Goal: Task Accomplishment & Management: Manage account settings

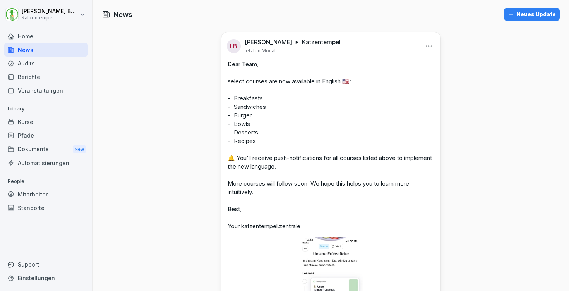
click at [525, 11] on div "Neues Update" at bounding box center [532, 14] width 48 height 9
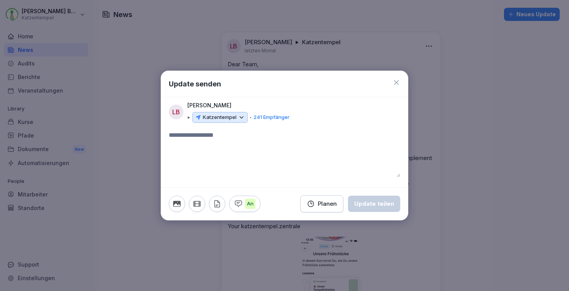
click at [240, 117] on icon at bounding box center [241, 117] width 7 height 7
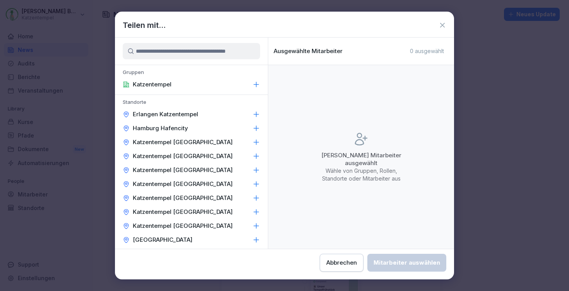
click at [252, 83] on icon at bounding box center [256, 85] width 8 height 8
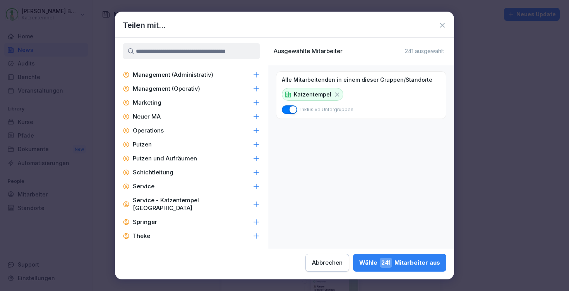
scroll to position [474, 0]
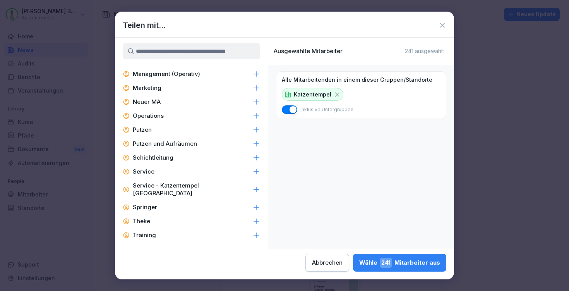
click at [252, 171] on icon at bounding box center [256, 172] width 8 height 8
click at [359, 258] on div "Wähle 155 Mitarbeiter aus" at bounding box center [399, 262] width 81 height 10
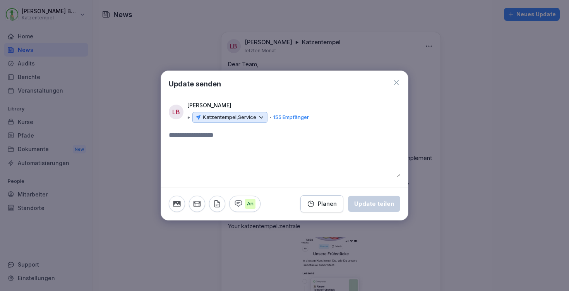
click at [226, 139] on textarea at bounding box center [284, 153] width 231 height 46
paste textarea "**********"
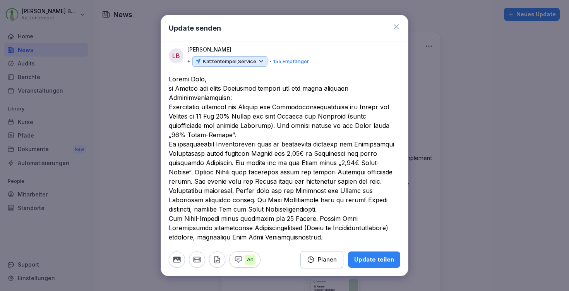
scroll to position [0, 0]
click at [196, 77] on textarea at bounding box center [282, 181] width 226 height 214
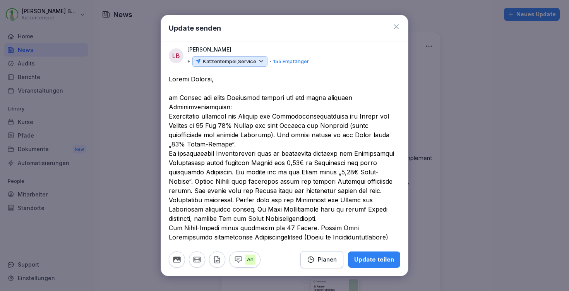
click at [243, 109] on textarea at bounding box center [282, 185] width 226 height 223
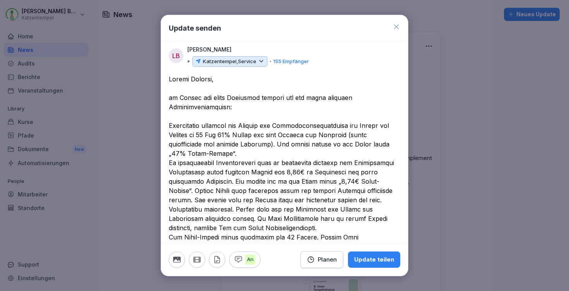
click at [238, 152] on textarea at bounding box center [282, 190] width 226 height 232
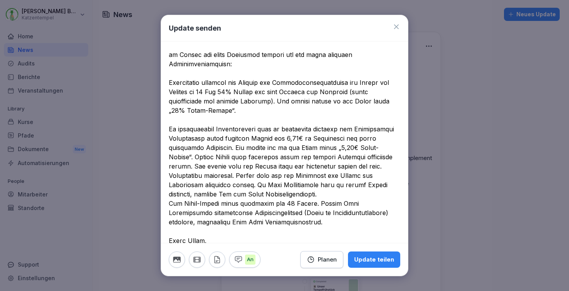
scroll to position [44, 0]
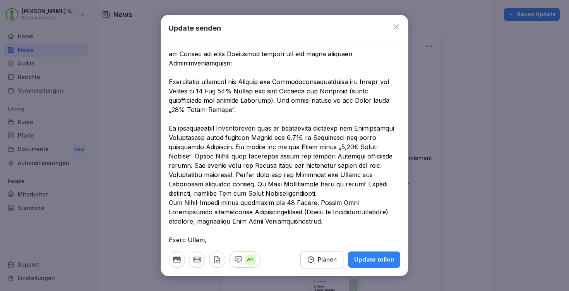
click at [327, 194] on textarea at bounding box center [282, 152] width 226 height 242
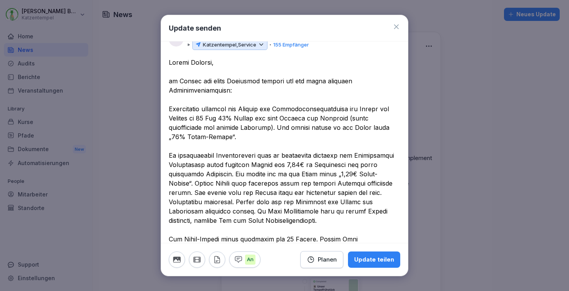
scroll to position [14, 0]
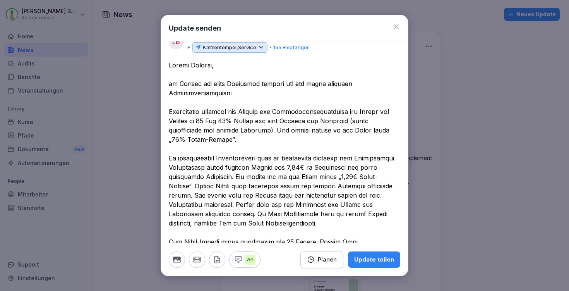
click at [229, 92] on textarea at bounding box center [282, 185] width 226 height 251
click at [169, 110] on textarea at bounding box center [282, 185] width 226 height 251
click at [236, 93] on textarea at bounding box center [282, 185] width 226 height 251
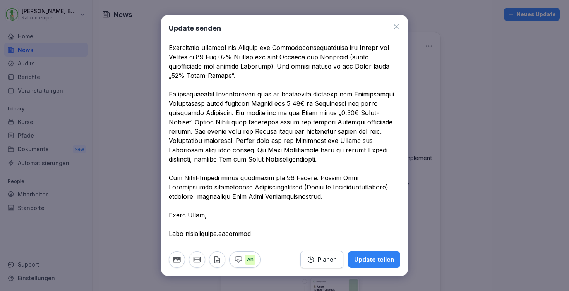
scroll to position [79, 0]
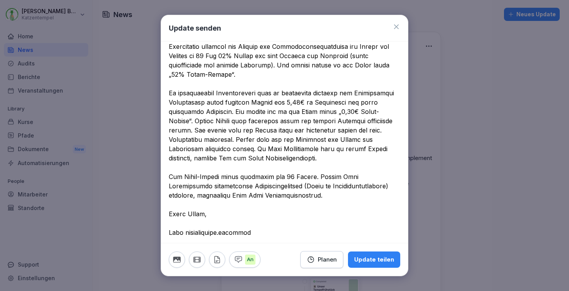
click at [170, 175] on textarea at bounding box center [282, 120] width 226 height 251
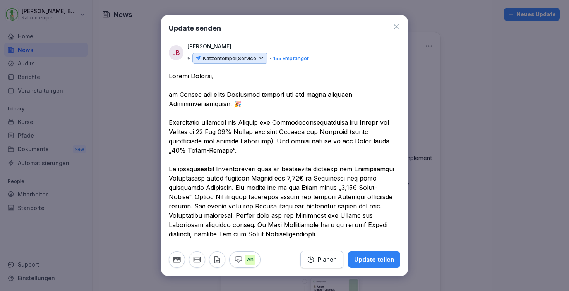
scroll to position [4, 0]
click at [168, 119] on div at bounding box center [284, 200] width 247 height 261
click at [170, 119] on textarea at bounding box center [282, 195] width 226 height 251
click at [170, 167] on textarea at bounding box center [282, 195] width 226 height 251
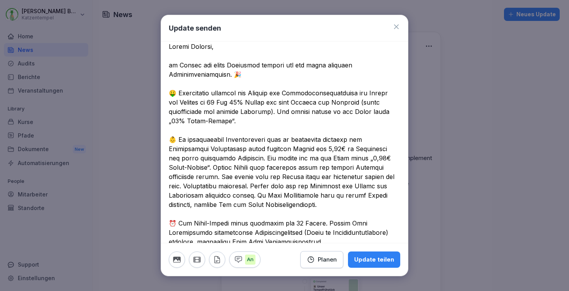
scroll to position [40, 0]
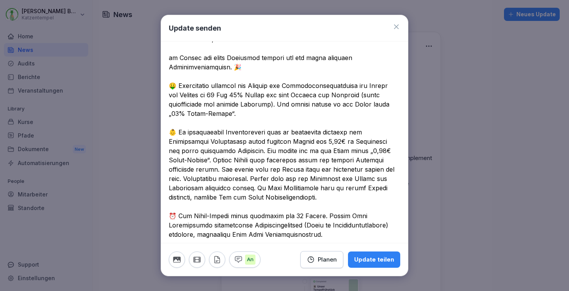
click at [194, 158] on textarea at bounding box center [282, 159] width 226 height 251
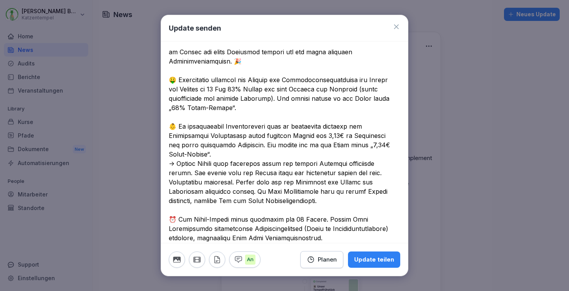
scroll to position [63, 0]
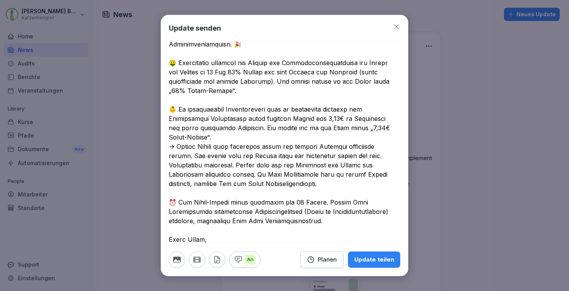
click at [261, 224] on textarea at bounding box center [282, 142] width 226 height 260
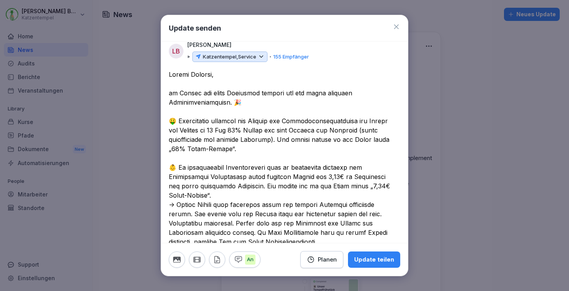
scroll to position [0, 0]
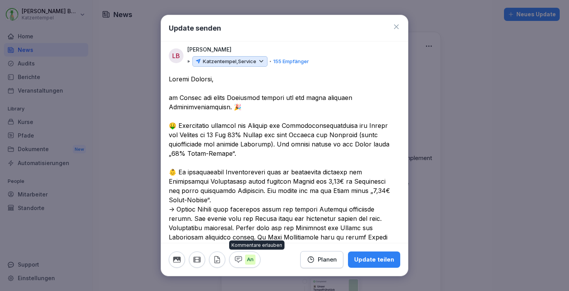
type textarea "**********"
click at [249, 255] on p "An" at bounding box center [250, 260] width 10 height 10
click at [249, 255] on p "Aus" at bounding box center [251, 260] width 13 height 10
click at [375, 260] on div "Update teilen" at bounding box center [374, 259] width 40 height 9
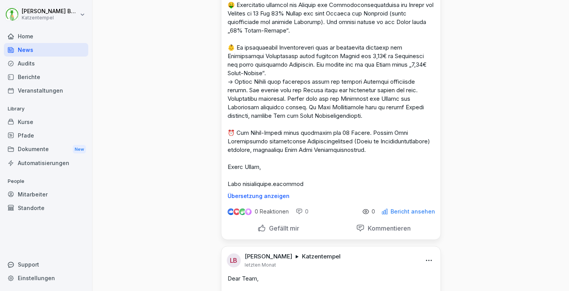
scroll to position [108, 0]
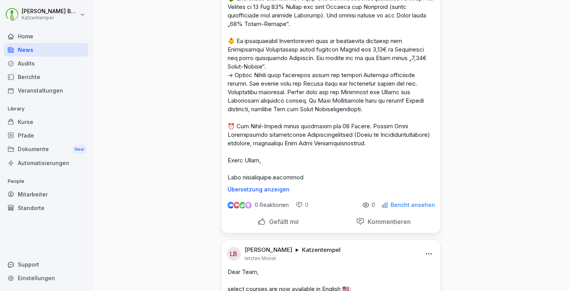
click at [389, 206] on div "Bericht ansehen" at bounding box center [408, 204] width 54 height 7
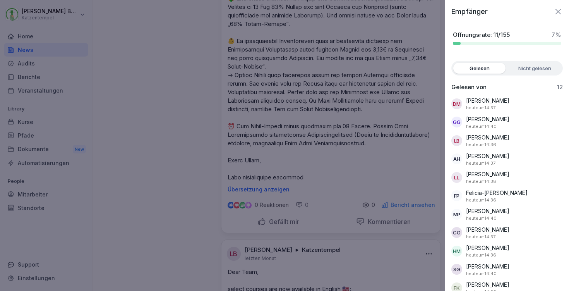
scroll to position [0, 0]
click at [554, 9] on icon "button" at bounding box center [558, 11] width 9 height 9
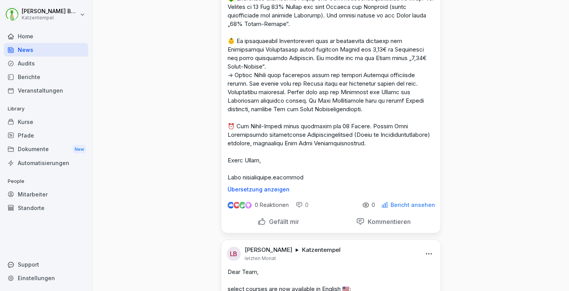
click at [50, 40] on div "Home" at bounding box center [46, 36] width 84 height 14
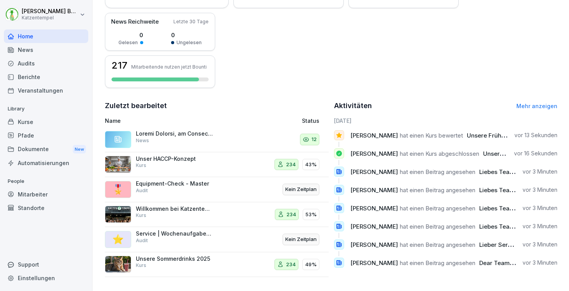
scroll to position [187, 0]
click at [523, 103] on link "Mehr anzeigen" at bounding box center [536, 106] width 41 height 7
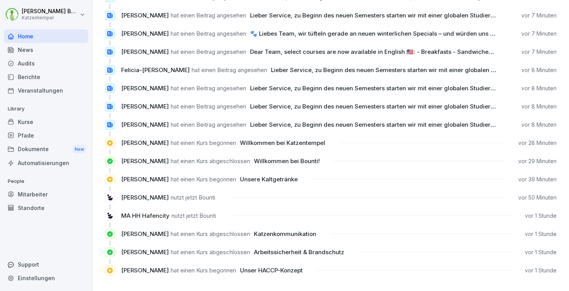
scroll to position [693, 0]
click at [32, 123] on div "Kurse" at bounding box center [46, 122] width 84 height 14
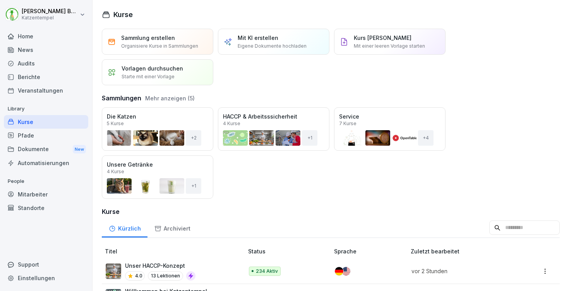
scroll to position [82, 0]
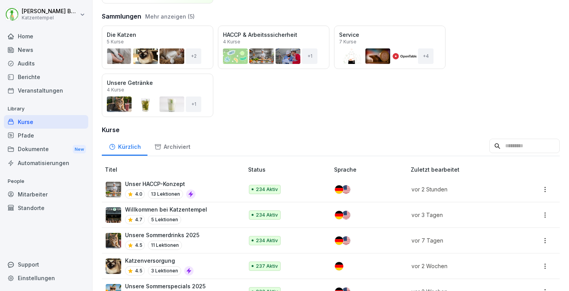
click at [168, 13] on button "Mehr anzeigen (5)" at bounding box center [170, 16] width 50 height 8
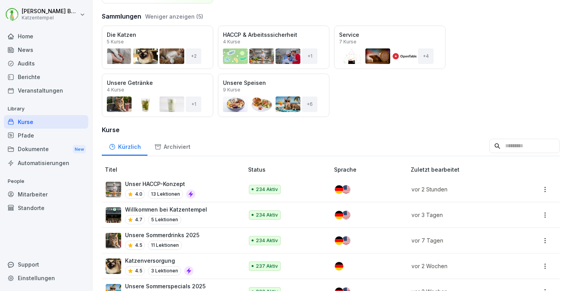
click at [0, 0] on div "Öffnen" at bounding box center [0, 0] width 0 height 0
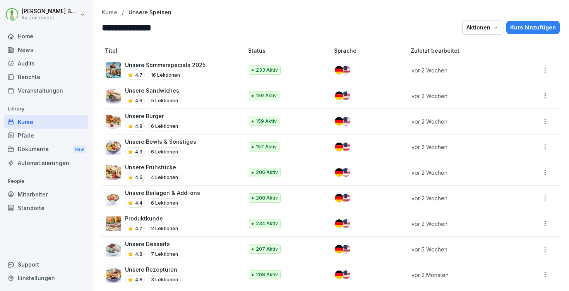
click at [192, 168] on div "Unsere Frühstücke 4.5 4 Lektionen" at bounding box center [171, 172] width 130 height 19
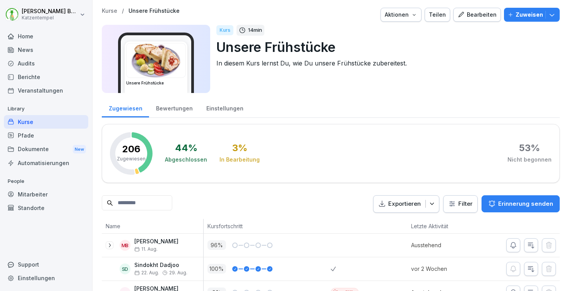
click at [182, 107] on div "Bewertungen" at bounding box center [174, 108] width 50 height 20
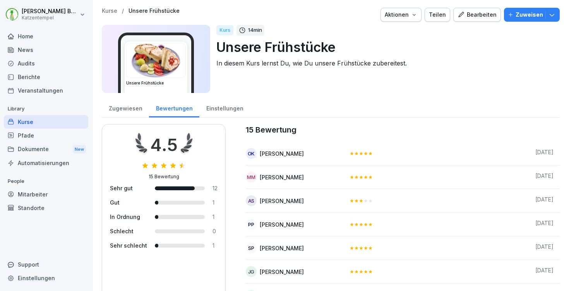
click at [111, 9] on p "Kurse" at bounding box center [109, 11] width 15 height 7
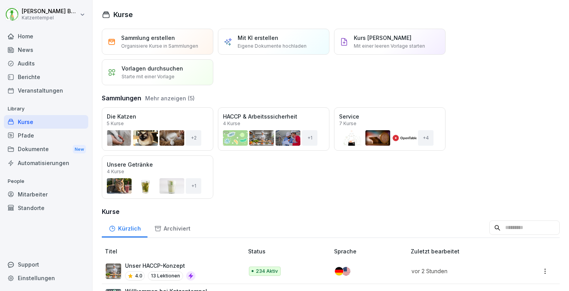
click at [39, 49] on div "News" at bounding box center [46, 50] width 84 height 14
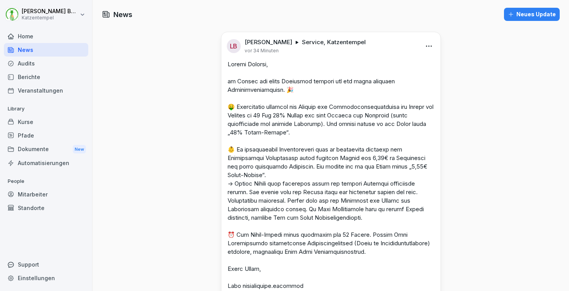
click at [20, 35] on div "Home" at bounding box center [46, 36] width 84 height 14
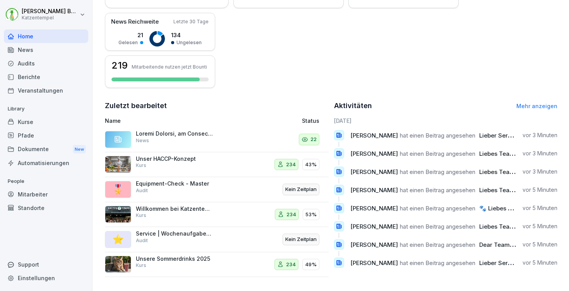
scroll to position [187, 0]
click at [41, 66] on div "Audits" at bounding box center [46, 64] width 84 height 14
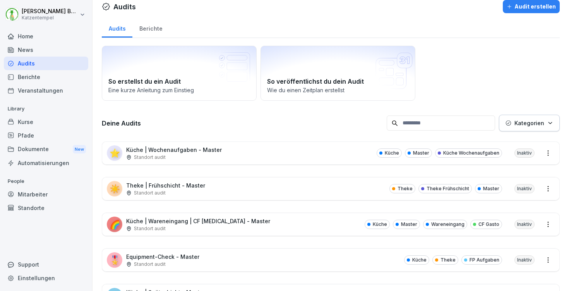
click at [316, 157] on div "⭐ Küche | Wochenaufgaben - Master Standort audit Küche Master Küche Wochenaufga…" at bounding box center [330, 153] width 457 height 22
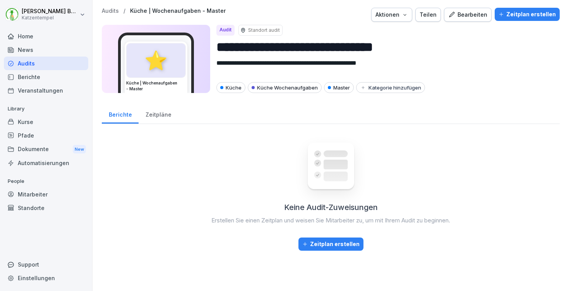
click at [405, 16] on icon "button" at bounding box center [405, 15] width 6 height 6
click at [393, 32] on div "Audit duplizieren" at bounding box center [370, 32] width 86 height 13
click at [407, 46] on input "**********" at bounding box center [384, 47] width 337 height 20
type input "**********"
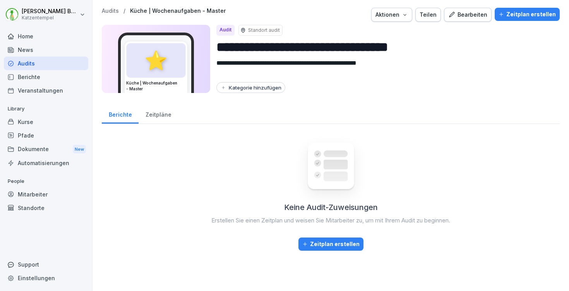
click at [245, 88] on div "Kategorie hinzufügen" at bounding box center [250, 87] width 61 height 6
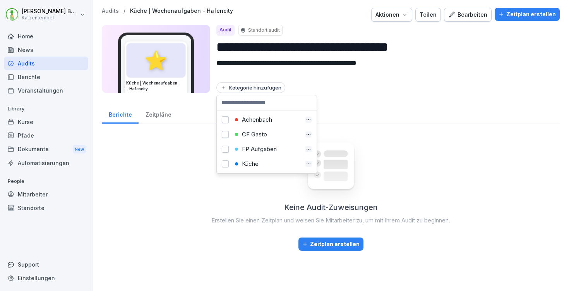
scroll to position [10, 0]
click at [255, 153] on div "Küche" at bounding box center [267, 153] width 69 height 7
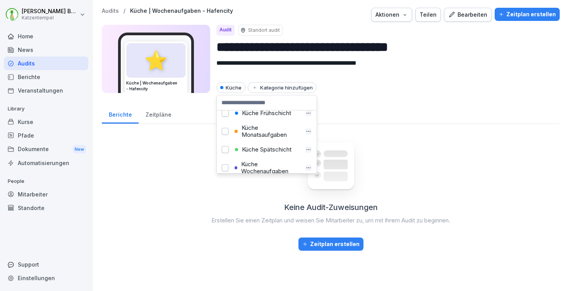
scroll to position [94, 0]
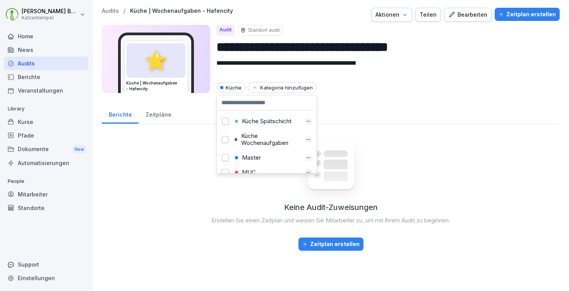
click at [267, 135] on div "Küche Wochenaufgaben" at bounding box center [266, 139] width 69 height 14
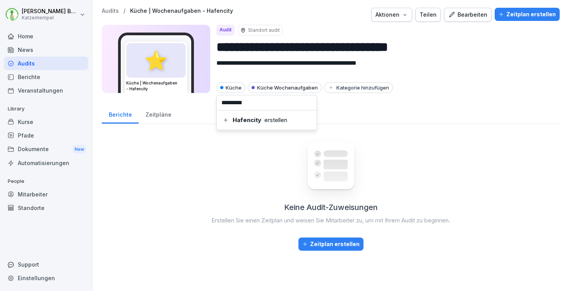
type input "*********"
click at [266, 123] on div "Hafencity erstellen" at bounding box center [267, 120] width 90 height 8
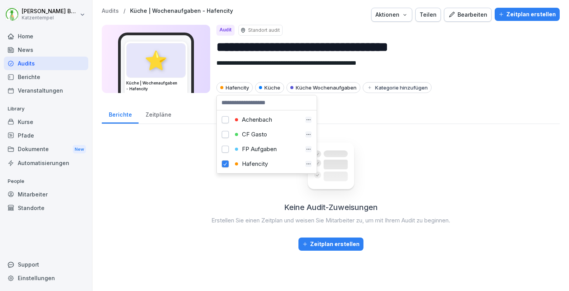
click at [399, 15] on div "Aktionen" at bounding box center [391, 14] width 33 height 9
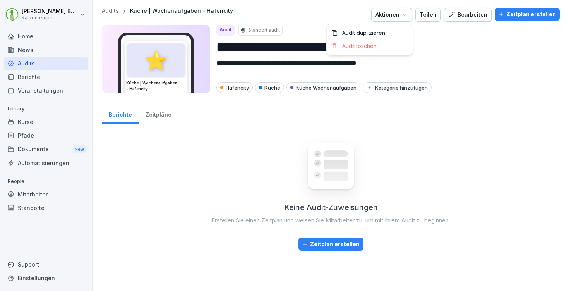
click at [399, 15] on div "Aktionen" at bounding box center [391, 14] width 33 height 9
click at [423, 15] on div "Teilen" at bounding box center [428, 14] width 17 height 9
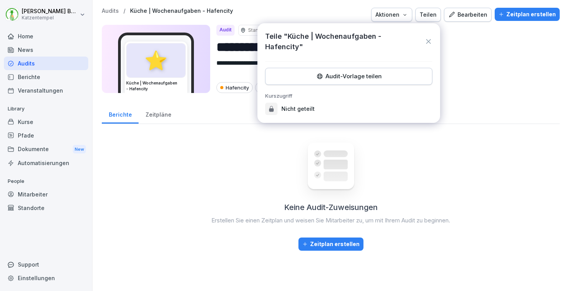
click at [357, 72] on div "Audit-Vorlage teilen" at bounding box center [349, 76] width 154 height 9
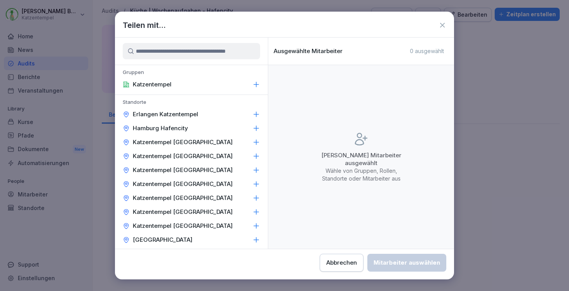
click at [246, 130] on div "Hamburg Hafencity" at bounding box center [191, 128] width 153 height 14
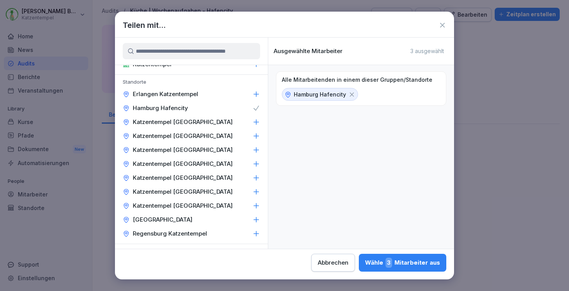
scroll to position [0, 0]
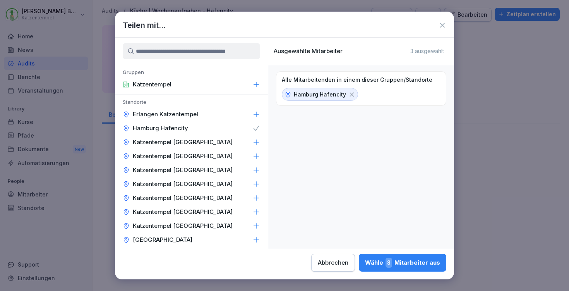
click at [365, 263] on div "Wähle 3 Mitarbeiter aus" at bounding box center [402, 262] width 75 height 10
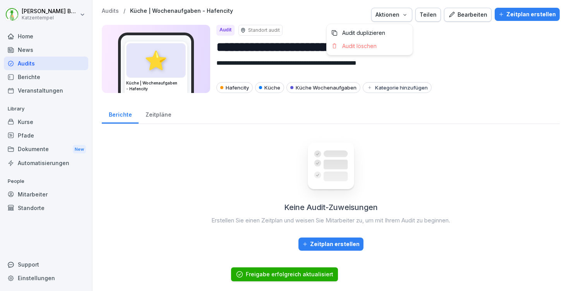
click at [406, 11] on div "Aktionen" at bounding box center [391, 14] width 33 height 9
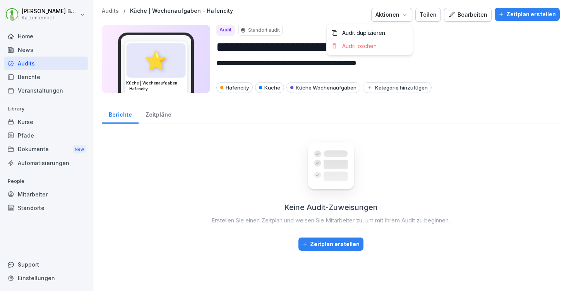
click at [406, 12] on icon "button" at bounding box center [405, 15] width 6 height 6
click at [158, 118] on div "Zeitpläne" at bounding box center [158, 114] width 39 height 20
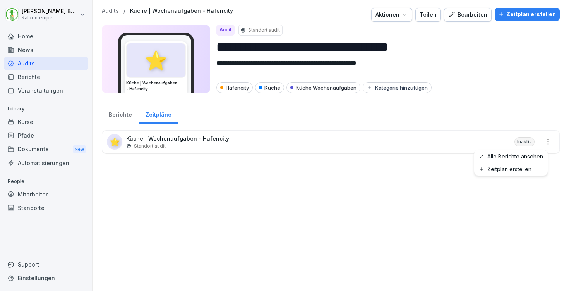
click at [540, 143] on html "**********" at bounding box center [284, 145] width 569 height 291
click at [535, 170] on div "Zeitplan erstellen" at bounding box center [511, 169] width 74 height 13
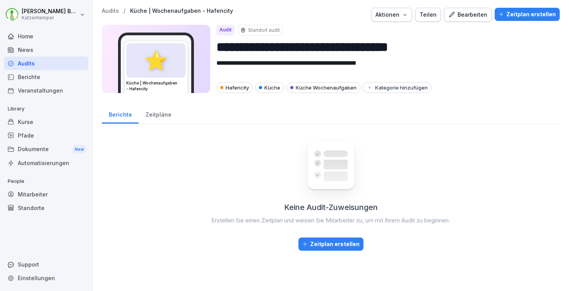
click at [331, 234] on div "Keine Audit-Zuweisungen Erstellen Sie einen Zeitplan und weisen Sie Mitarbeiter…" at bounding box center [331, 190] width 458 height 120
click at [332, 243] on div "Zeitplan erstellen" at bounding box center [330, 244] width 57 height 9
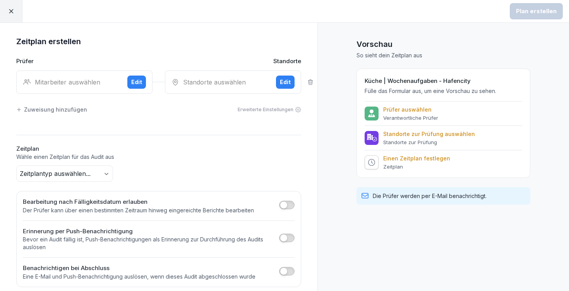
click at [87, 170] on body "Plan erstellen Zeitplan erstellen Prüfer Standorte Mitarbeiter auswählen Edit S…" at bounding box center [284, 145] width 569 height 291
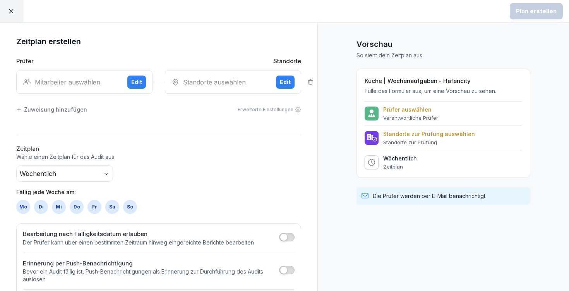
click at [129, 207] on div "So" at bounding box center [130, 207] width 14 height 14
click at [140, 81] on button "Edit" at bounding box center [136, 81] width 19 height 13
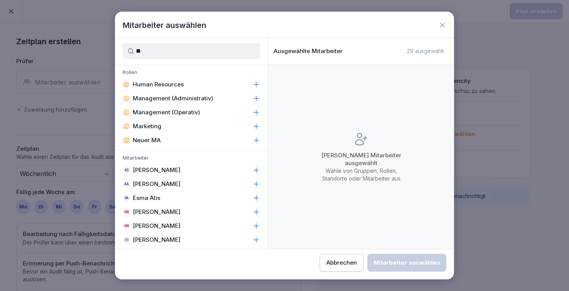
type input "*"
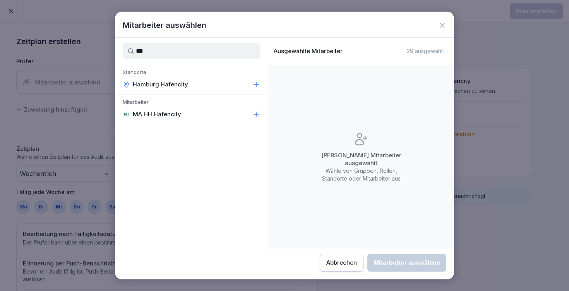
type input "***"
click at [259, 116] on icon at bounding box center [256, 114] width 8 height 8
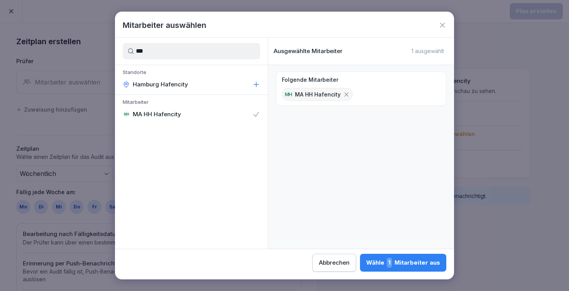
click at [366, 258] on div "Wähle 1 Mitarbeiter aus" at bounding box center [403, 262] width 74 height 10
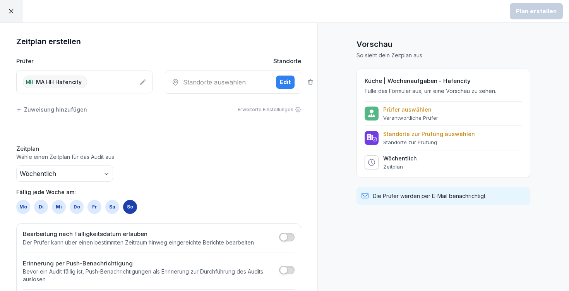
click at [281, 84] on div "Edit" at bounding box center [285, 82] width 11 height 9
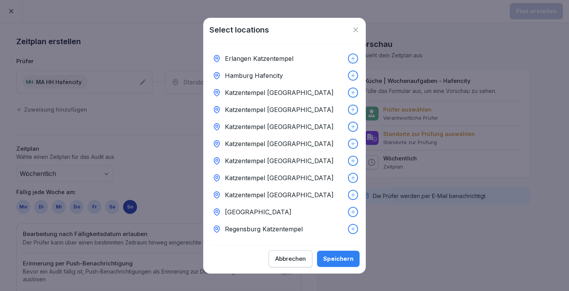
click at [335, 74] on div "Hamburg Hafencity" at bounding box center [284, 75] width 150 height 17
click at [338, 266] on button "Speichern" at bounding box center [338, 258] width 43 height 16
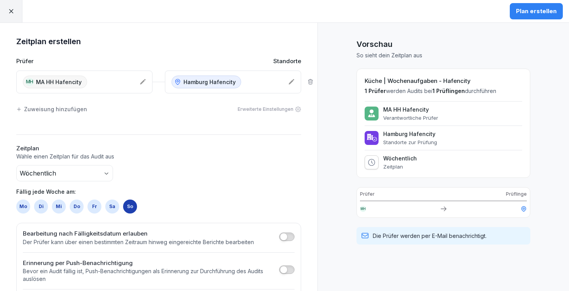
click at [535, 15] on div "Plan erstellen" at bounding box center [536, 11] width 41 height 9
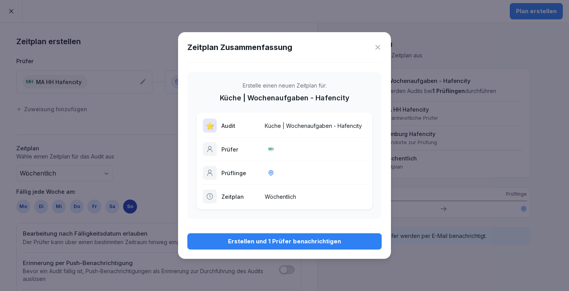
click at [285, 241] on div "Erstellen und 1 Prüfer benachrichtigen" at bounding box center [285, 241] width 182 height 9
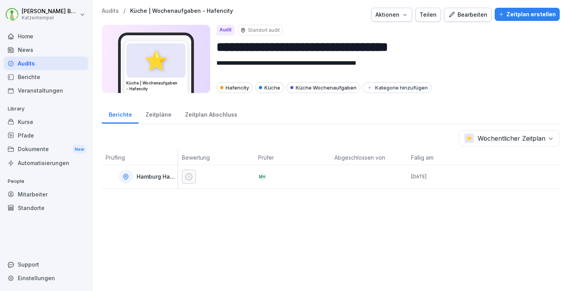
click at [110, 11] on p "Audits" at bounding box center [110, 11] width 17 height 7
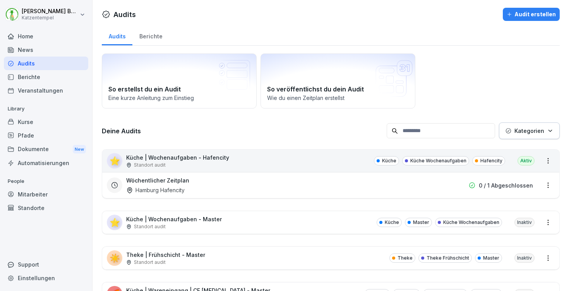
click at [190, 252] on p "Theke | Frühschicht - Master" at bounding box center [165, 254] width 79 height 8
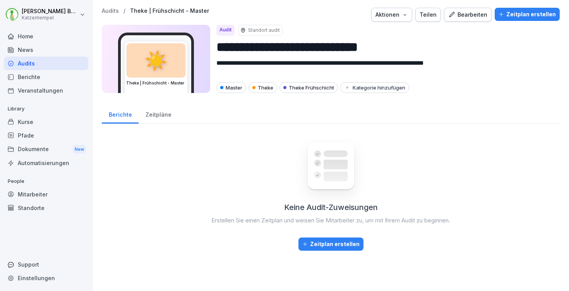
click at [398, 14] on div "Aktionen" at bounding box center [391, 14] width 33 height 9
click at [391, 31] on div "Audit duplizieren" at bounding box center [370, 32] width 86 height 13
click at [372, 44] on input "**********" at bounding box center [384, 47] width 337 height 20
type input "**********"
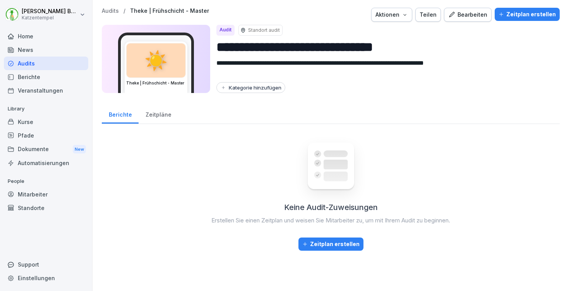
click at [240, 88] on div "Kategorie hinzufügen" at bounding box center [250, 87] width 61 height 6
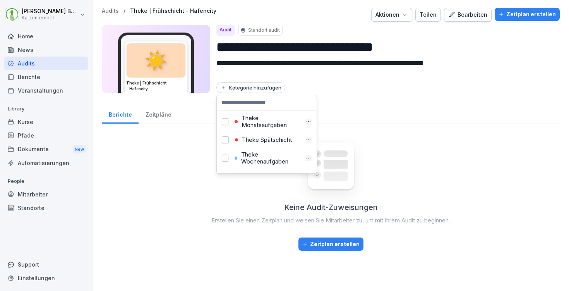
scroll to position [314, 0]
click at [260, 108] on div "Theke Frühschicht" at bounding box center [267, 104] width 69 height 7
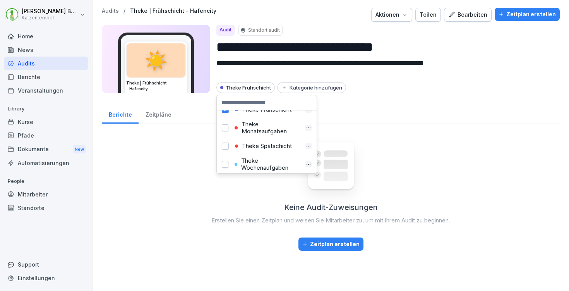
scroll to position [290, 0]
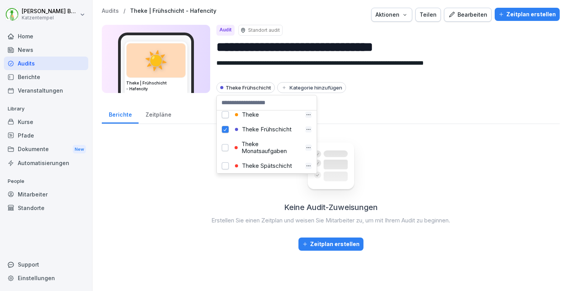
click at [254, 118] on div "Theke" at bounding box center [267, 114] width 69 height 7
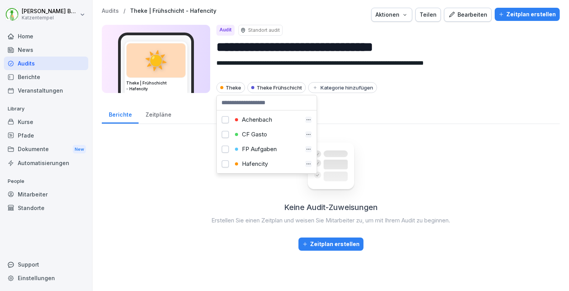
scroll to position [9, 0]
click at [257, 154] on div "Hafencity" at bounding box center [267, 154] width 69 height 7
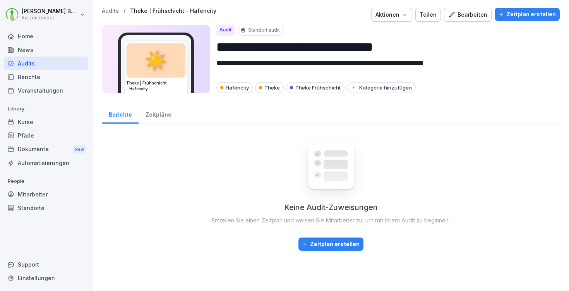
click at [514, 16] on div "Zeitplan erstellen" at bounding box center [527, 14] width 57 height 9
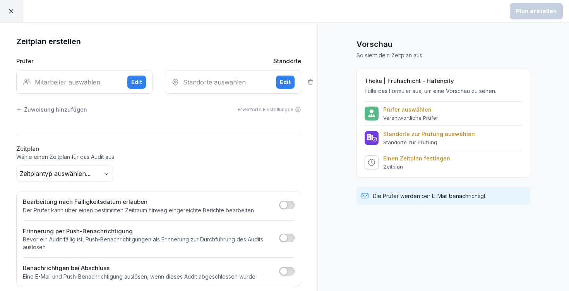
click at [64, 169] on body "Plan erstellen Zeitplan erstellen Prüfer Standorte Mitarbeiter auswählen Edit S…" at bounding box center [284, 145] width 569 height 291
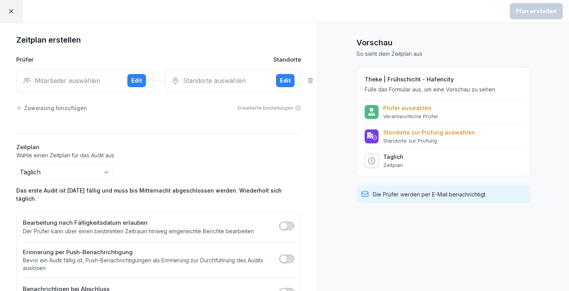
scroll to position [22, 0]
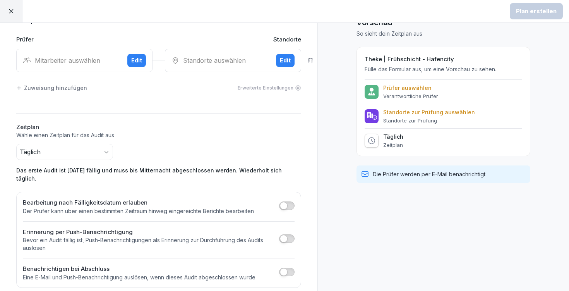
click at [250, 88] on div "Erweiterte Einstellungen" at bounding box center [269, 87] width 63 height 7
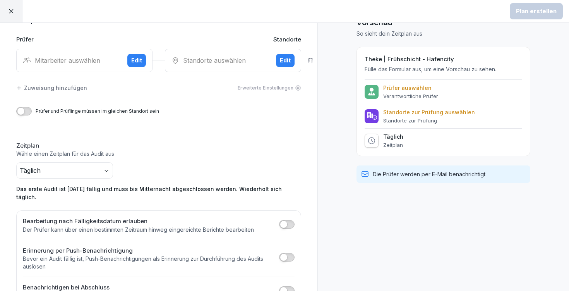
click at [250, 88] on div "Erweiterte Einstellungen" at bounding box center [269, 87] width 63 height 7
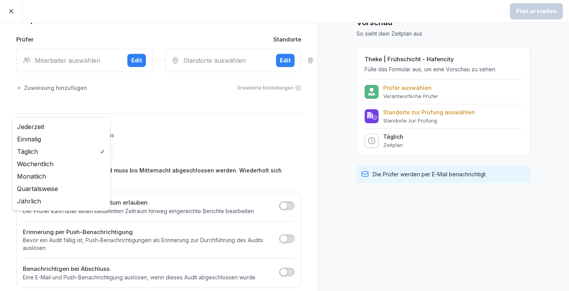
click at [95, 154] on body "Plan erstellen Zeitplan erstellen Prüfer Standorte Mitarbeiter auswählen Edit S…" at bounding box center [284, 145] width 569 height 291
click at [134, 109] on html "Plan erstellen Zeitplan erstellen Prüfer Standorte Mitarbeiter auswählen Edit S…" at bounding box center [284, 145] width 569 height 291
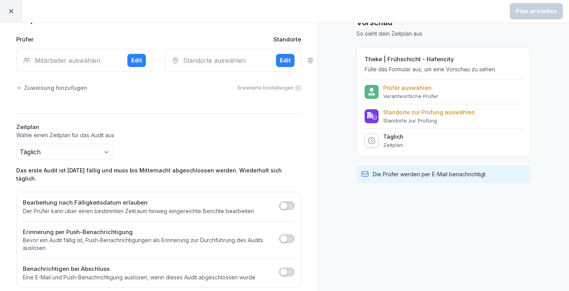
scroll to position [0, 0]
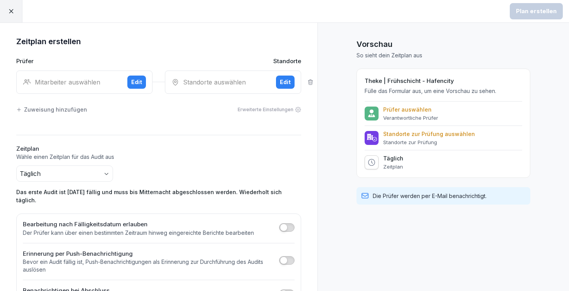
click at [10, 9] on icon at bounding box center [11, 11] width 7 height 7
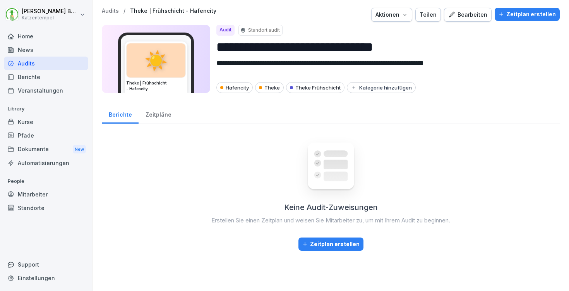
click at [111, 9] on p "Audits" at bounding box center [110, 11] width 17 height 7
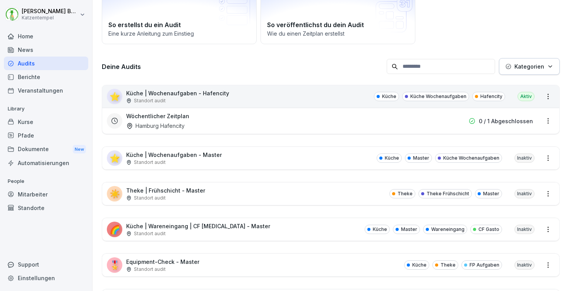
scroll to position [87, 0]
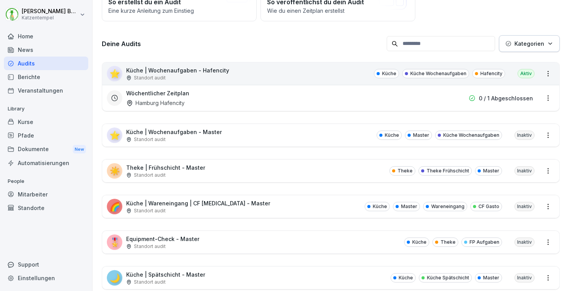
click at [166, 205] on p "Küche | Wareneingang | CF Gastro - Master" at bounding box center [198, 203] width 144 height 8
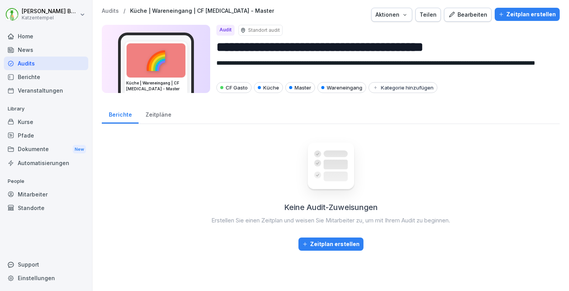
click at [401, 20] on button "Aktionen" at bounding box center [391, 15] width 41 height 14
click at [110, 9] on html "**********" at bounding box center [284, 145] width 569 height 291
click at [110, 9] on p "Audits" at bounding box center [110, 11] width 17 height 7
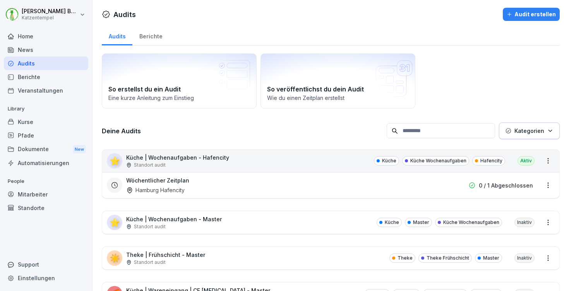
click at [207, 251] on div "☀️ Theke | Frühschicht - Master Standort audit Theke Theke Frühschicht Master I…" at bounding box center [330, 258] width 457 height 22
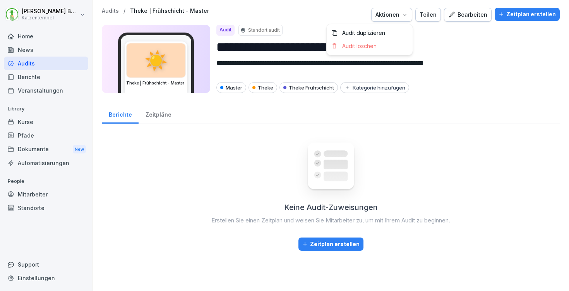
click at [408, 12] on icon "button" at bounding box center [405, 15] width 6 height 6
click at [427, 11] on div "Teilen" at bounding box center [428, 14] width 17 height 9
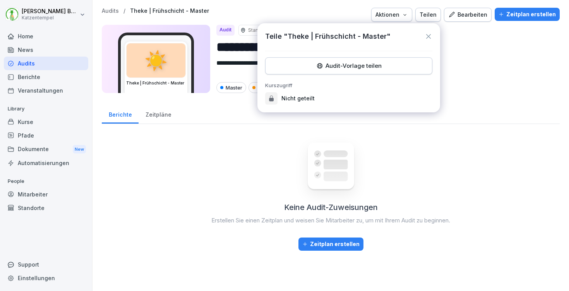
click at [374, 64] on div "Audit-Vorlage teilen" at bounding box center [349, 66] width 154 height 9
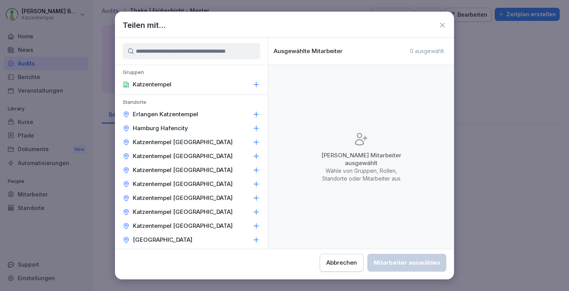
click at [254, 128] on icon at bounding box center [256, 128] width 5 height 5
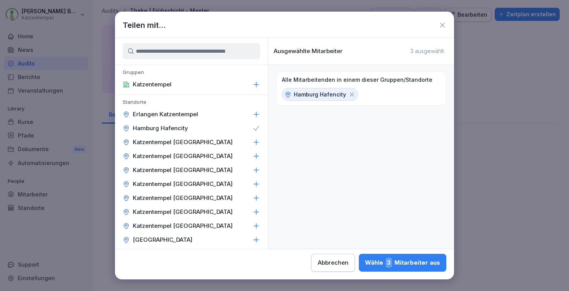
click at [365, 263] on div "Wähle 3 Mitarbeiter aus" at bounding box center [402, 262] width 75 height 10
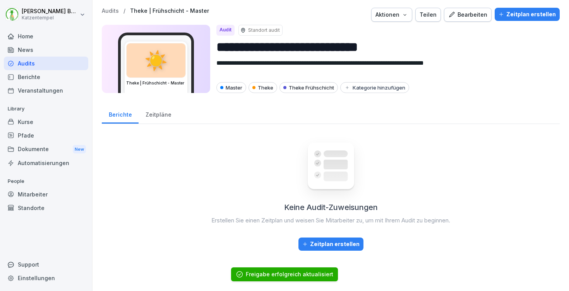
click at [393, 15] on div "Aktionen" at bounding box center [391, 14] width 33 height 9
click at [432, 14] on div "Teilen" at bounding box center [428, 14] width 17 height 9
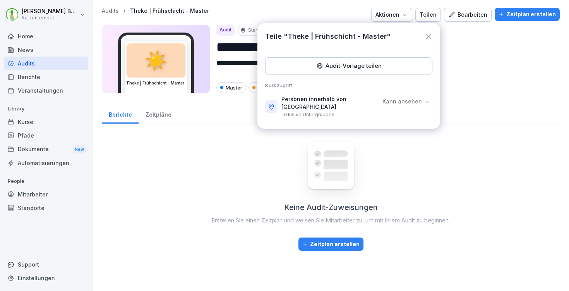
click at [113, 10] on p "Audits" at bounding box center [110, 11] width 17 height 7
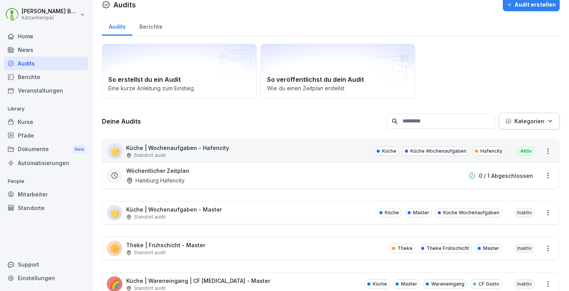
scroll to position [22, 0]
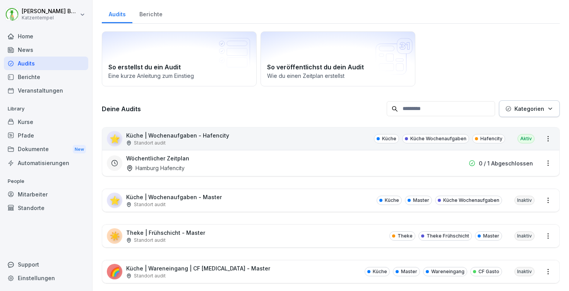
click at [234, 206] on div "⭐ Küche | Wochenaufgaben - Master Standort audit Küche Master Küche Wochenaufga…" at bounding box center [330, 200] width 457 height 22
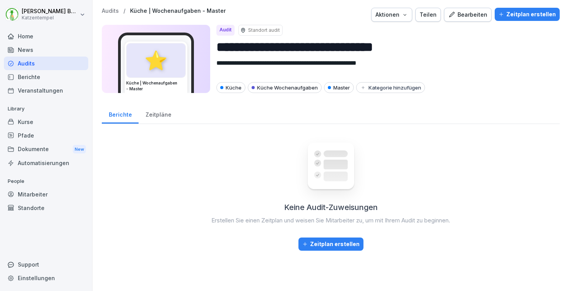
click at [422, 13] on div "Teilen" at bounding box center [428, 14] width 17 height 9
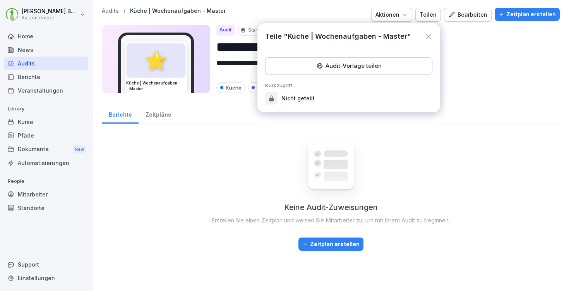
click at [422, 13] on div "Teilen" at bounding box center [428, 14] width 17 height 9
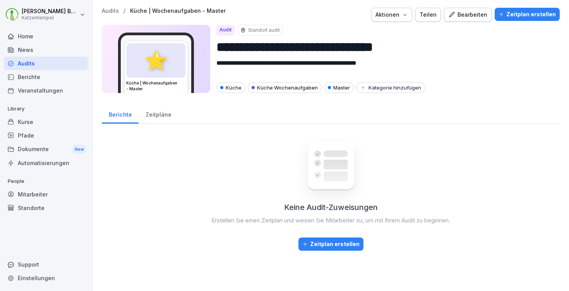
click at [112, 12] on p "Audits" at bounding box center [110, 11] width 17 height 7
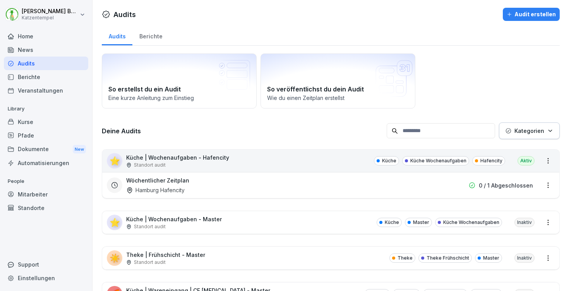
scroll to position [11, 0]
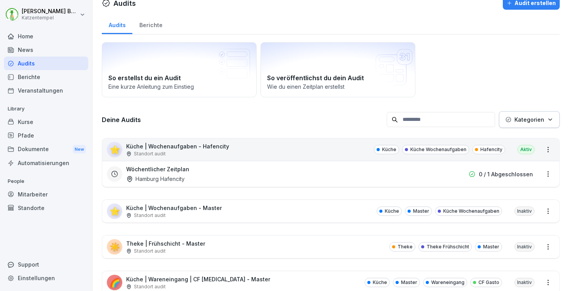
click at [216, 250] on div "☀️ Theke | Frühschicht - Master Standort audit Theke Theke Frühschicht Master I…" at bounding box center [330, 246] width 457 height 22
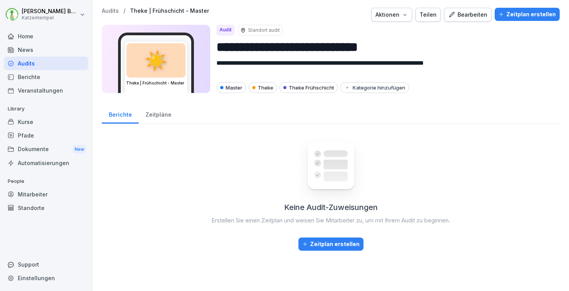
click at [405, 14] on icon "button" at bounding box center [405, 15] width 6 height 6
click at [425, 13] on div "Teilen" at bounding box center [428, 14] width 17 height 9
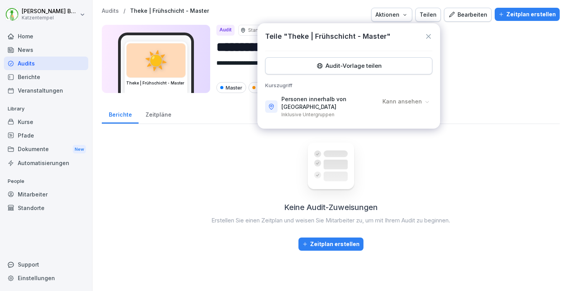
click at [425, 13] on div "Teilen" at bounding box center [428, 14] width 17 height 9
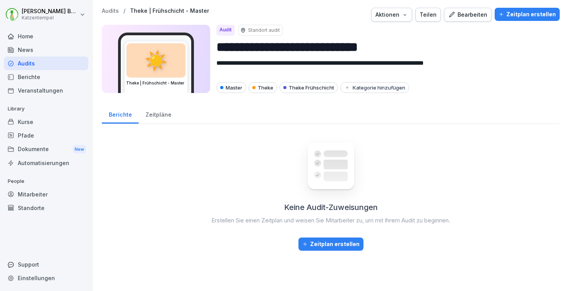
click at [530, 16] on div "Zeitplan erstellen" at bounding box center [527, 14] width 57 height 9
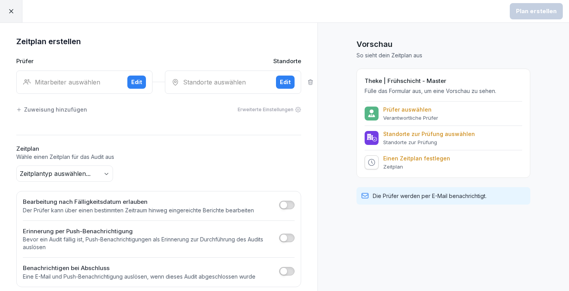
click at [99, 173] on body "Plan erstellen Zeitplan erstellen Prüfer Standorte Mitarbeiter auswählen Edit S…" at bounding box center [284, 145] width 569 height 291
click at [14, 16] on html "Plan erstellen Zeitplan erstellen Prüfer Standorte Mitarbeiter auswählen Edit S…" at bounding box center [284, 145] width 569 height 291
click at [14, 15] on div at bounding box center [11, 11] width 22 height 22
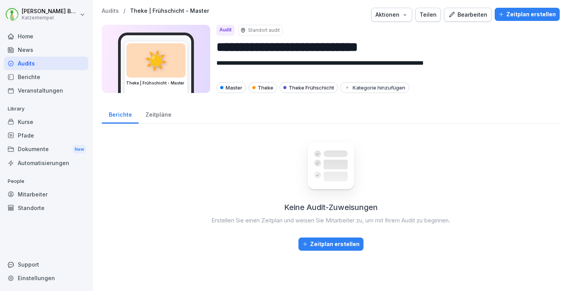
click at [105, 10] on p "Audits" at bounding box center [110, 11] width 17 height 7
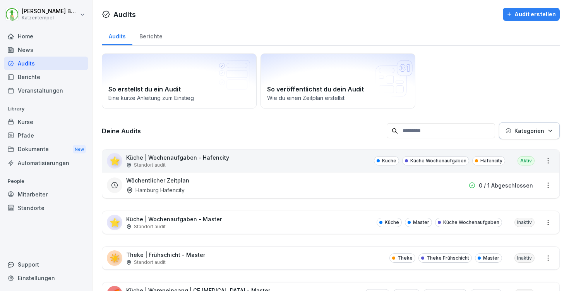
scroll to position [50, 0]
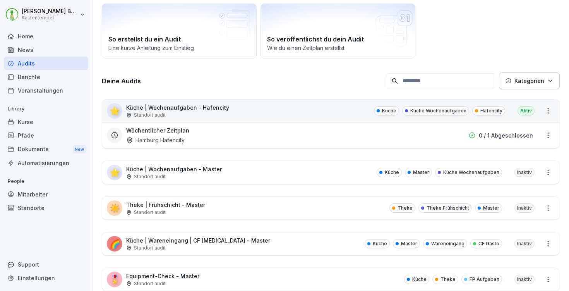
click at [226, 213] on div "☀️ Theke | Frühschicht - Master Standort audit Theke Theke Frühschicht Master I…" at bounding box center [330, 208] width 457 height 22
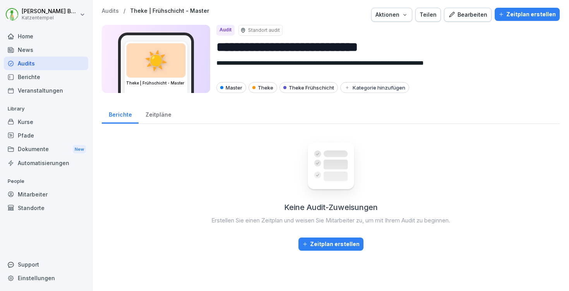
click at [439, 16] on button "Teilen" at bounding box center [428, 15] width 26 height 14
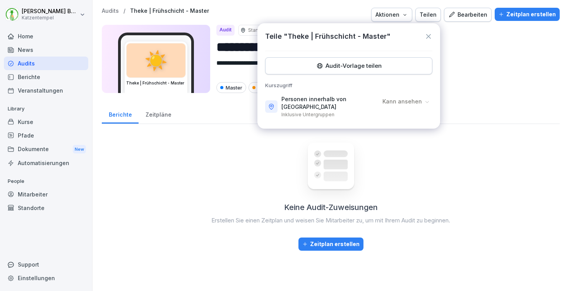
click at [405, 101] on p "Kann ansehen" at bounding box center [401, 102] width 39 height 8
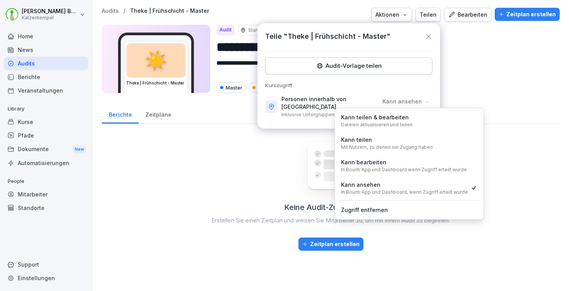
click at [384, 211] on p "Zugriff entfernen" at bounding box center [364, 210] width 47 height 9
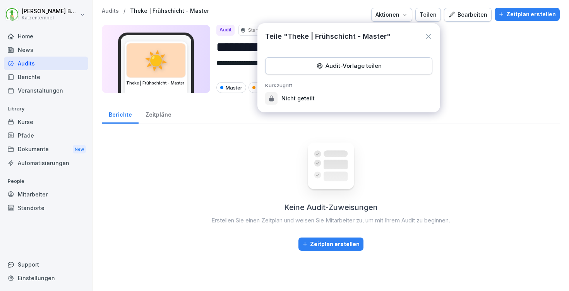
click at [427, 31] on div "Teile "Theke | Frühschicht - Master"" at bounding box center [348, 36] width 167 height 10
click at [428, 34] on icon at bounding box center [429, 37] width 8 height 8
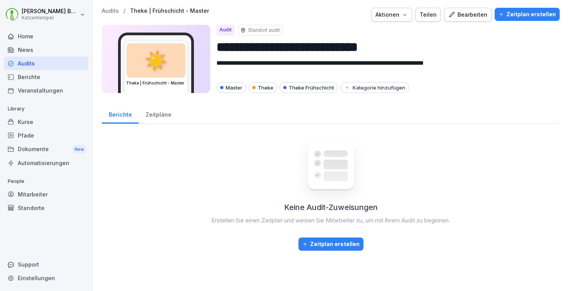
click at [114, 12] on p "Audits" at bounding box center [110, 11] width 17 height 7
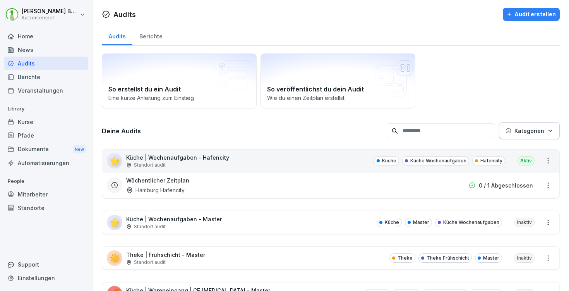
click at [439, 128] on input at bounding box center [441, 130] width 108 height 15
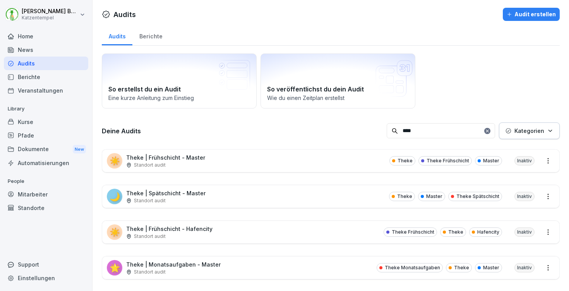
type input "***"
drag, startPoint x: 437, startPoint y: 132, endPoint x: 241, endPoint y: 228, distance: 218.0
click at [241, 228] on div "☀️ Theke | Frühschicht - Hafencity Standort audit Theke Frühschicht Theke Hafen…" at bounding box center [330, 232] width 457 height 22
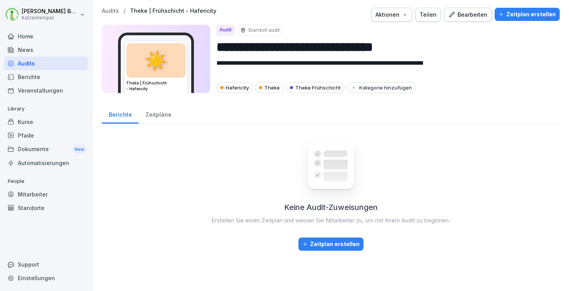
click at [428, 18] on div "Teilen" at bounding box center [428, 14] width 17 height 9
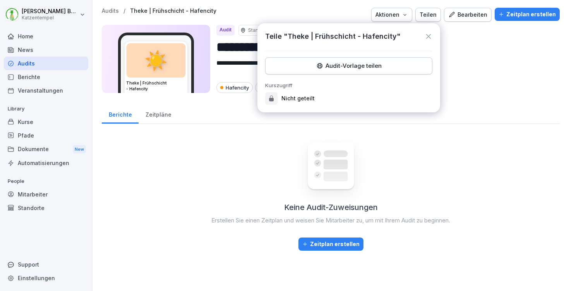
click at [392, 67] on div "Audit-Vorlage teilen" at bounding box center [349, 66] width 154 height 9
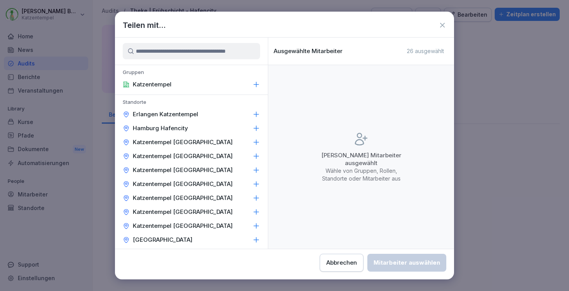
click at [252, 127] on icon at bounding box center [256, 128] width 8 height 8
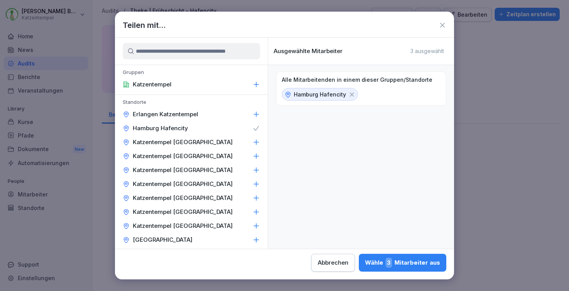
click at [365, 262] on div "Wähle 3 Mitarbeiter aus" at bounding box center [402, 262] width 75 height 10
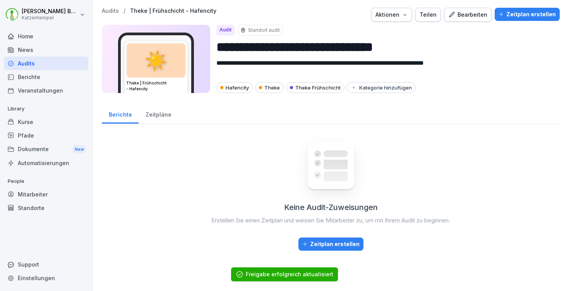
click at [523, 16] on div "Zeitplan erstellen" at bounding box center [527, 14] width 57 height 9
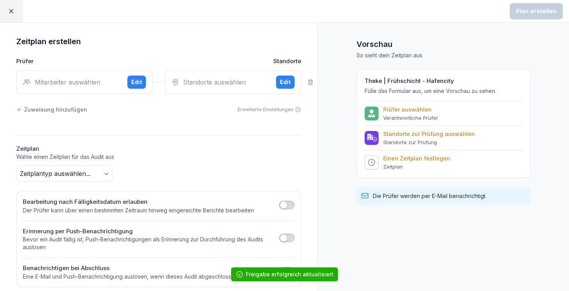
click at [97, 168] on body "Plan erstellen Zeitplan erstellen Prüfer Standorte Mitarbeiter auswählen Edit S…" at bounding box center [284, 145] width 569 height 291
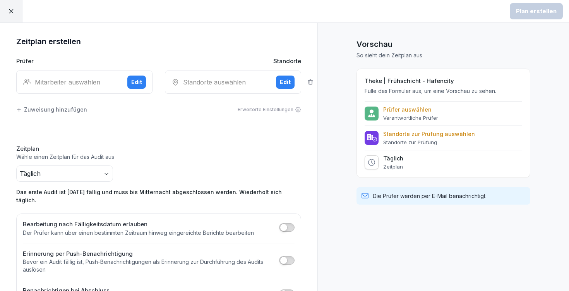
scroll to position [22, 0]
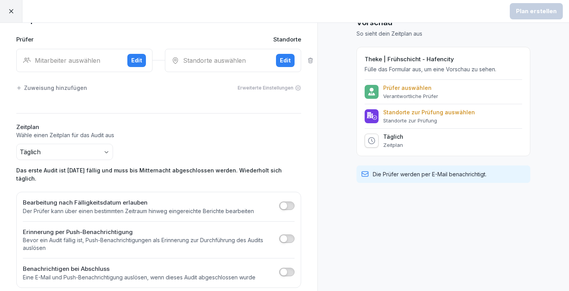
click at [281, 202] on span "button" at bounding box center [284, 206] width 8 height 8
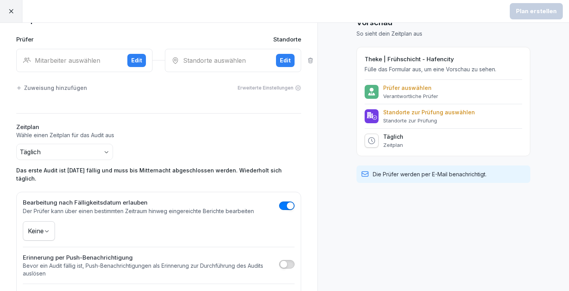
click at [48, 224] on body "Plan erstellen Zeitplan erstellen Prüfer Standorte Mitarbeiter auswählen Edit S…" at bounding box center [284, 145] width 569 height 291
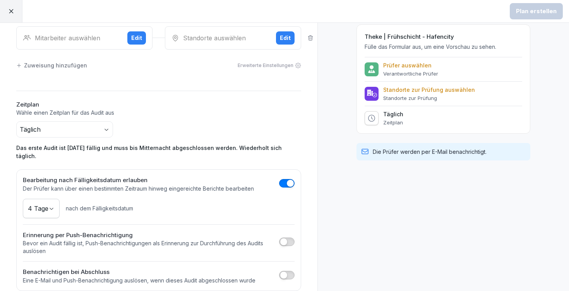
scroll to position [47, 0]
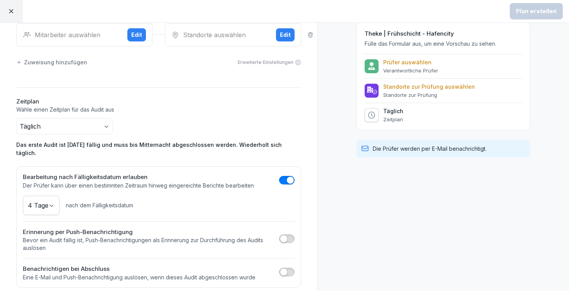
click at [287, 176] on button "button" at bounding box center [286, 180] width 15 height 9
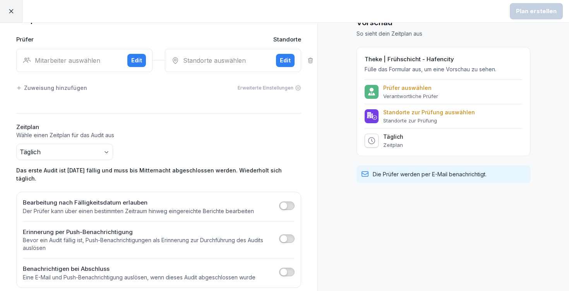
click at [12, 10] on icon at bounding box center [11, 11] width 4 height 4
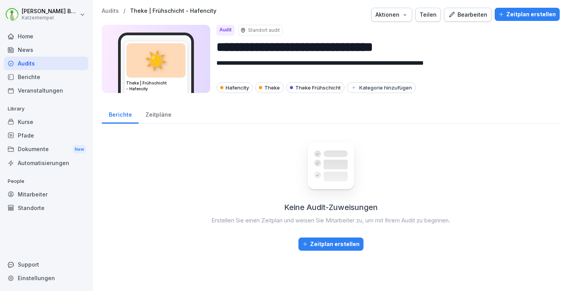
click at [107, 14] on p "Audits" at bounding box center [110, 11] width 17 height 7
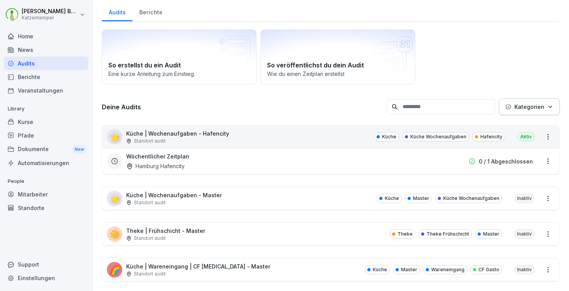
scroll to position [48, 0]
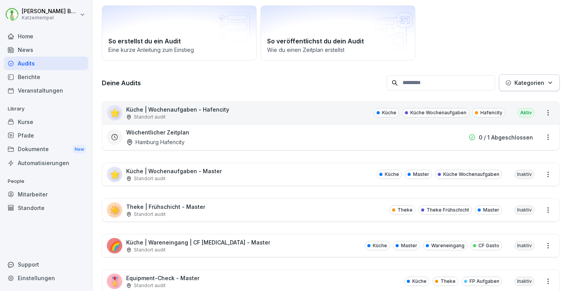
click at [197, 239] on p "Küche | Wareneingang | CF Gastro - Master" at bounding box center [198, 242] width 144 height 8
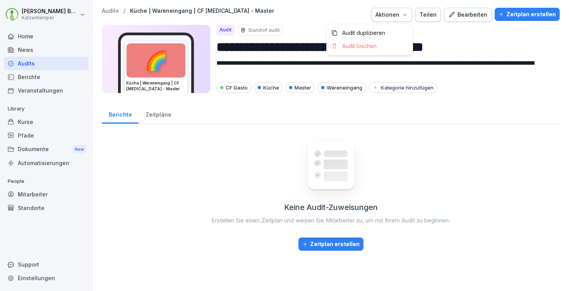
click at [397, 17] on div "Aktionen" at bounding box center [391, 14] width 33 height 9
click at [396, 31] on div "Audit duplizieren" at bounding box center [370, 32] width 86 height 13
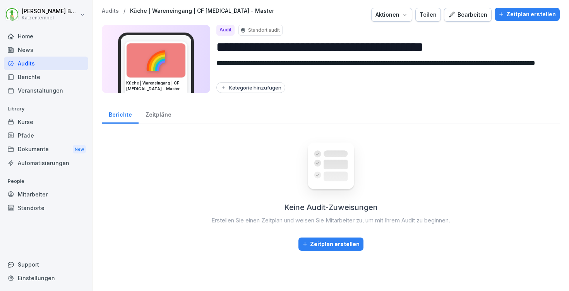
click at [466, 48] on input "**********" at bounding box center [384, 47] width 337 height 20
type input "**********"
click at [262, 85] on div "Kategorie hinzufügen" at bounding box center [250, 87] width 61 height 6
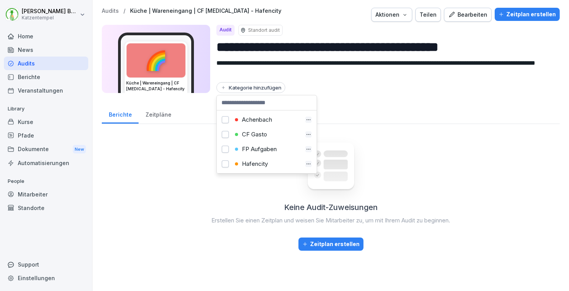
click at [274, 135] on div "CF Gasto" at bounding box center [267, 134] width 69 height 7
click at [261, 164] on div "Hafencity" at bounding box center [267, 163] width 69 height 7
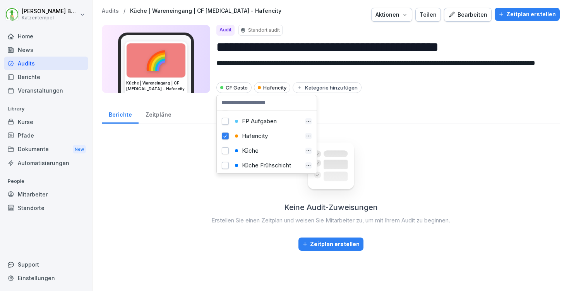
scroll to position [29, 0]
click at [256, 150] on div "Küche" at bounding box center [267, 149] width 69 height 7
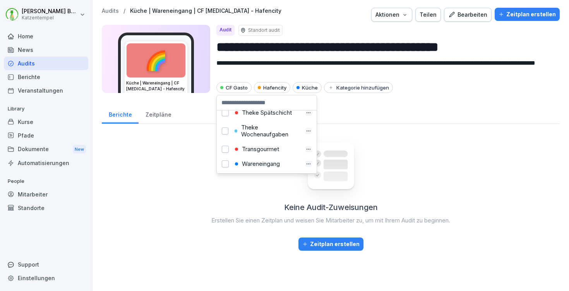
scroll to position [363, 0]
click at [273, 160] on div "Wareneingang" at bounding box center [267, 163] width 69 height 7
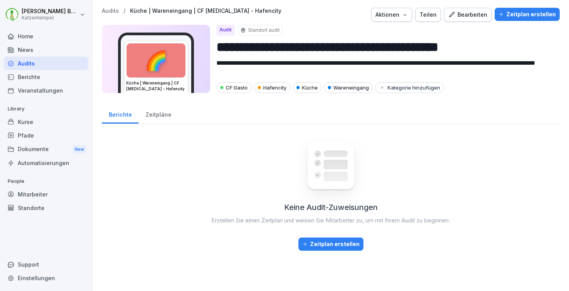
click at [431, 16] on div "Teilen" at bounding box center [428, 14] width 17 height 9
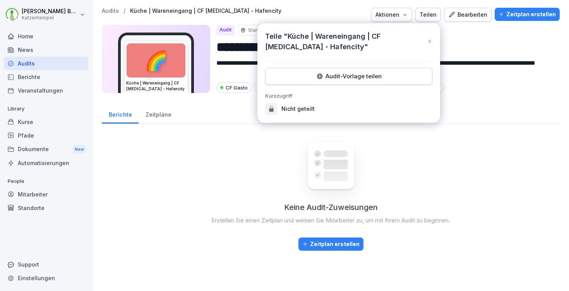
click at [374, 80] on div "Audit-Vorlage teilen" at bounding box center [349, 76] width 154 height 9
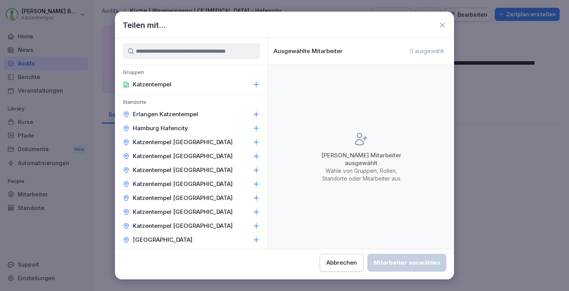
click at [252, 129] on icon at bounding box center [256, 128] width 8 height 8
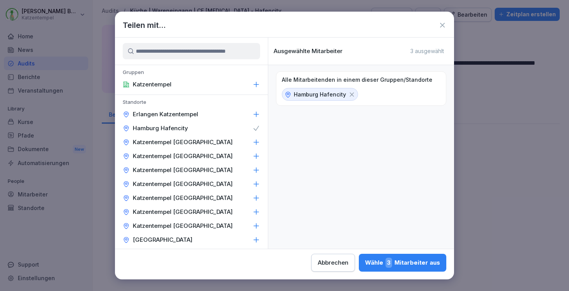
click at [365, 262] on div "Wähle 3 Mitarbeiter aus" at bounding box center [402, 262] width 75 height 10
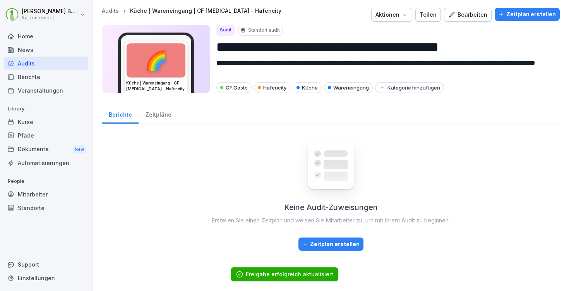
click at [105, 14] on div "Audits / Küche | Wareneingang | CF Gastro - Hafencity Aktionen Teilen Bearbeite…" at bounding box center [331, 15] width 458 height 14
click at [107, 11] on p "Audits" at bounding box center [110, 11] width 17 height 7
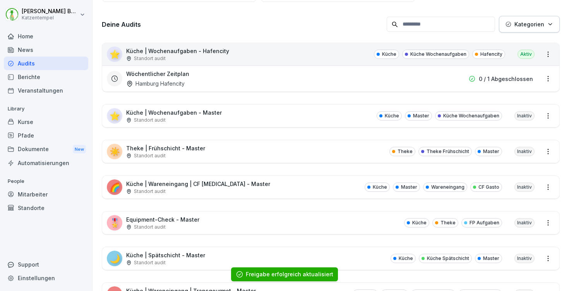
scroll to position [135, 0]
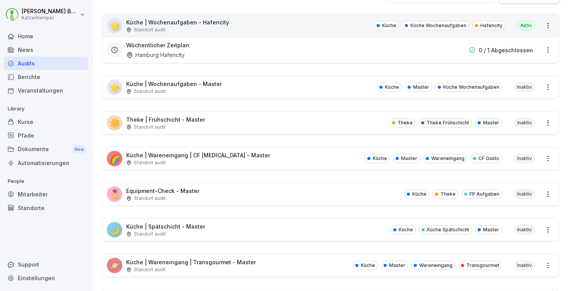
click at [195, 186] on div "🎖️ Equipment-Check - Master Standort audit Küche Theke FP Aufgaben Inaktiv" at bounding box center [330, 194] width 457 height 22
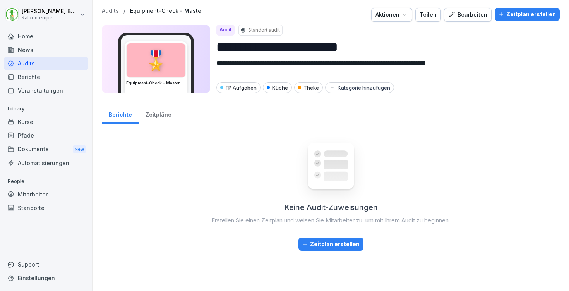
click at [408, 14] on icon "button" at bounding box center [405, 15] width 6 height 6
click at [403, 35] on div "Audit duplizieren" at bounding box center [370, 32] width 86 height 13
click at [373, 48] on input "**********" at bounding box center [384, 47] width 337 height 20
type input "**********"
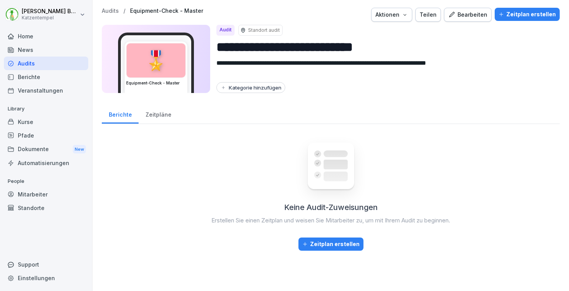
click at [238, 84] on div "Kategorie hinzufügen" at bounding box center [250, 87] width 61 height 6
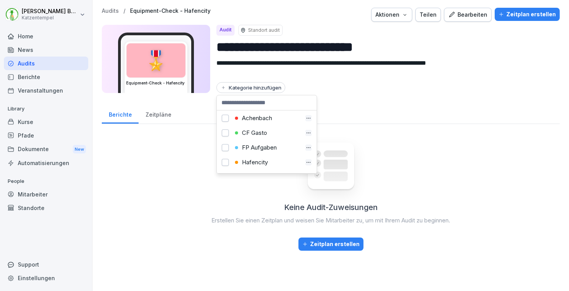
scroll to position [10, 0]
click at [250, 140] on div "FP Aufgaben" at bounding box center [267, 138] width 69 height 7
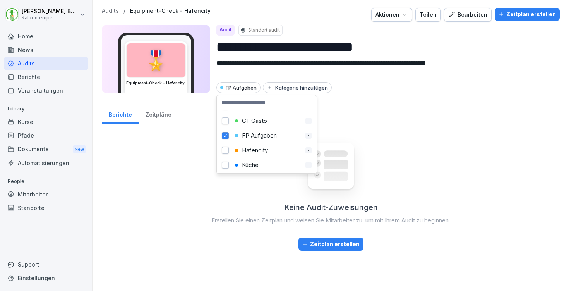
click at [249, 149] on div "Hafencity" at bounding box center [267, 150] width 69 height 7
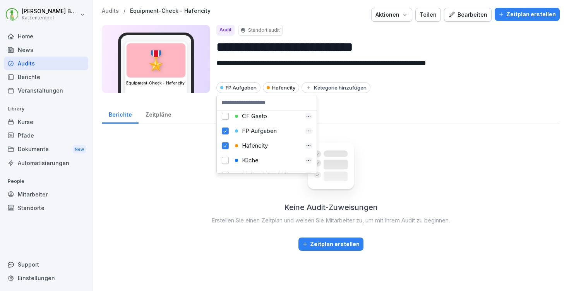
scroll to position [27, 0]
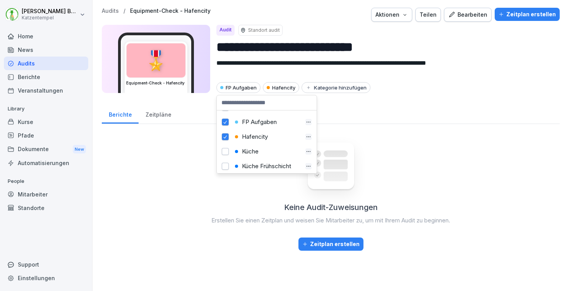
click at [250, 149] on div "Küche" at bounding box center [267, 151] width 69 height 7
click at [530, 12] on div "Zeitplan erstellen" at bounding box center [527, 14] width 57 height 9
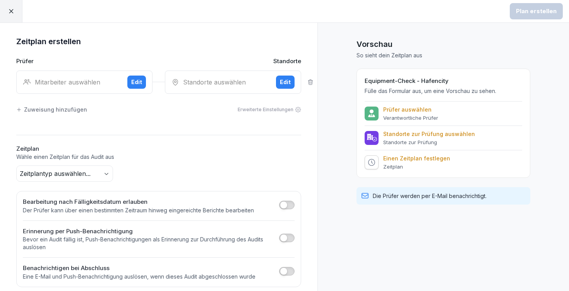
click at [138, 83] on div "Edit" at bounding box center [136, 82] width 11 height 9
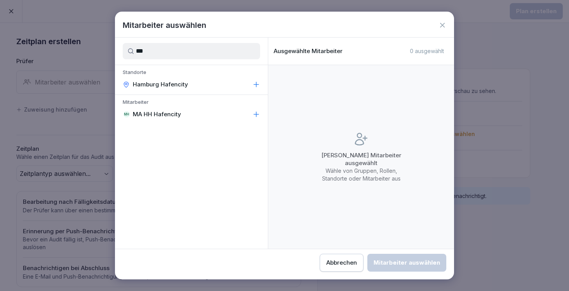
type input "***"
click at [251, 115] on div "MH MA HH Hafencity" at bounding box center [191, 114] width 153 height 14
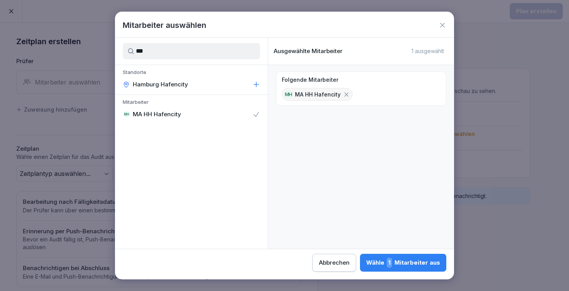
click at [366, 266] on div "Wähle 1 Mitarbeiter aus" at bounding box center [403, 262] width 74 height 10
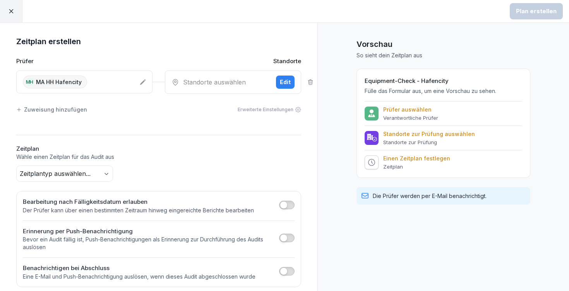
click at [257, 80] on div "Standorte auswählen" at bounding box center [220, 81] width 98 height 9
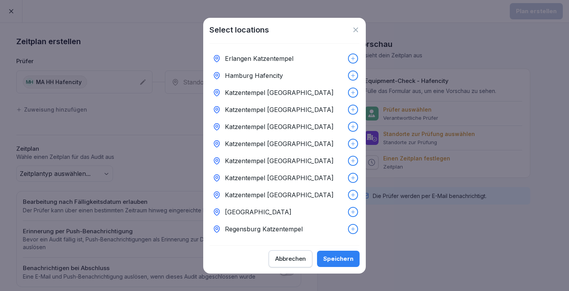
click at [302, 68] on div "Hamburg Hafencity" at bounding box center [284, 75] width 150 height 17
click at [345, 262] on div "Speichern" at bounding box center [338, 258] width 30 height 9
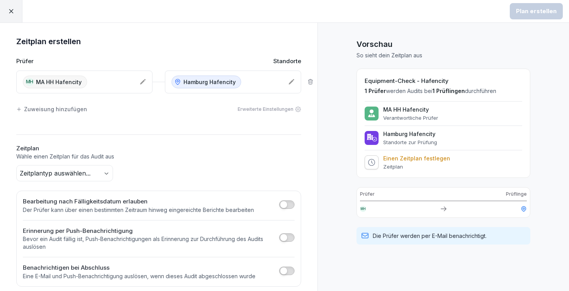
scroll to position [7, 0]
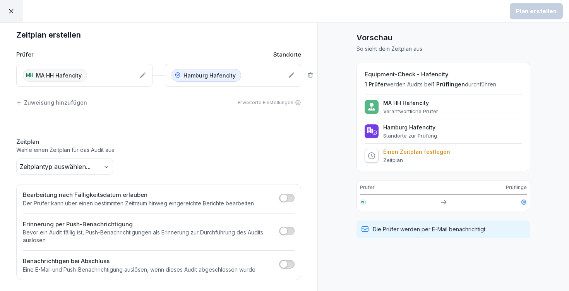
click at [79, 166] on body "Plan erstellen Zeitplan erstellen Prüfer Standorte MH MA HH Hafencity Hamburg H…" at bounding box center [284, 145] width 569 height 291
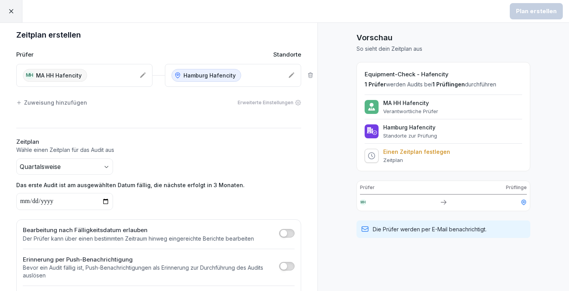
scroll to position [8, 0]
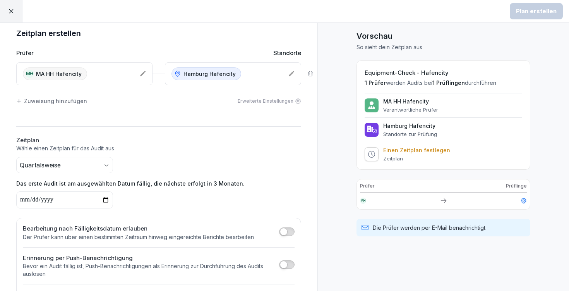
click at [31, 196] on input "date" at bounding box center [64, 199] width 97 height 17
click at [23, 199] on input "date" at bounding box center [64, 199] width 97 height 17
type input "**********"
click at [542, 13] on div "Plan erstellen" at bounding box center [536, 11] width 41 height 9
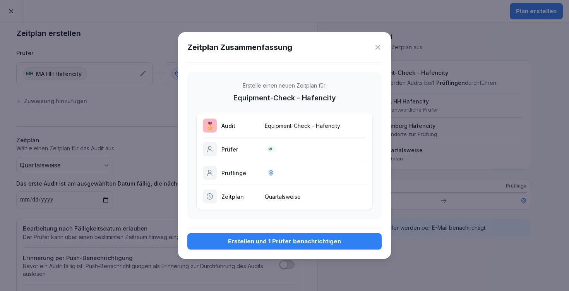
click at [314, 240] on div "Erstellen und 1 Prüfer benachrichtigen" at bounding box center [285, 241] width 182 height 9
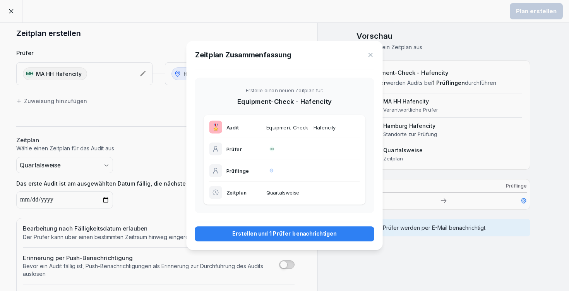
scroll to position [10, 0]
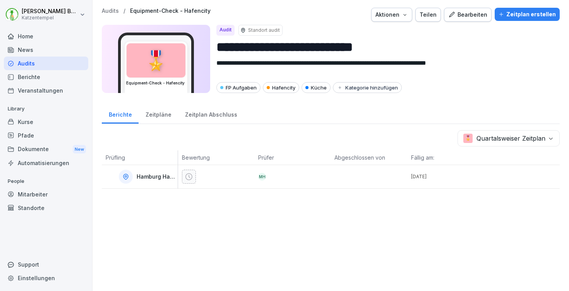
click at [410, 17] on button "Aktionen" at bounding box center [391, 15] width 41 height 14
click at [425, 15] on div "Teilen" at bounding box center [428, 14] width 17 height 9
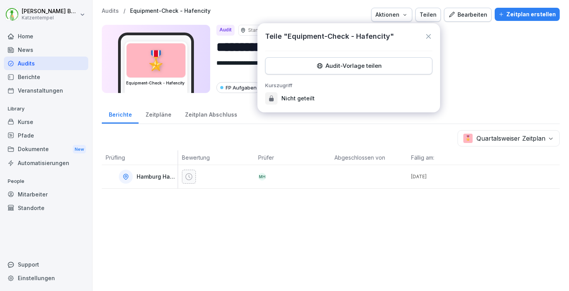
click at [334, 63] on div "Audit-Vorlage teilen" at bounding box center [349, 66] width 154 height 9
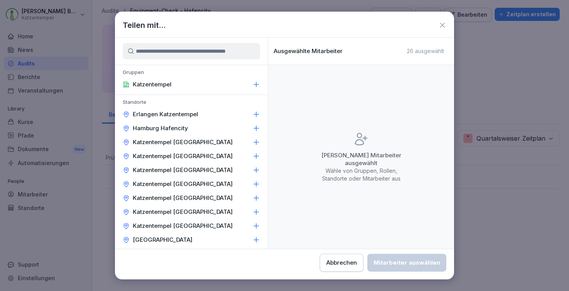
click at [255, 128] on div "Hamburg Hafencity" at bounding box center [191, 128] width 153 height 14
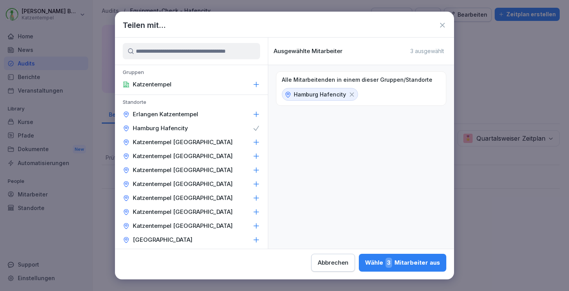
click at [365, 263] on div "Wähle 3 Mitarbeiter aus" at bounding box center [402, 262] width 75 height 10
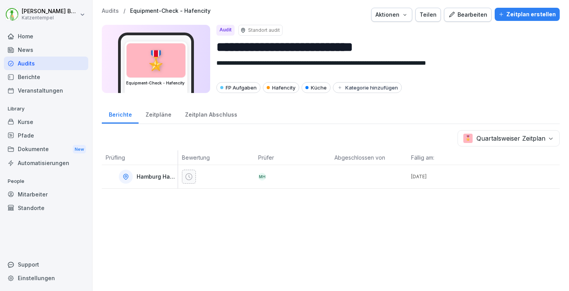
click at [113, 10] on p "Audits" at bounding box center [110, 11] width 17 height 7
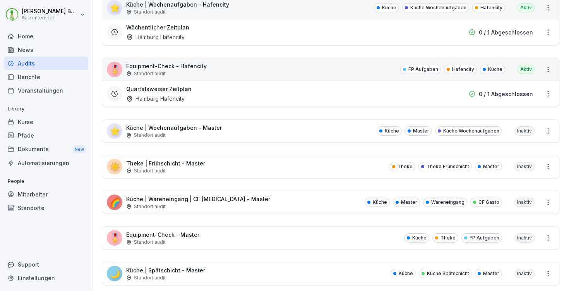
scroll to position [199, 0]
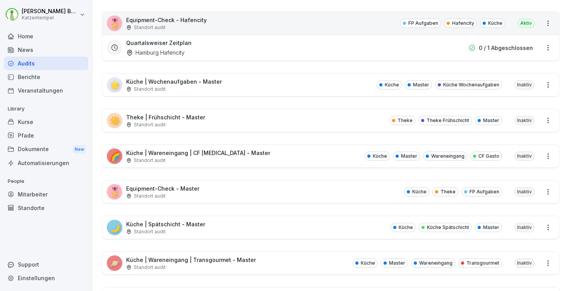
click at [177, 228] on div "Standort audit" at bounding box center [165, 231] width 79 height 7
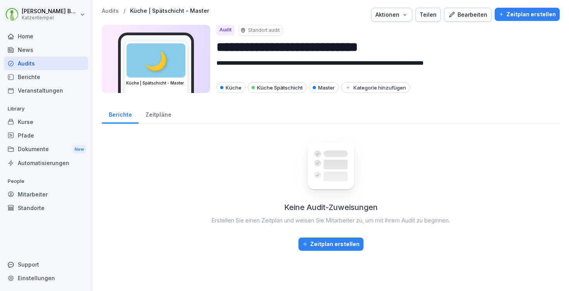
click at [405, 11] on div "Aktionen" at bounding box center [391, 14] width 33 height 9
click at [393, 29] on div "Audit duplizieren" at bounding box center [370, 32] width 86 height 13
click at [376, 43] on input "**********" at bounding box center [384, 47] width 337 height 20
click at [381, 47] on input "**********" at bounding box center [384, 47] width 337 height 20
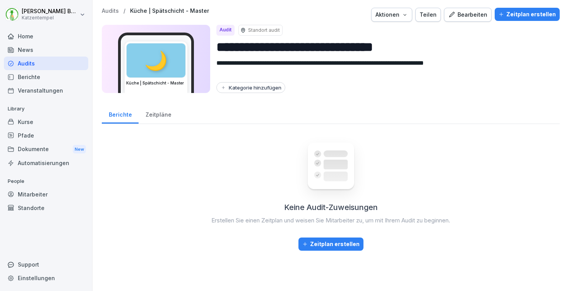
click at [381, 47] on input "**********" at bounding box center [384, 47] width 337 height 20
type input "**********"
click at [253, 90] on div "Kategorie hinzufügen" at bounding box center [250, 87] width 61 height 6
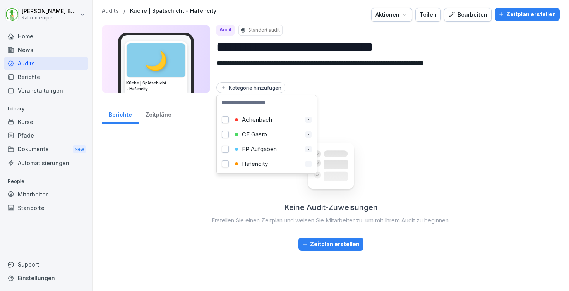
scroll to position [2, 0]
click at [260, 162] on div "Hafencity" at bounding box center [267, 162] width 69 height 7
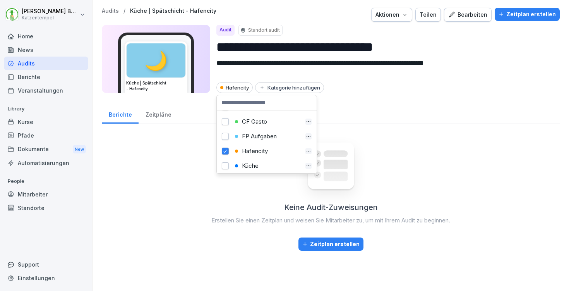
scroll to position [30, 0]
click at [261, 147] on div "Küche" at bounding box center [267, 148] width 69 height 7
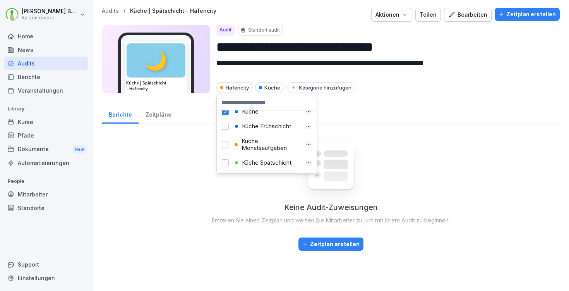
scroll to position [82, 0]
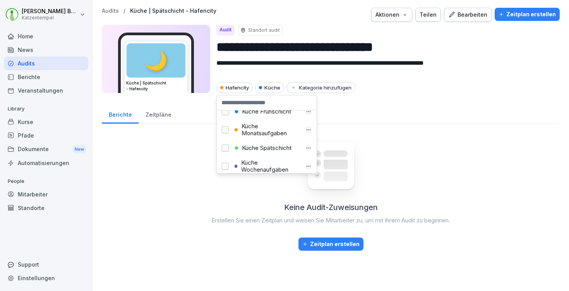
click at [272, 146] on div "Küche Spätschicht" at bounding box center [267, 147] width 69 height 7
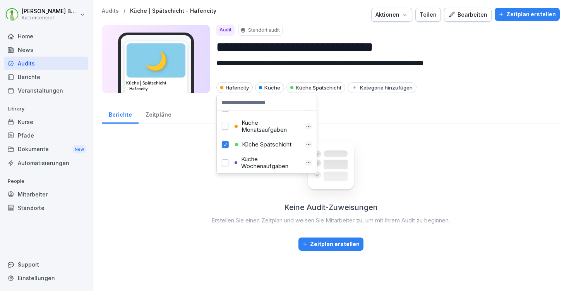
scroll to position [93, 0]
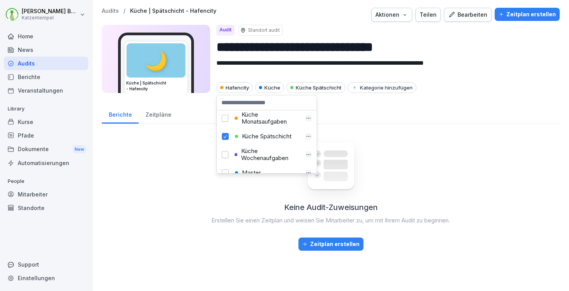
click at [384, 99] on div "**********" at bounding box center [331, 129] width 477 height 258
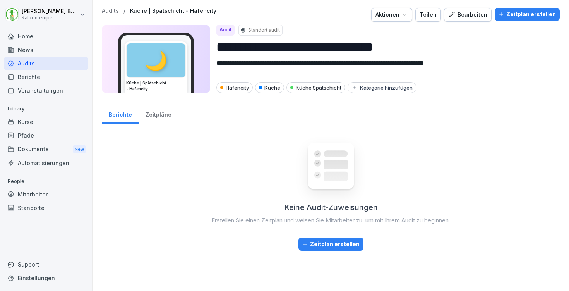
click at [396, 12] on div "Aktionen" at bounding box center [391, 14] width 33 height 9
click at [433, 12] on div "Teilen" at bounding box center [428, 14] width 17 height 9
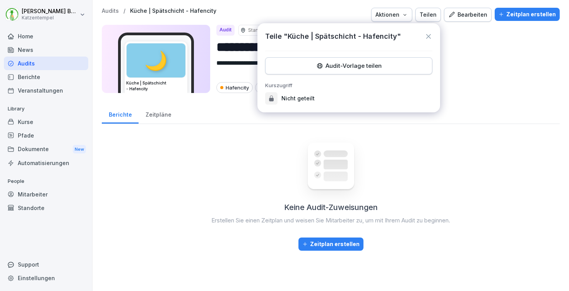
click at [376, 65] on div "Audit-Vorlage teilen" at bounding box center [349, 66] width 154 height 9
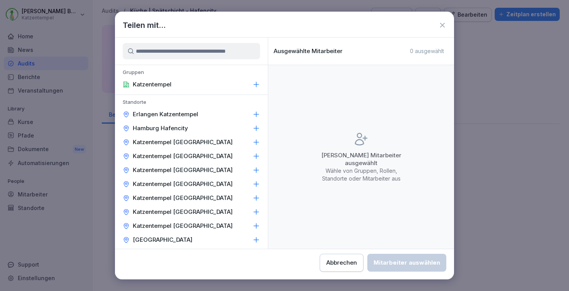
click at [252, 127] on icon at bounding box center [256, 128] width 8 height 8
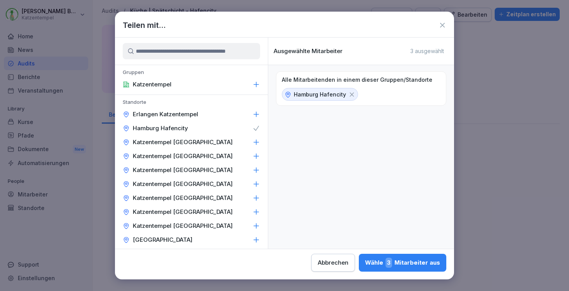
click at [365, 259] on div "Wähle 3 Mitarbeiter aus" at bounding box center [402, 262] width 75 height 10
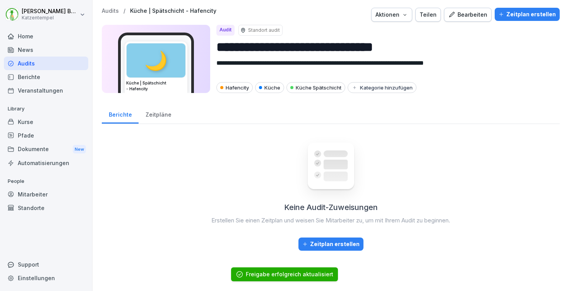
click at [115, 13] on p "Audits" at bounding box center [110, 11] width 17 height 7
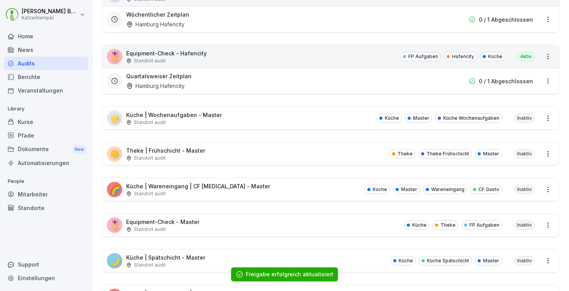
scroll to position [275, 0]
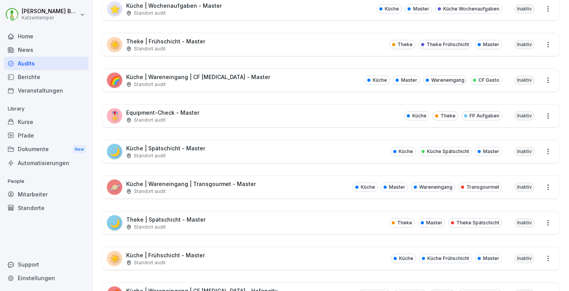
click at [216, 190] on div "Standort audit" at bounding box center [191, 191] width 130 height 7
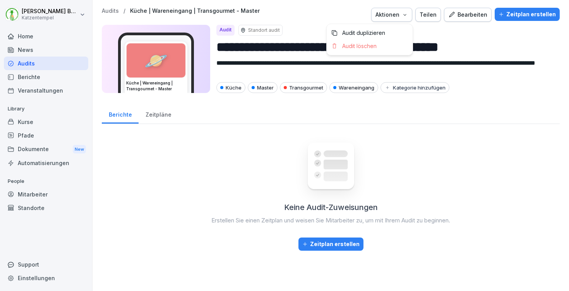
click at [408, 15] on icon "button" at bounding box center [405, 15] width 6 height 6
click at [398, 32] on div "Audit duplizieren" at bounding box center [370, 32] width 86 height 13
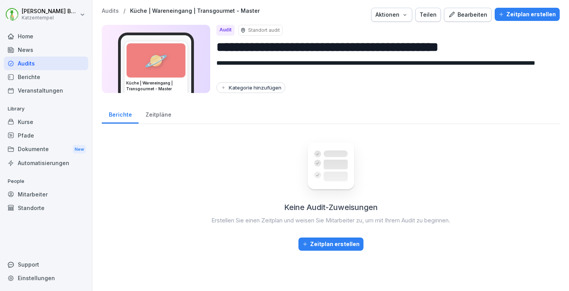
click at [492, 46] on input "**********" at bounding box center [384, 47] width 337 height 20
paste input "***"
type input "**********"
click at [253, 89] on div "Kategorie hinzufügen" at bounding box center [250, 87] width 61 height 6
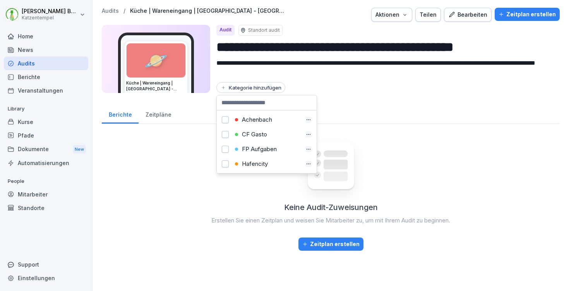
click at [252, 163] on div "Hafencity" at bounding box center [267, 163] width 69 height 7
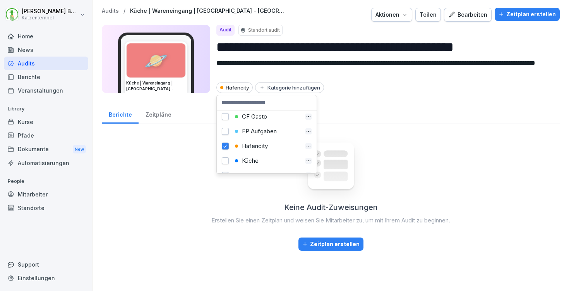
scroll to position [34, 0]
click at [261, 145] on div "Küche" at bounding box center [267, 144] width 69 height 7
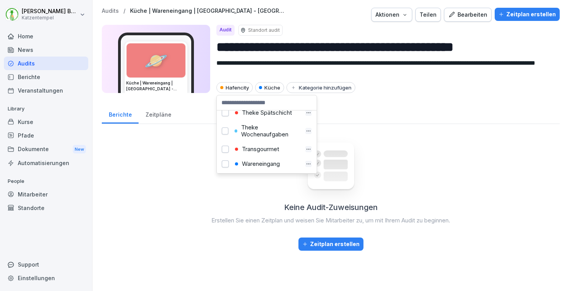
scroll to position [352, 0]
click at [264, 152] on div "Transgourmet" at bounding box center [267, 149] width 69 height 7
click at [264, 160] on div "Wareneingang" at bounding box center [267, 163] width 69 height 7
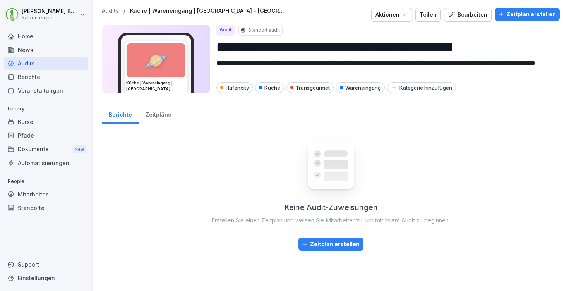
click at [422, 14] on div "Teilen" at bounding box center [428, 14] width 17 height 9
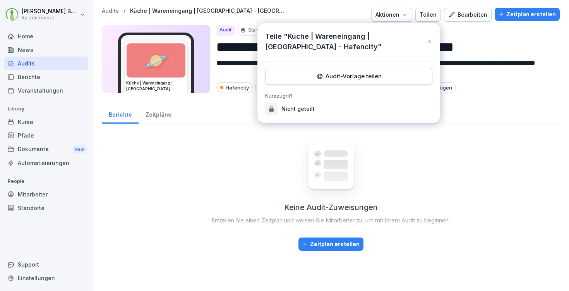
click at [328, 79] on div "Audit-Vorlage teilen" at bounding box center [349, 76] width 154 height 9
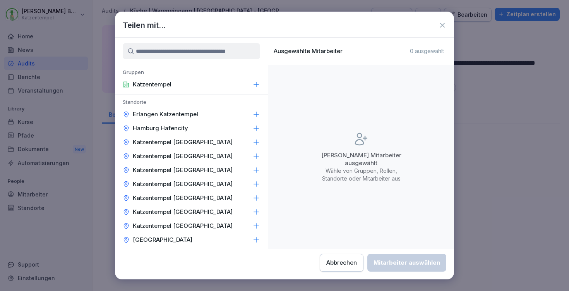
click at [252, 129] on icon at bounding box center [256, 128] width 8 height 8
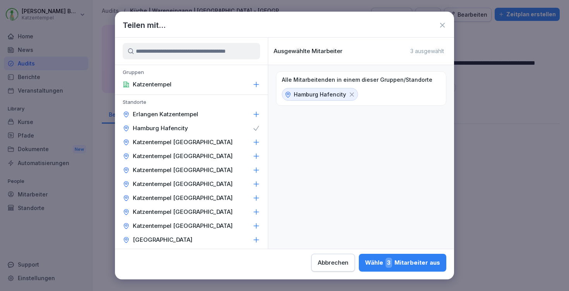
click at [365, 264] on div "Wähle 3 Mitarbeiter aus" at bounding box center [402, 262] width 75 height 10
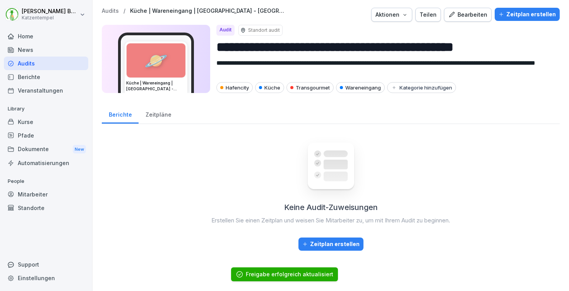
click at [104, 9] on p "Audits" at bounding box center [110, 11] width 17 height 7
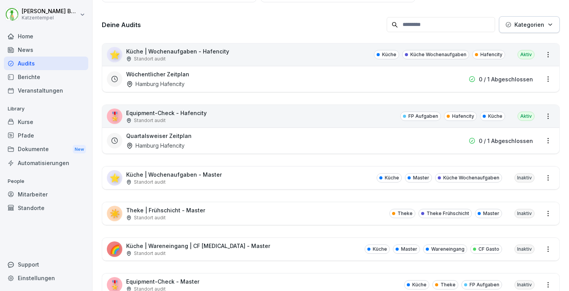
scroll to position [84, 0]
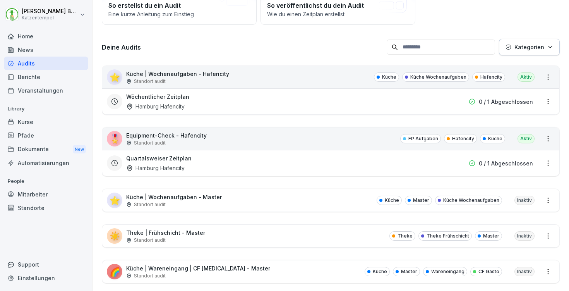
click at [534, 46] on p "Kategorien" at bounding box center [529, 47] width 30 height 8
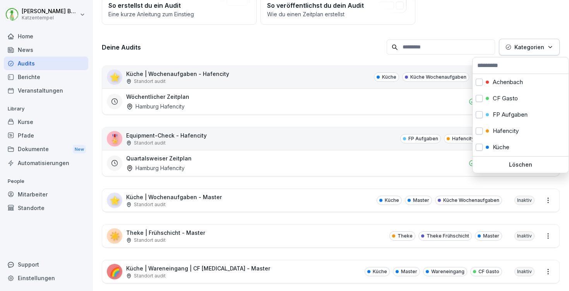
click at [534, 46] on p "Kategorien" at bounding box center [529, 47] width 30 height 8
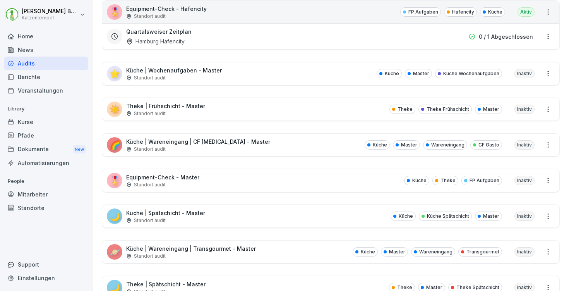
scroll to position [224, 0]
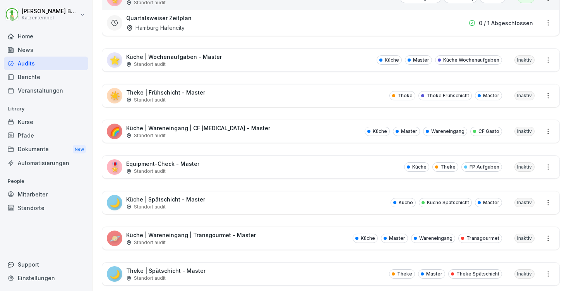
click at [190, 271] on p "Theke | Spätschicht - Master" at bounding box center [165, 270] width 79 height 8
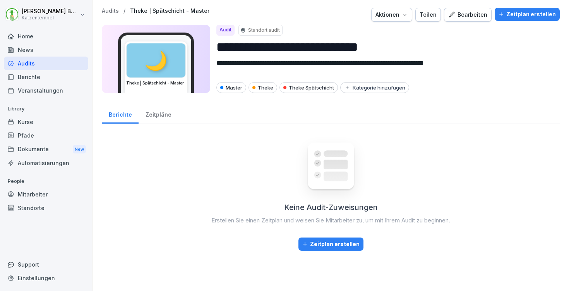
click at [398, 14] on div "Aktionen" at bounding box center [391, 14] width 33 height 9
click at [370, 36] on p "Audit duplizieren" at bounding box center [363, 32] width 43 height 7
click at [375, 46] on input "**********" at bounding box center [384, 47] width 337 height 20
paste input "***"
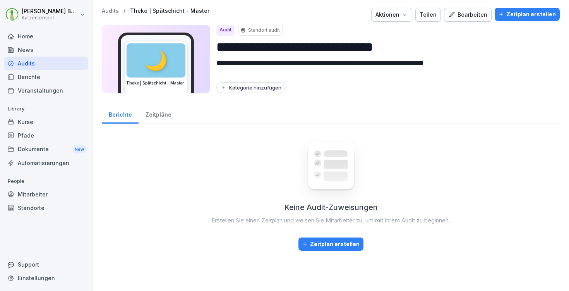
type input "**********"
click at [235, 89] on div "Kategorie hinzufügen" at bounding box center [250, 87] width 61 height 6
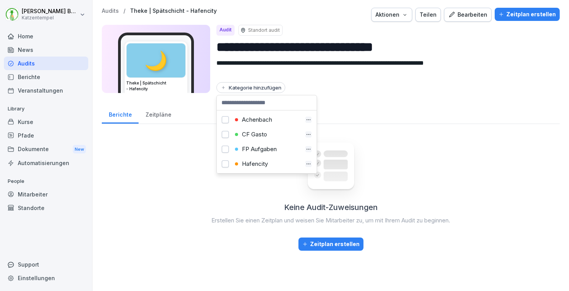
click at [263, 163] on div "Hafencity" at bounding box center [267, 163] width 69 height 7
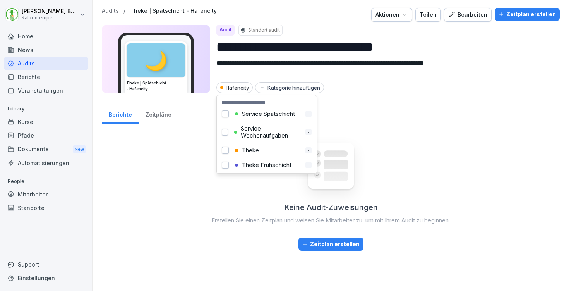
scroll to position [266, 0]
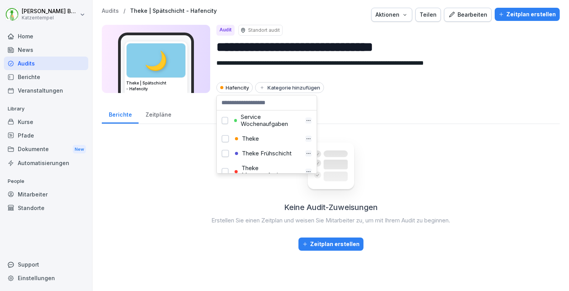
click at [267, 142] on div "Theke" at bounding box center [267, 138] width 69 height 7
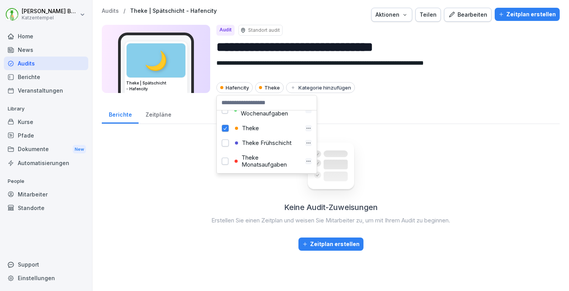
scroll to position [334, 0]
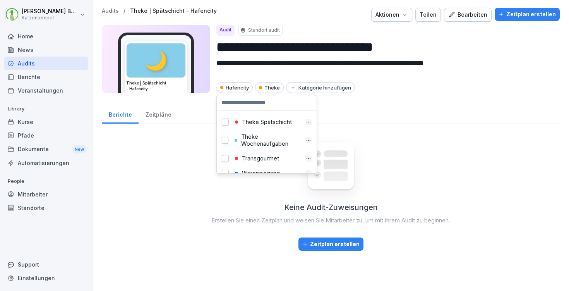
click at [275, 125] on div "Theke Spätschicht" at bounding box center [267, 121] width 69 height 7
click at [432, 14] on div "Teilen" at bounding box center [428, 14] width 17 height 9
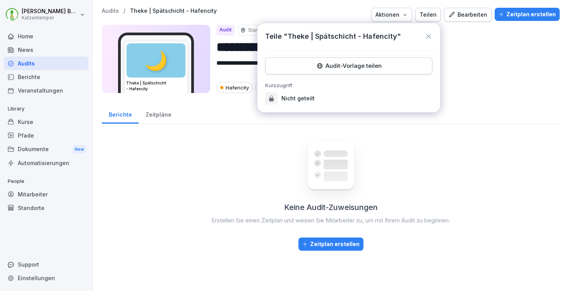
click at [370, 69] on div "Audit-Vorlage teilen" at bounding box center [349, 66] width 154 height 9
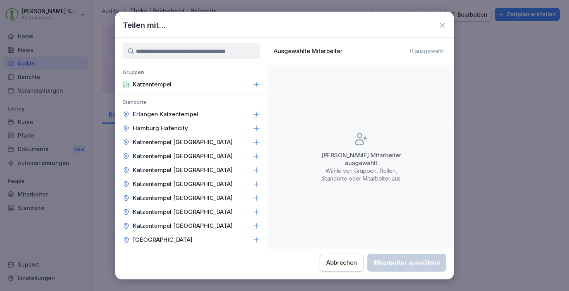
click at [243, 126] on div "Hamburg Hafencity" at bounding box center [191, 128] width 153 height 14
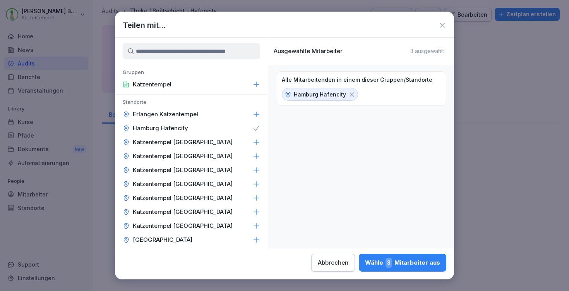
click at [365, 263] on div "Wähle 3 Mitarbeiter aus" at bounding box center [402, 262] width 75 height 10
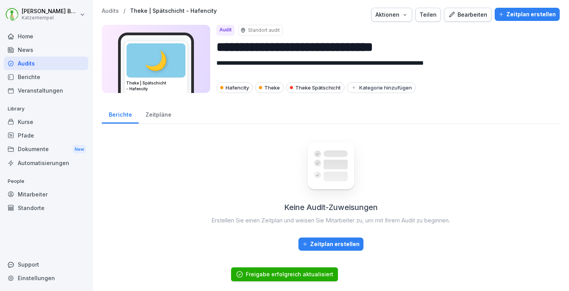
click at [111, 10] on p "Audits" at bounding box center [110, 11] width 17 height 7
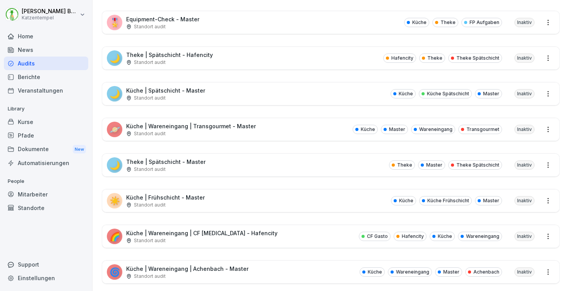
scroll to position [337, 0]
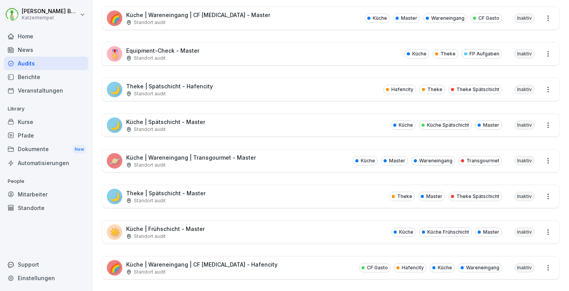
click at [181, 228] on p "Küche | Frühschicht - Master" at bounding box center [165, 229] width 79 height 8
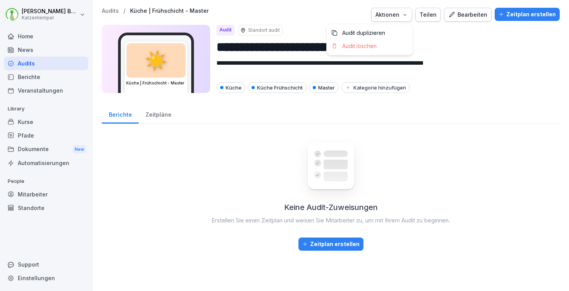
click at [401, 13] on div "Aktionen" at bounding box center [391, 14] width 33 height 9
click at [393, 29] on div "Audit duplizieren" at bounding box center [370, 32] width 86 height 13
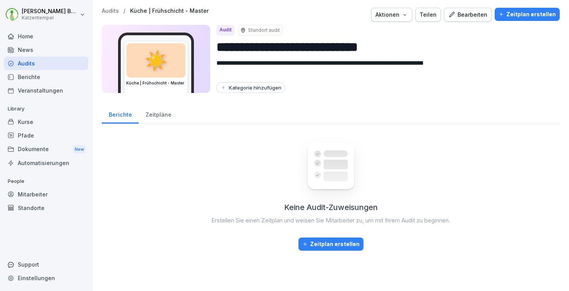
click at [372, 48] on input "**********" at bounding box center [384, 47] width 337 height 20
paste input "***"
type input "**********"
click at [245, 90] on div "Kategorie hinzufügen" at bounding box center [250, 87] width 61 height 6
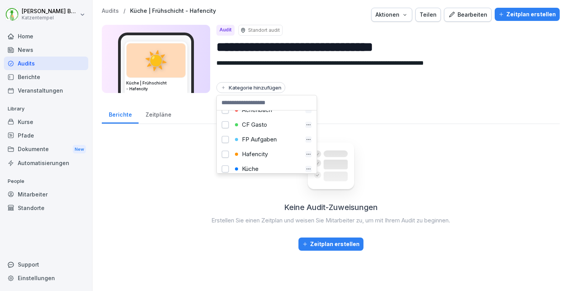
scroll to position [24, 0]
click at [257, 141] on div "Hafencity" at bounding box center [267, 139] width 69 height 7
click at [257, 153] on div "Küche" at bounding box center [267, 154] width 69 height 7
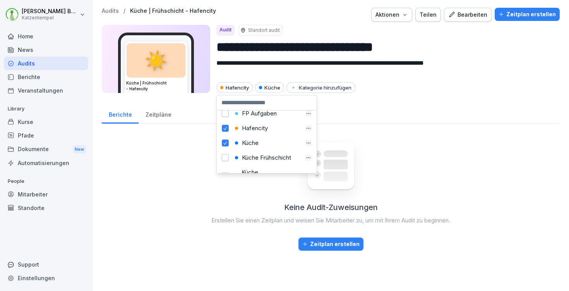
click at [259, 155] on div "Küche Frühschicht" at bounding box center [267, 157] width 69 height 7
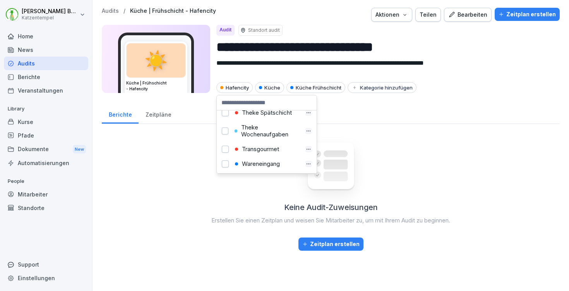
scroll to position [363, 0]
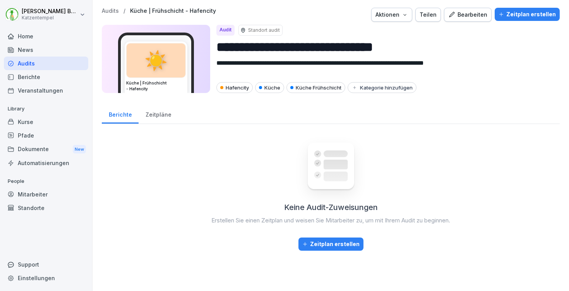
click at [429, 18] on div "Teilen" at bounding box center [428, 14] width 17 height 9
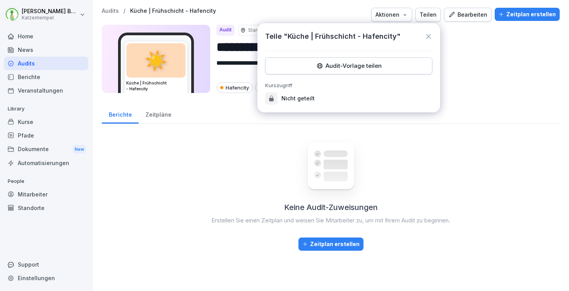
click at [348, 65] on div "Audit-Vorlage teilen" at bounding box center [349, 66] width 154 height 9
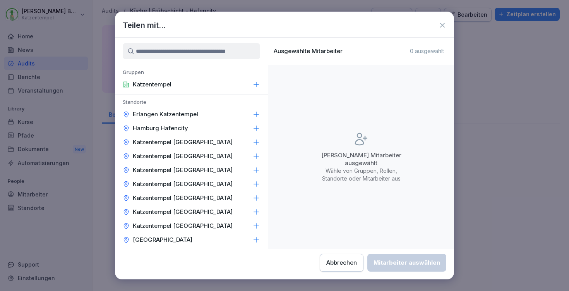
click at [252, 130] on icon at bounding box center [256, 128] width 8 height 8
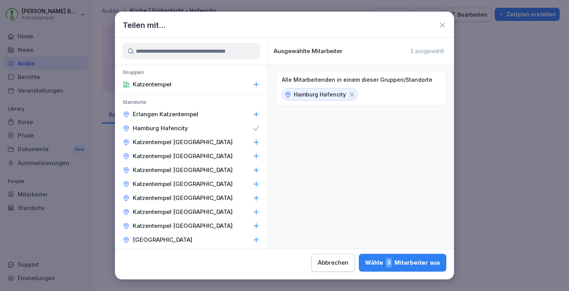
click at [365, 263] on div "Wähle 3 Mitarbeiter aus" at bounding box center [402, 262] width 75 height 10
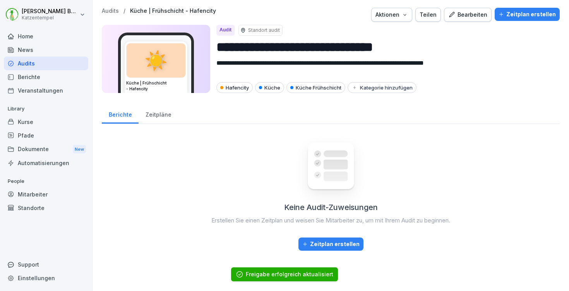
click at [113, 11] on p "Audits" at bounding box center [110, 11] width 17 height 7
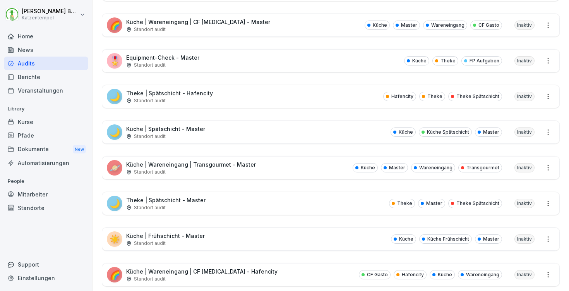
scroll to position [372, 0]
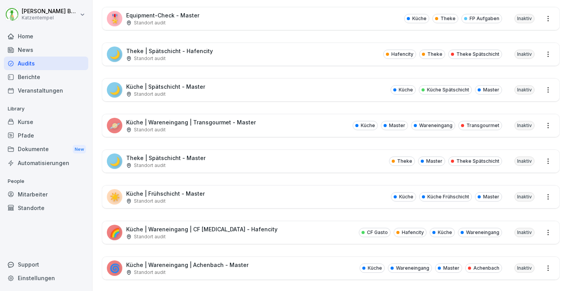
click at [248, 227] on div "🌈 Küche | Wareneingang | CF Gastro - Hafencity Standort audit CF Gasto Hafencit…" at bounding box center [330, 232] width 457 height 22
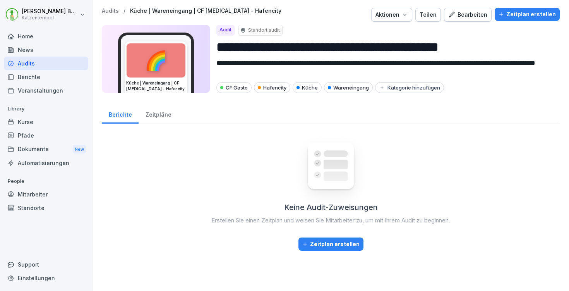
click at [113, 8] on p "Audits" at bounding box center [110, 11] width 17 height 7
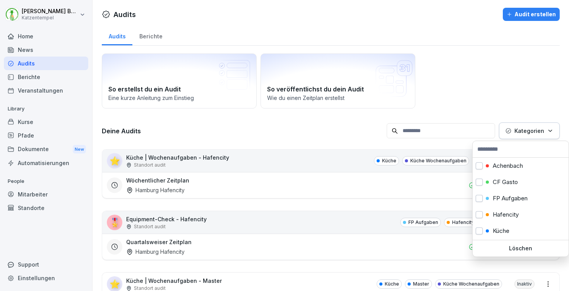
click at [516, 138] on button "Kategorien" at bounding box center [529, 130] width 61 height 17
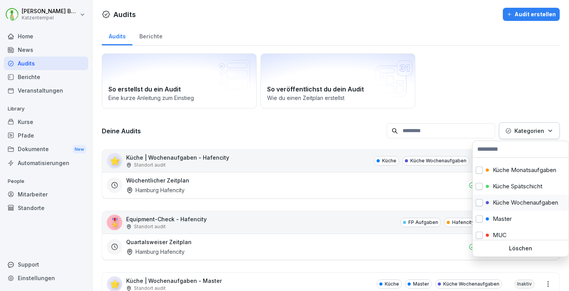
scroll to position [103, 0]
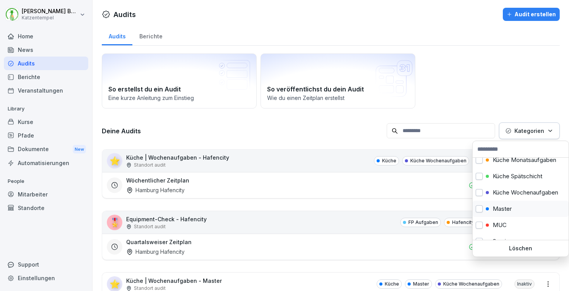
click at [501, 212] on p "Master" at bounding box center [502, 208] width 19 height 7
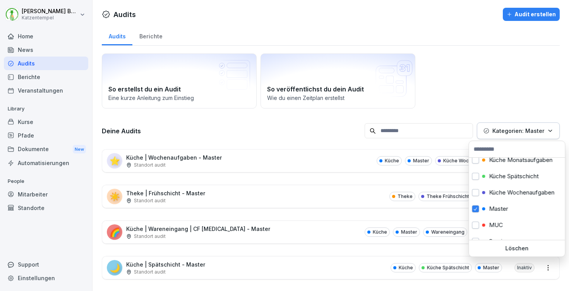
click at [260, 127] on html "Laura Benedix Katzentempel Home News Audits Berichte Veranstaltungen Library Ku…" at bounding box center [284, 145] width 569 height 291
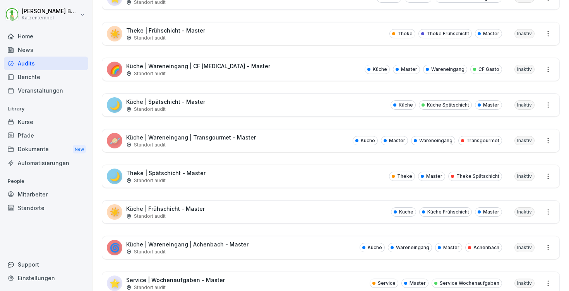
scroll to position [167, 0]
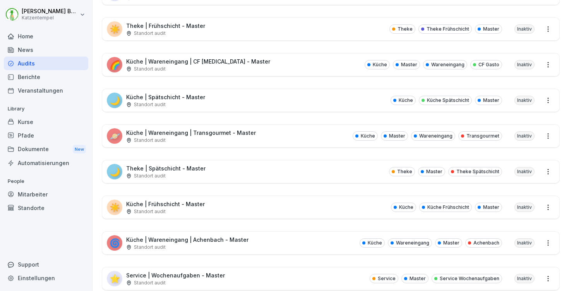
click at [230, 240] on p "Küche | Wareneingang | Achenbach - Master" at bounding box center [187, 239] width 122 height 8
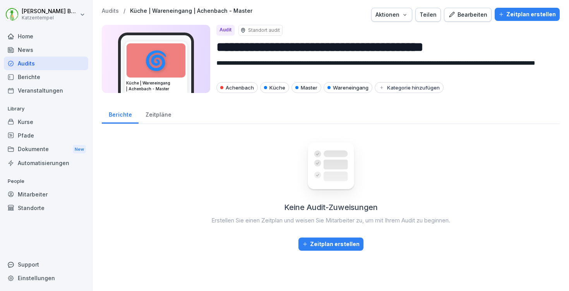
click at [407, 14] on icon "button" at bounding box center [405, 15] width 6 height 6
click at [399, 27] on div "Audit duplizieren" at bounding box center [370, 32] width 86 height 13
click at [483, 51] on input "**********" at bounding box center [384, 47] width 337 height 20
paste input "***"
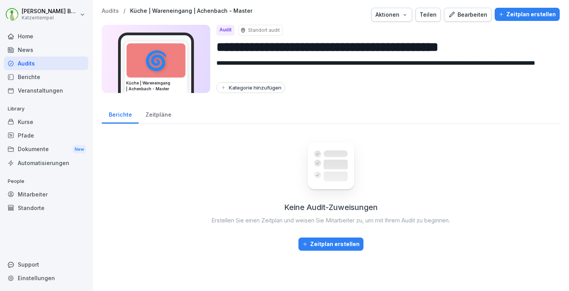
type input "**********"
click at [264, 89] on div "Kategorie hinzufügen" at bounding box center [250, 87] width 61 height 6
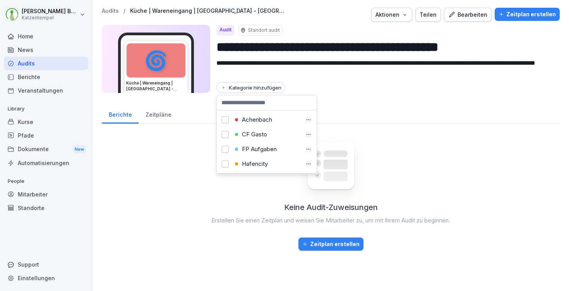
click at [260, 117] on div "Achenbach" at bounding box center [267, 119] width 69 height 7
click at [262, 163] on div "Hafencity" at bounding box center [267, 163] width 69 height 7
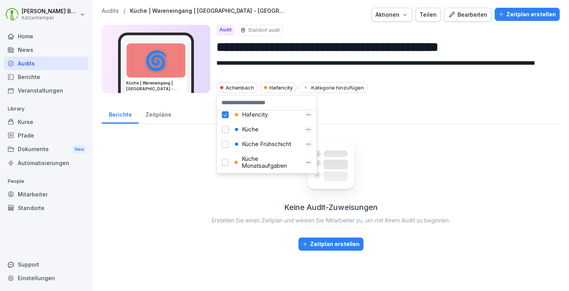
click at [237, 133] on div "Küche" at bounding box center [267, 129] width 69 height 7
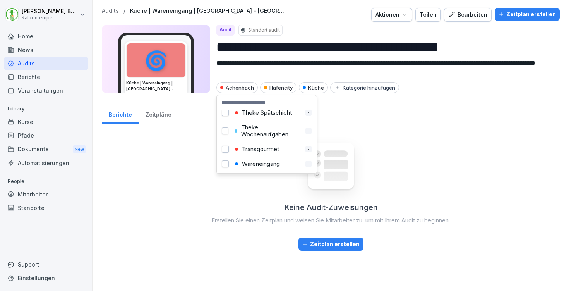
scroll to position [363, 0]
click at [264, 160] on div "Wareneingang" at bounding box center [267, 163] width 69 height 7
click at [434, 13] on div "Teilen" at bounding box center [428, 14] width 17 height 9
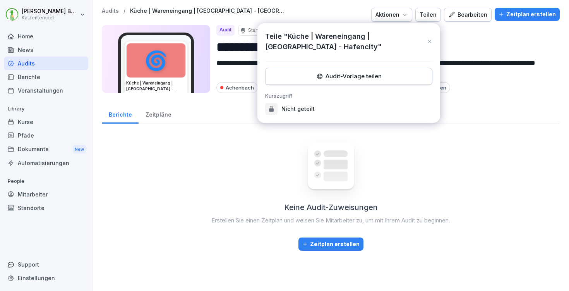
click at [375, 72] on div "Audit-Vorlage teilen" at bounding box center [349, 76] width 154 height 9
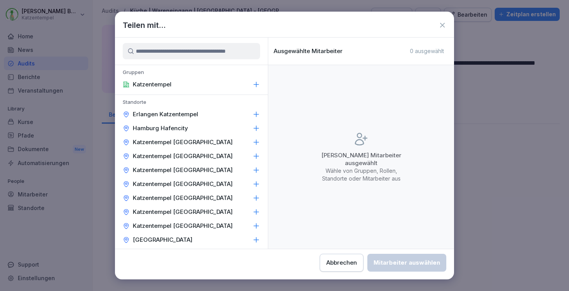
click at [252, 129] on icon at bounding box center [256, 128] width 8 height 8
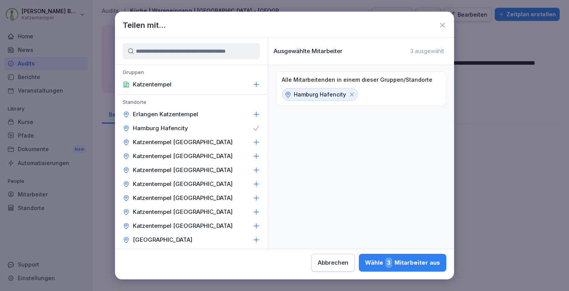
click at [365, 259] on div "Wähle 3 Mitarbeiter aus" at bounding box center [402, 262] width 75 height 10
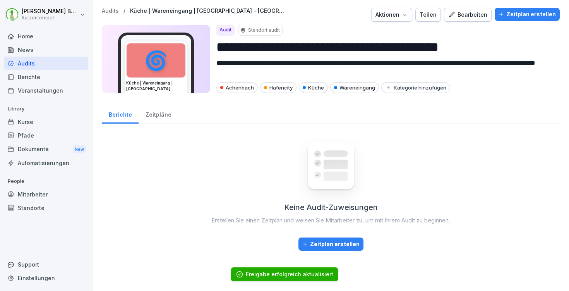
click at [113, 9] on p "Audits" at bounding box center [110, 11] width 17 height 7
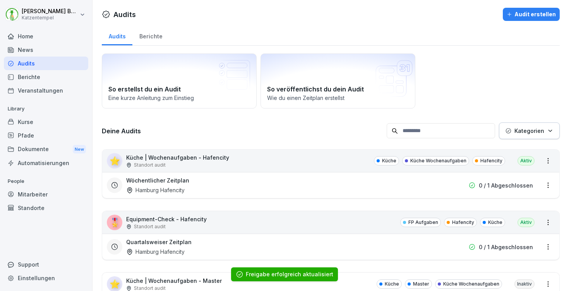
click at [536, 123] on button "Kategorien" at bounding box center [529, 130] width 61 height 17
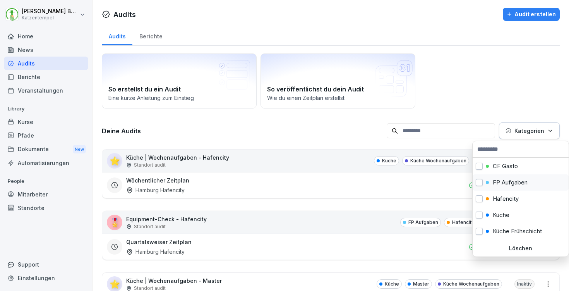
scroll to position [99, 0]
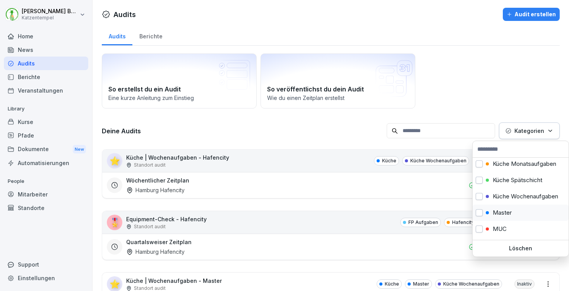
click at [508, 216] on p "Master" at bounding box center [502, 212] width 19 height 7
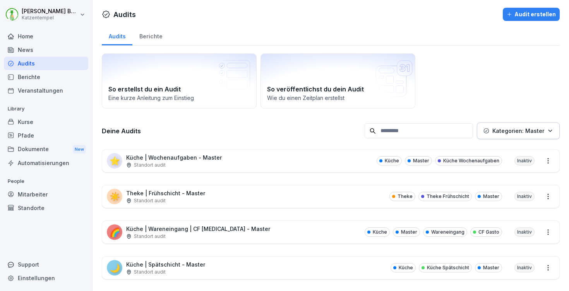
click at [303, 128] on html "Laura Benedix Katzentempel Home News Audits Berichte Veranstaltungen Library Ku…" at bounding box center [284, 145] width 569 height 291
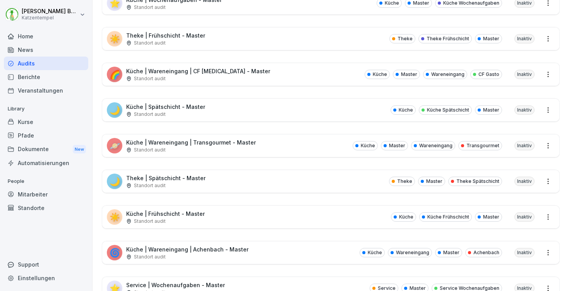
scroll to position [215, 0]
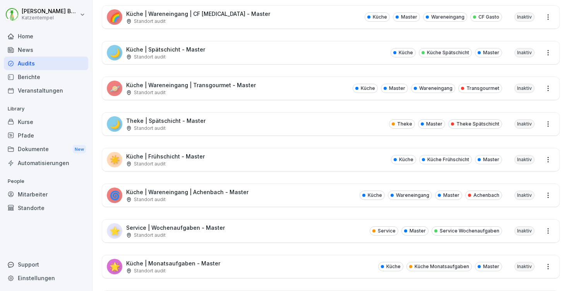
click at [202, 225] on p "Service | Wochenaufgaben - Master" at bounding box center [175, 227] width 99 height 8
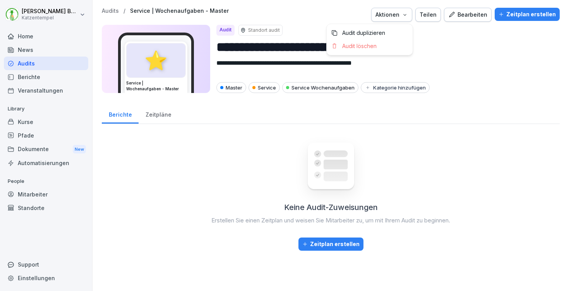
click at [406, 14] on icon "button" at bounding box center [405, 15] width 6 height 6
click at [397, 16] on div "Aktionen" at bounding box center [391, 14] width 33 height 9
click at [396, 30] on div "Audit duplizieren" at bounding box center [370, 32] width 86 height 13
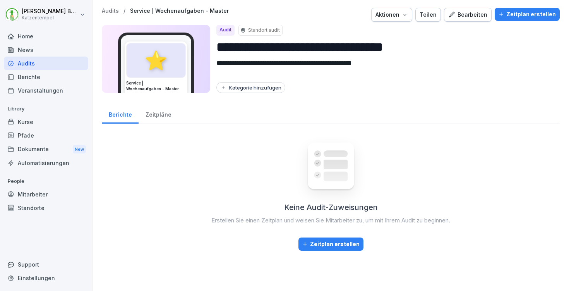
click at [419, 45] on input "**********" at bounding box center [384, 47] width 337 height 20
paste input "***"
type input "**********"
click at [277, 87] on div "Kategorie hinzufügen" at bounding box center [250, 87] width 61 height 6
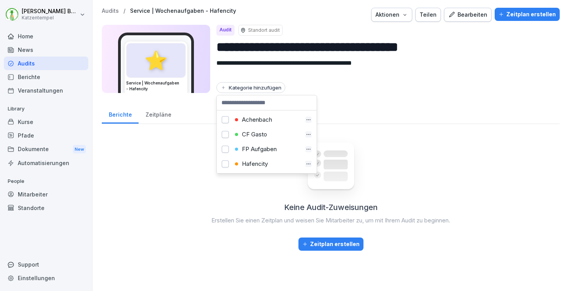
click at [259, 161] on div "Hafencity" at bounding box center [267, 163] width 69 height 7
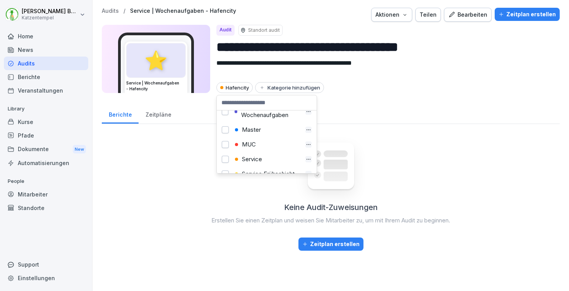
scroll to position [163, 0]
click at [270, 133] on div "Service" at bounding box center [267, 132] width 69 height 7
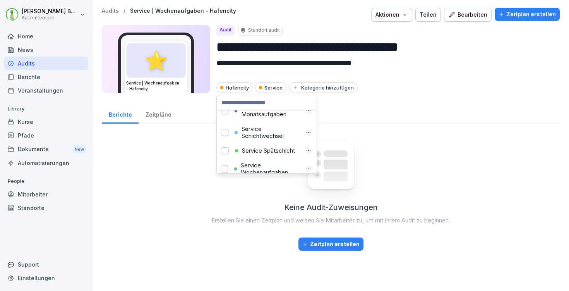
scroll to position [241, 0]
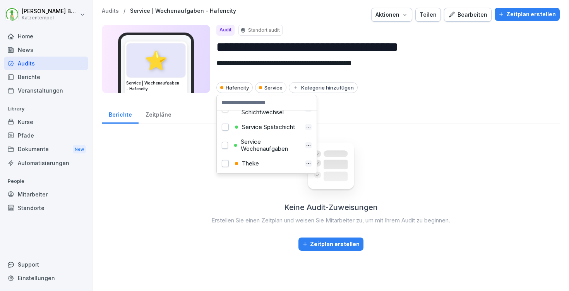
click at [261, 152] on div "Service Wochenaufgaben" at bounding box center [267, 145] width 70 height 14
click at [422, 13] on div "Teilen" at bounding box center [428, 14] width 17 height 9
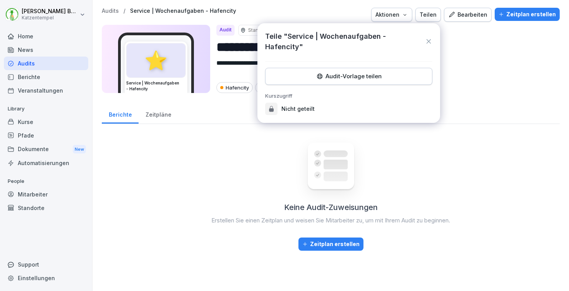
click at [378, 80] on div "Audit-Vorlage teilen" at bounding box center [349, 76] width 154 height 9
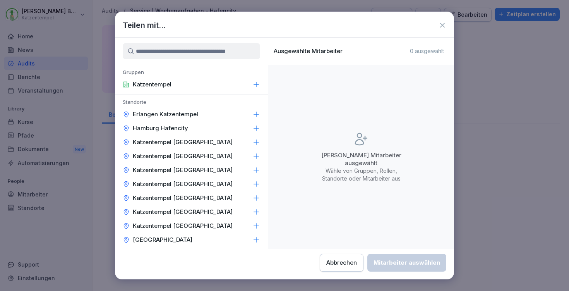
click at [252, 126] on icon at bounding box center [256, 128] width 8 height 8
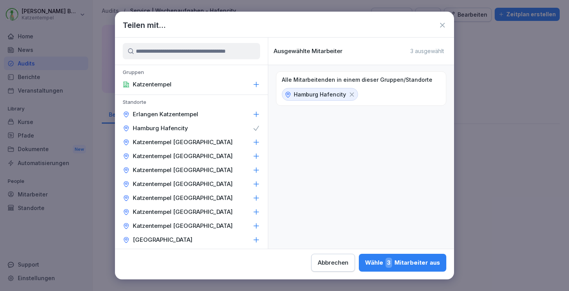
click at [365, 260] on div "Wähle 3 Mitarbeiter aus" at bounding box center [402, 262] width 75 height 10
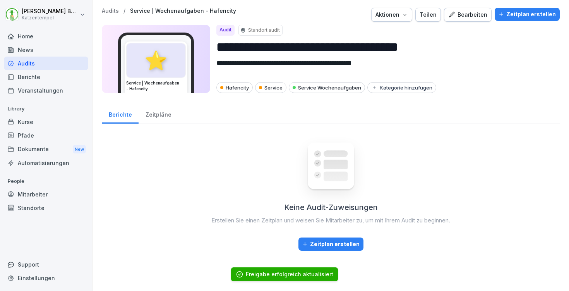
click at [113, 10] on p "Audits" at bounding box center [110, 11] width 17 height 7
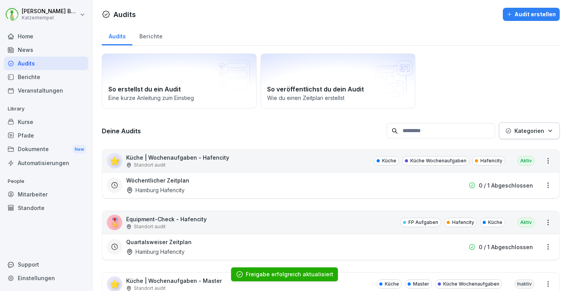
click at [526, 130] on p "Kategorien" at bounding box center [529, 131] width 30 height 8
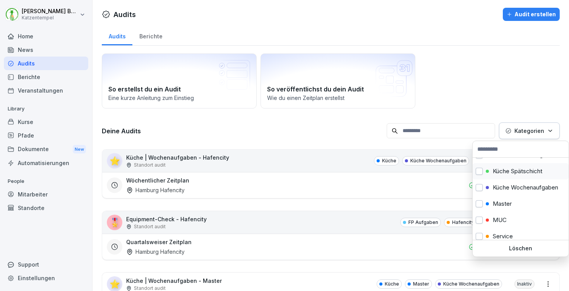
scroll to position [146, 0]
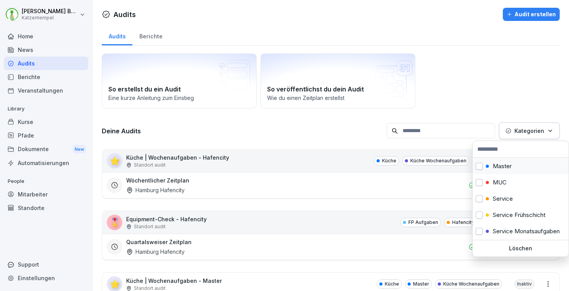
click at [487, 170] on div "Master" at bounding box center [521, 166] width 96 height 16
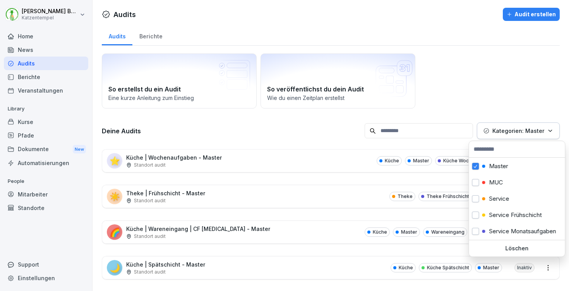
click at [437, 93] on html "Laura Benedix Katzentempel Home News Audits Berichte Veranstaltungen Library Ku…" at bounding box center [284, 145] width 569 height 291
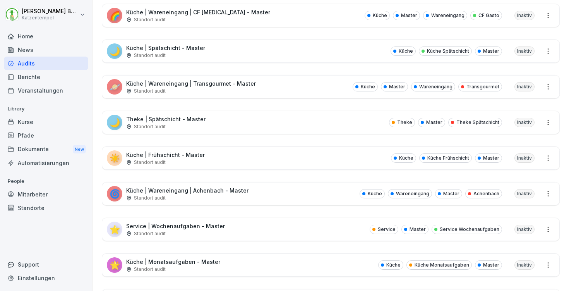
scroll to position [225, 0]
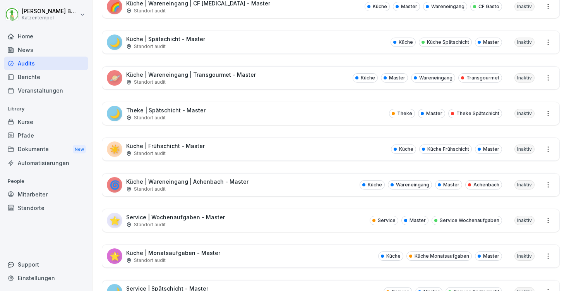
click at [259, 246] on div "🌟 Küche | Monatsaufgaben - Master Standort audit Küche Küche Monatsaufgaben Mas…" at bounding box center [330, 256] width 457 height 22
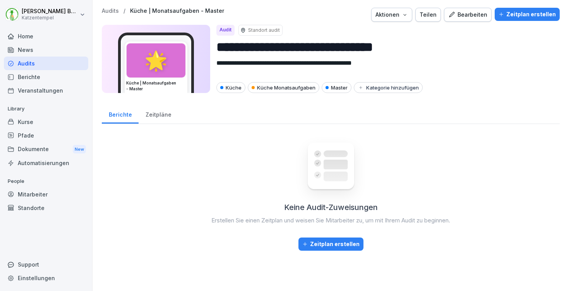
click at [399, 17] on div "Aktionen" at bounding box center [391, 14] width 33 height 9
click at [392, 33] on div "Audit duplizieren" at bounding box center [370, 32] width 86 height 13
click at [415, 46] on input "**********" at bounding box center [384, 47] width 337 height 20
paste input "***"
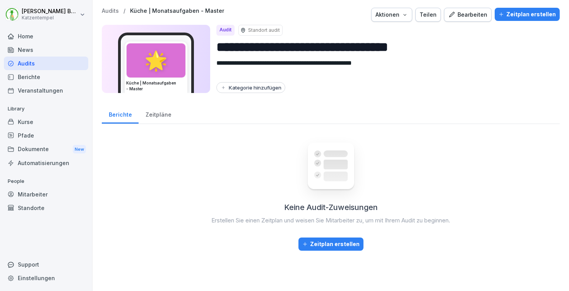
type input "**********"
click at [245, 84] on button "Kategorie hinzufügen" at bounding box center [250, 87] width 69 height 11
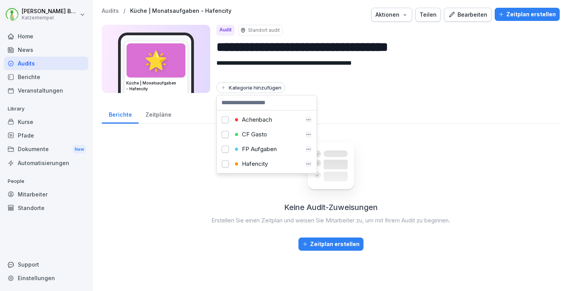
click at [258, 161] on div "Hafencity" at bounding box center [267, 163] width 69 height 7
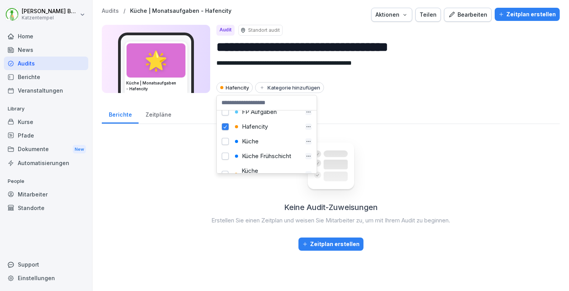
scroll to position [64, 0]
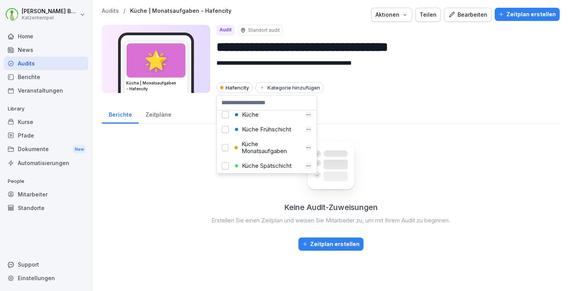
click at [256, 116] on div "Küche" at bounding box center [267, 114] width 69 height 7
click at [269, 154] on div "Küche Monatsaufgaben" at bounding box center [266, 148] width 69 height 14
click at [422, 15] on div "Teilen" at bounding box center [428, 14] width 17 height 9
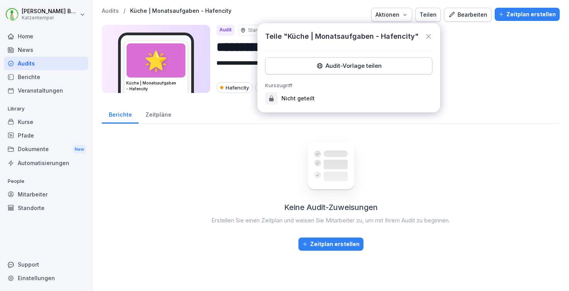
click at [370, 67] on div "Audit-Vorlage teilen" at bounding box center [349, 66] width 154 height 9
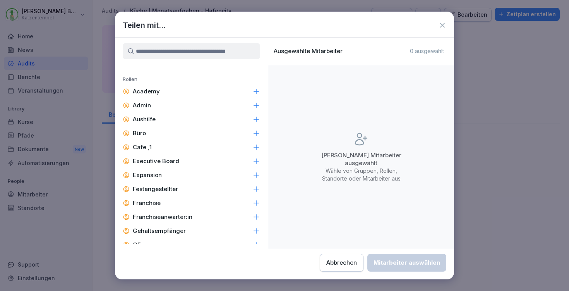
scroll to position [0, 0]
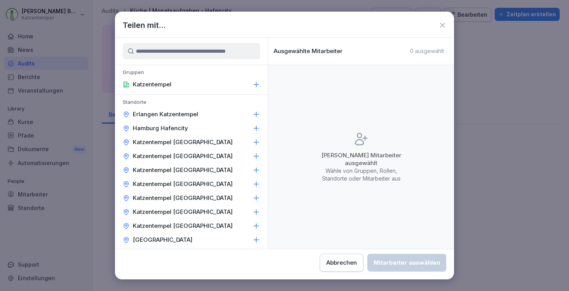
click at [252, 129] on icon at bounding box center [256, 128] width 8 height 8
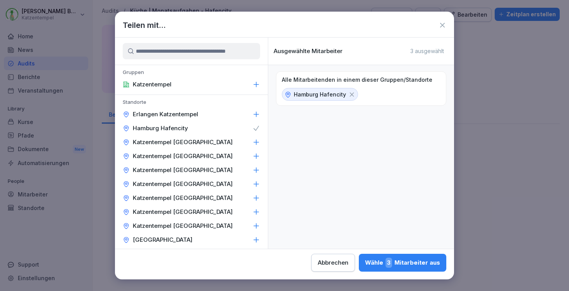
click at [365, 261] on div "Wähle 3 Mitarbeiter aus" at bounding box center [402, 262] width 75 height 10
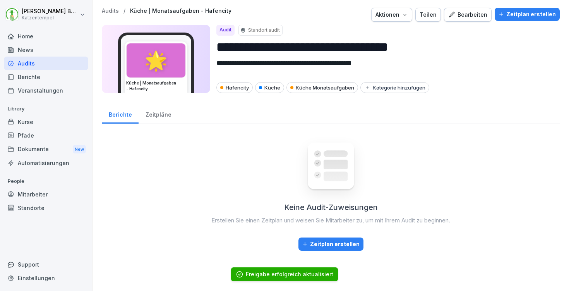
click at [116, 10] on p "Audits" at bounding box center [110, 11] width 17 height 7
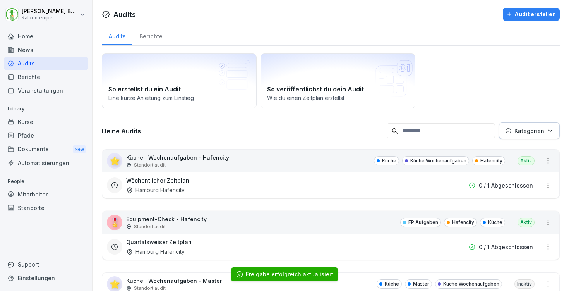
click at [526, 131] on p "Kategorien" at bounding box center [529, 131] width 30 height 8
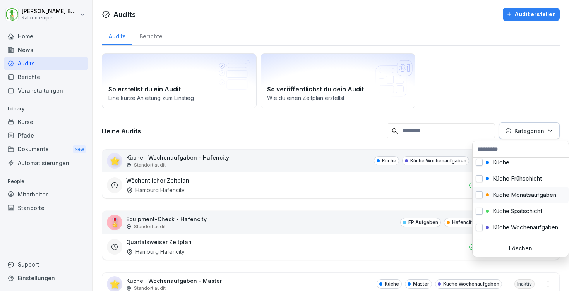
scroll to position [126, 0]
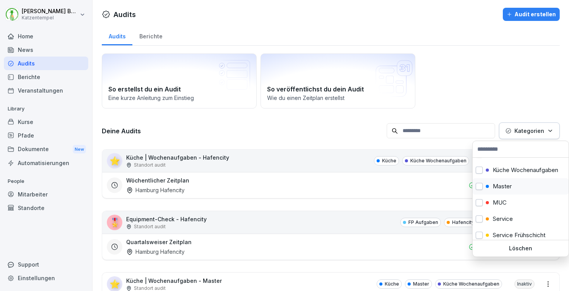
click at [514, 194] on div "Master" at bounding box center [521, 186] width 96 height 16
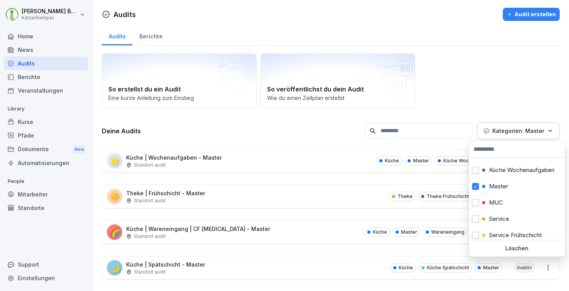
click at [257, 126] on html "Laura Benedix Katzentempel Home News Audits Berichte Veranstaltungen Library Ku…" at bounding box center [284, 145] width 569 height 291
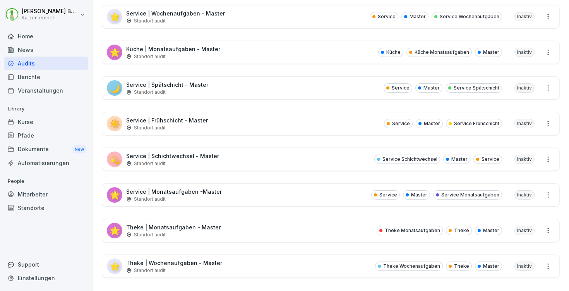
scroll to position [415, 0]
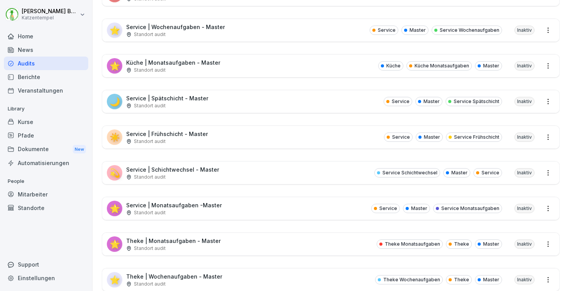
click at [201, 98] on p "Service | Spätschicht - Master" at bounding box center [167, 98] width 82 height 8
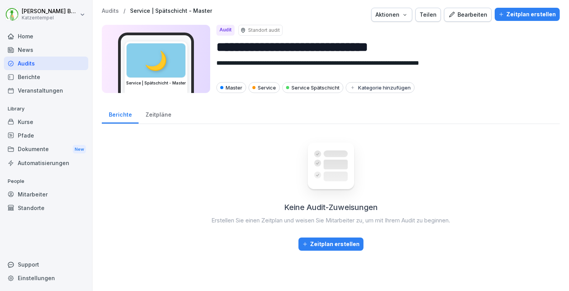
click at [410, 16] on button "Aktionen" at bounding box center [391, 15] width 41 height 14
click at [399, 28] on div "Audit duplizieren" at bounding box center [370, 32] width 86 height 13
click at [388, 43] on input "**********" at bounding box center [384, 47] width 337 height 20
paste input "***"
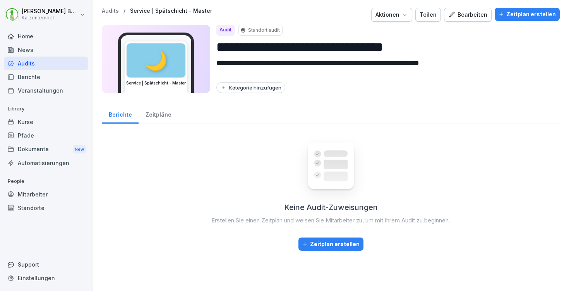
type input "**********"
click at [260, 90] on div "Kategorie hinzufügen" at bounding box center [250, 87] width 61 height 6
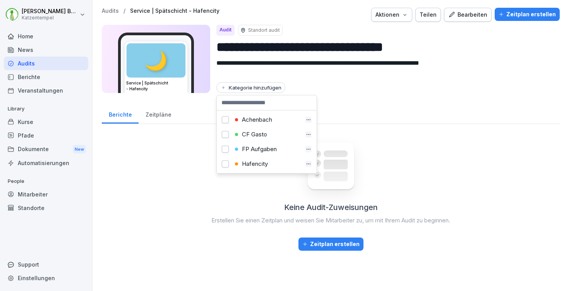
click at [253, 148] on div "FP Aufgaben" at bounding box center [267, 149] width 69 height 7
click at [252, 161] on div "Hafencity" at bounding box center [267, 163] width 69 height 7
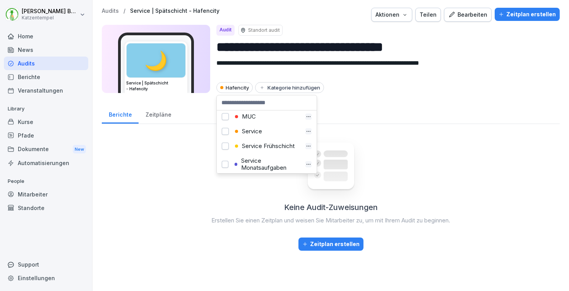
scroll to position [177, 0]
click at [263, 120] on div "Service" at bounding box center [267, 118] width 69 height 7
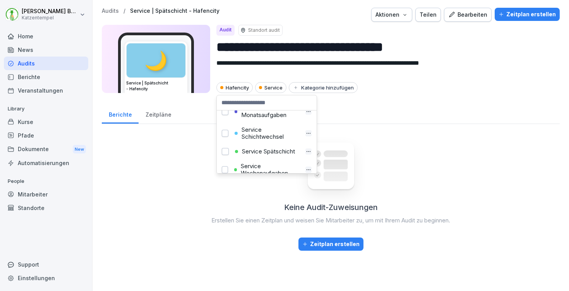
scroll to position [222, 0]
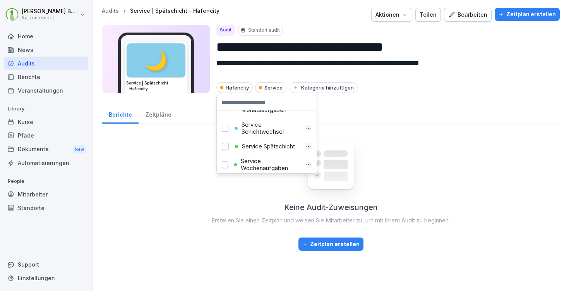
click at [262, 150] on div "Service Spätschicht" at bounding box center [267, 146] width 69 height 7
click at [434, 15] on div "Teilen" at bounding box center [428, 14] width 17 height 9
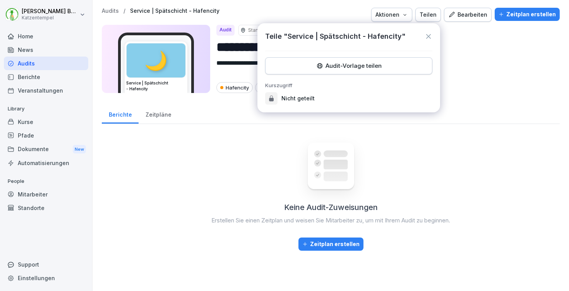
click at [383, 69] on div "Audit-Vorlage teilen" at bounding box center [349, 66] width 154 height 9
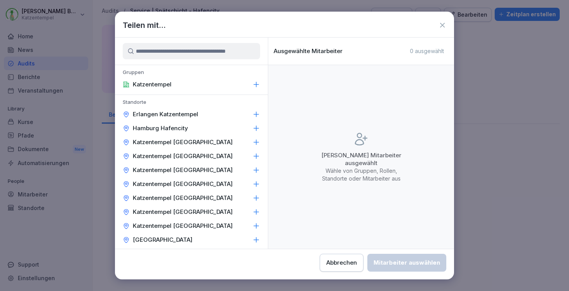
click at [237, 128] on div "Hamburg Hafencity" at bounding box center [191, 128] width 153 height 14
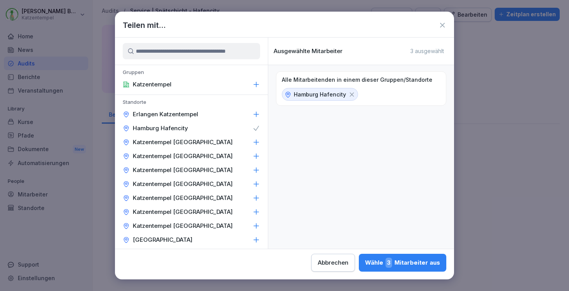
click at [359, 267] on button "Wähle 3 Mitarbeiter aus" at bounding box center [402, 263] width 87 height 18
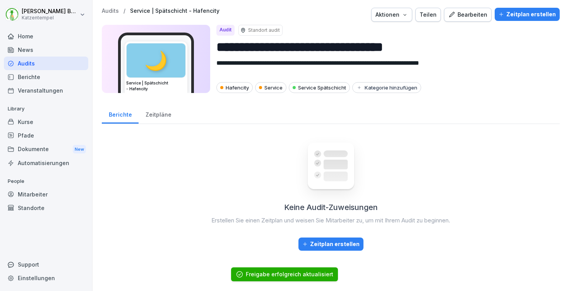
click at [109, 10] on p "Audits" at bounding box center [110, 11] width 17 height 7
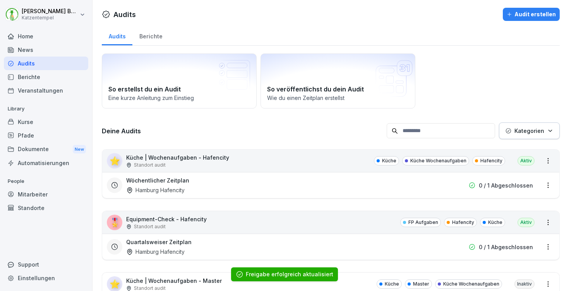
click at [530, 130] on p "Kategorien" at bounding box center [529, 131] width 30 height 8
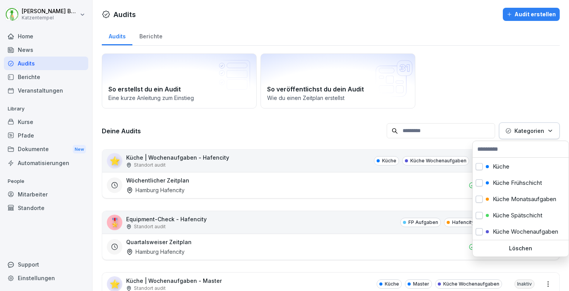
scroll to position [105, 0]
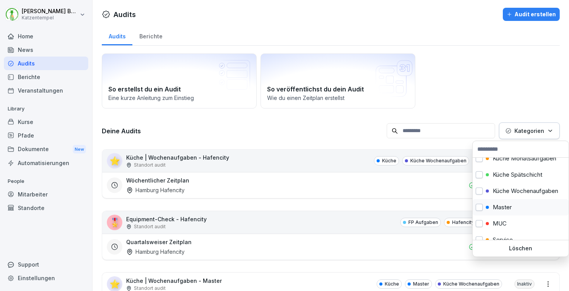
click at [519, 210] on div "Master" at bounding box center [521, 207] width 96 height 16
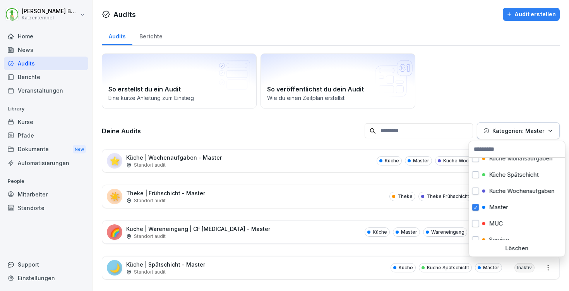
click at [301, 129] on html "Laura Benedix Katzentempel Home News Audits Berichte Veranstaltungen Library Ku…" at bounding box center [284, 145] width 569 height 291
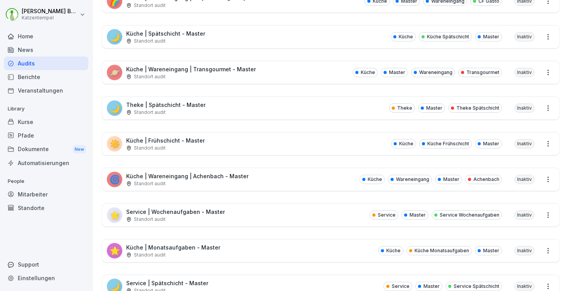
scroll to position [302, 0]
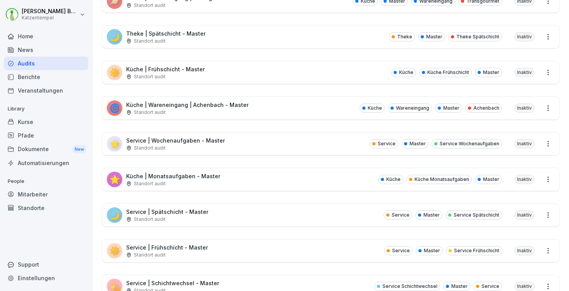
click at [193, 248] on p "Service | Frühschicht - Master" at bounding box center [167, 247] width 82 height 8
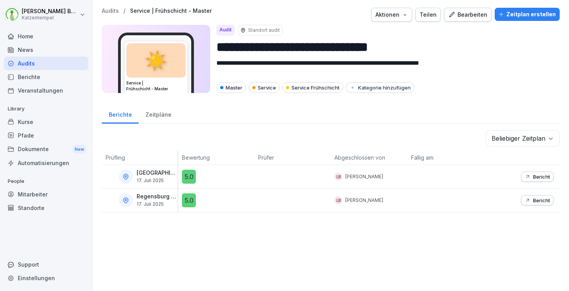
click at [397, 15] on div "Aktionen" at bounding box center [391, 14] width 33 height 9
click at [391, 31] on div "Audit duplizieren" at bounding box center [370, 32] width 86 height 13
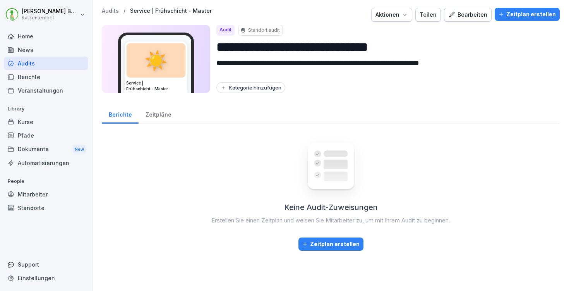
click at [389, 45] on input "**********" at bounding box center [384, 47] width 337 height 20
paste input "***"
type input "**********"
click at [271, 89] on div "Kategorie hinzufügen" at bounding box center [250, 87] width 61 height 6
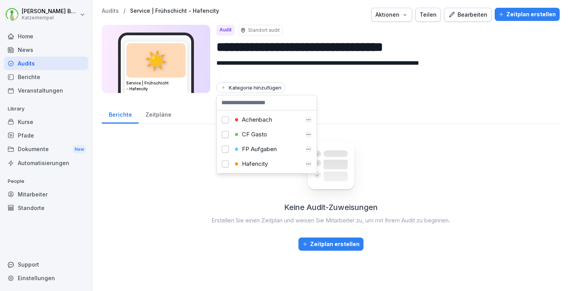
scroll to position [2, 0]
click at [257, 159] on div "Hafencity" at bounding box center [267, 162] width 69 height 7
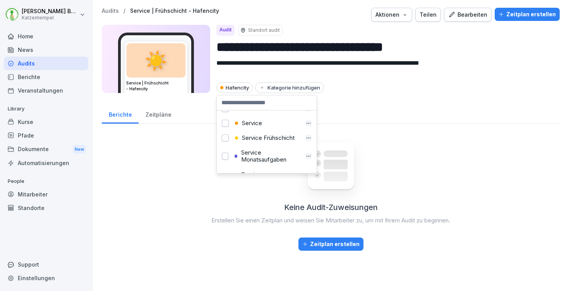
scroll to position [174, 0]
click at [269, 140] on div "Service Frühschicht" at bounding box center [267, 136] width 69 height 7
click at [247, 123] on div "Service" at bounding box center [267, 121] width 69 height 7
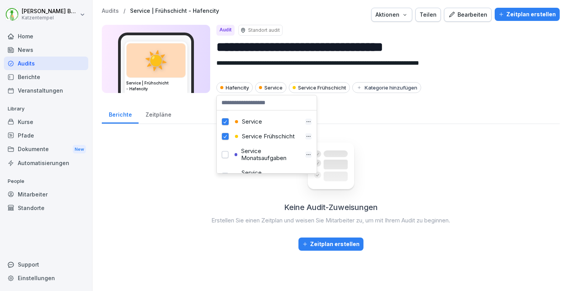
click at [429, 14] on div "Teilen" at bounding box center [428, 14] width 17 height 9
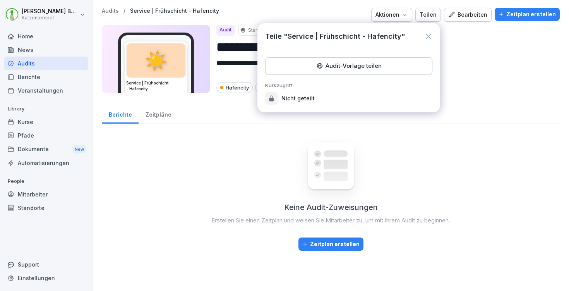
click at [378, 71] on button "Audit-Vorlage teilen" at bounding box center [348, 65] width 167 height 17
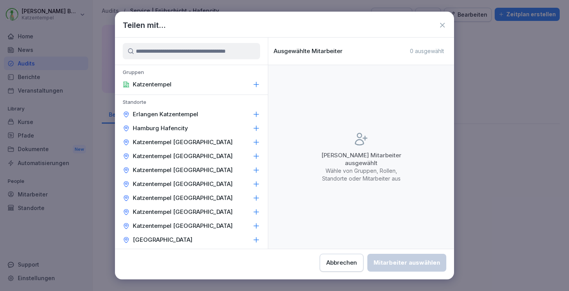
click at [252, 127] on icon at bounding box center [256, 128] width 8 height 8
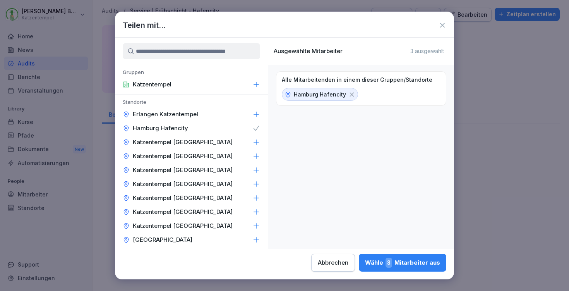
click at [365, 262] on div "Wähle 3 Mitarbeiter aus" at bounding box center [402, 262] width 75 height 10
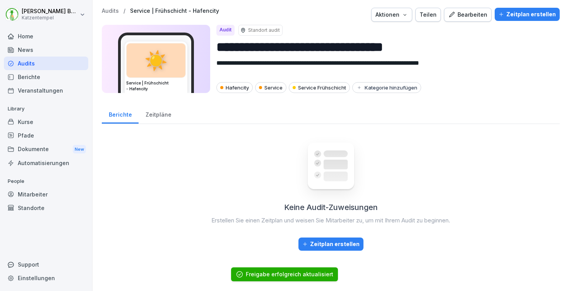
click at [117, 11] on p "Audits" at bounding box center [110, 11] width 17 height 7
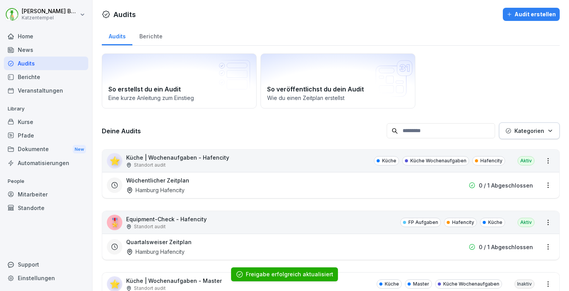
click at [531, 135] on button "Kategorien" at bounding box center [529, 130] width 61 height 17
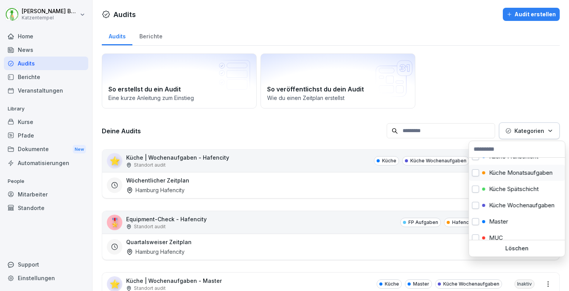
scroll to position [92, 0]
click at [509, 219] on div "Master" at bounding box center [517, 220] width 96 height 16
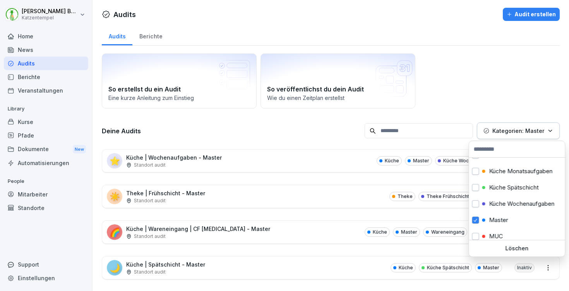
click at [313, 116] on html "Laura Benedix Katzentempel Home News Audits Berichte Veranstaltungen Library Ku…" at bounding box center [284, 145] width 569 height 291
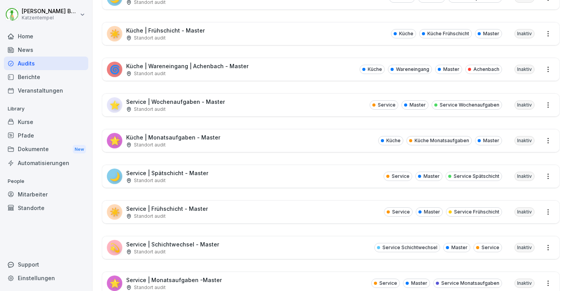
scroll to position [360, 0]
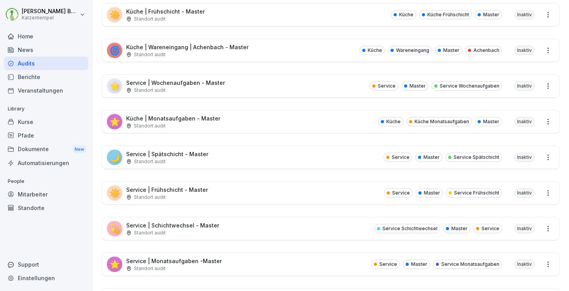
click at [279, 231] on div "💫 Service | Schichtwechsel - Master Standort audit Service Schichtwechsel Maste…" at bounding box center [330, 228] width 457 height 22
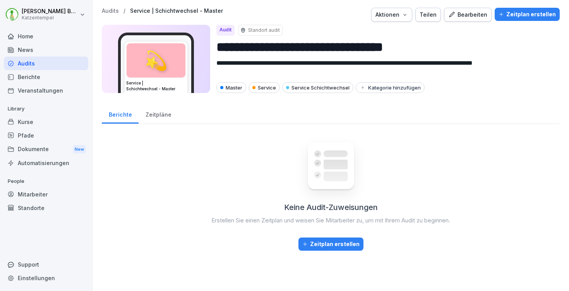
click at [470, 17] on div "Bearbeiten" at bounding box center [467, 14] width 39 height 9
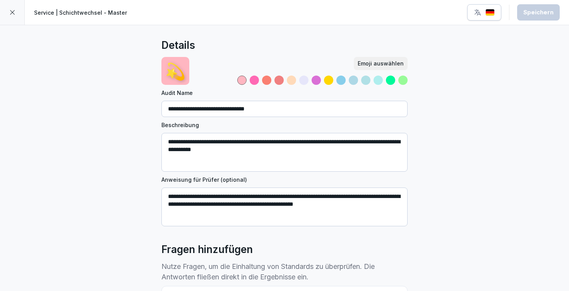
click at [17, 19] on div at bounding box center [12, 12] width 25 height 25
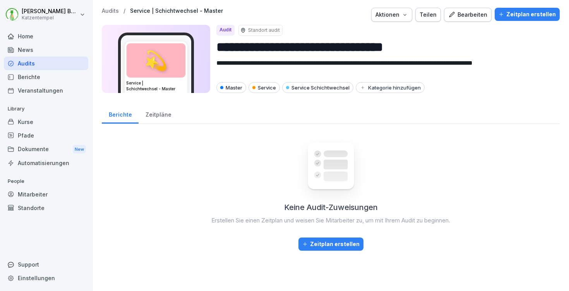
click at [406, 16] on icon "button" at bounding box center [405, 15] width 6 height 6
click at [394, 31] on div "Audit duplizieren" at bounding box center [370, 32] width 86 height 13
click at [405, 46] on input "**********" at bounding box center [384, 47] width 337 height 20
paste input "***"
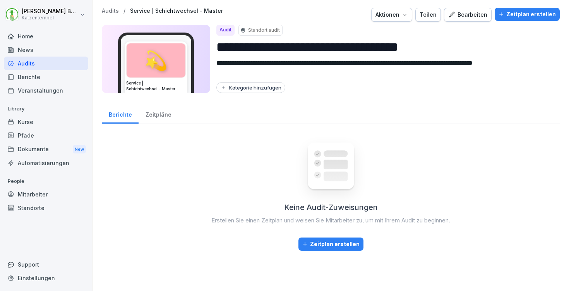
type input "**********"
click at [259, 89] on div "Kategorie hinzufügen" at bounding box center [250, 87] width 61 height 6
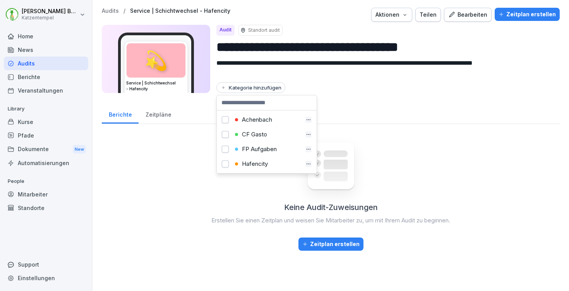
click at [259, 162] on div "Hafencity" at bounding box center [267, 163] width 69 height 7
click at [263, 160] on div "Service" at bounding box center [267, 163] width 96 height 15
click at [245, 161] on div "Service" at bounding box center [267, 163] width 69 height 7
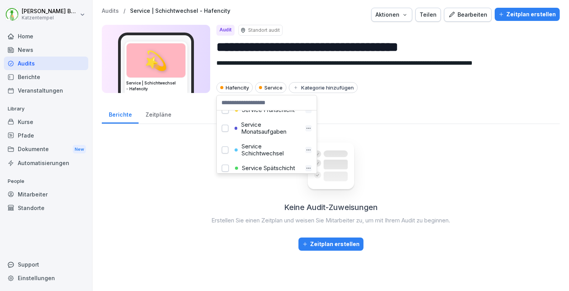
scroll to position [211, 0]
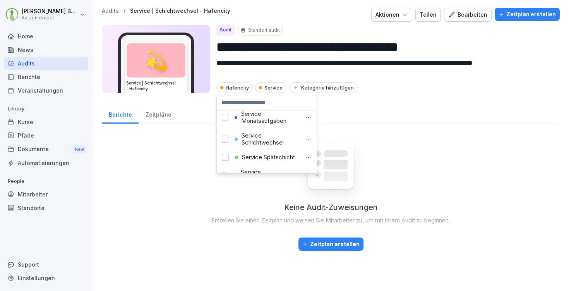
click at [263, 146] on div "Service Schichtwechsel" at bounding box center [266, 139] width 69 height 14
click at [427, 17] on div "Teilen" at bounding box center [428, 14] width 17 height 9
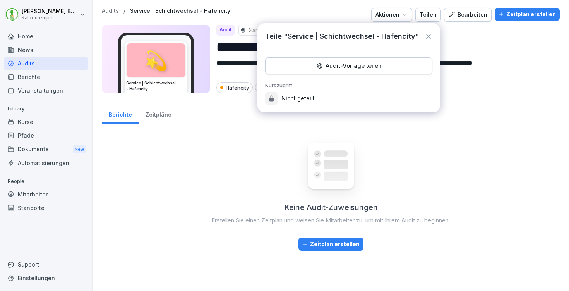
click at [348, 69] on div "Audit-Vorlage teilen" at bounding box center [349, 66] width 154 height 9
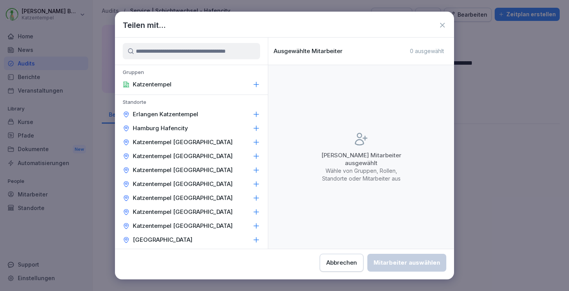
click at [252, 125] on icon at bounding box center [256, 128] width 8 height 8
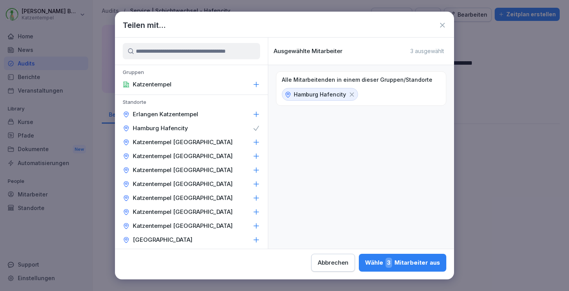
click at [365, 267] on div "Wähle 3 Mitarbeiter aus" at bounding box center [402, 262] width 75 height 10
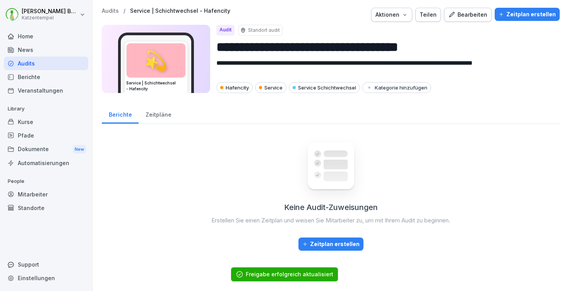
click at [108, 13] on p "Audits" at bounding box center [110, 11] width 17 height 7
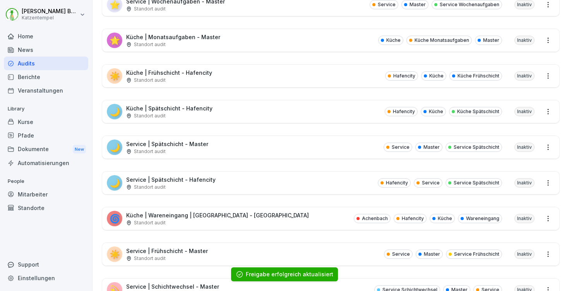
scroll to position [902, 0]
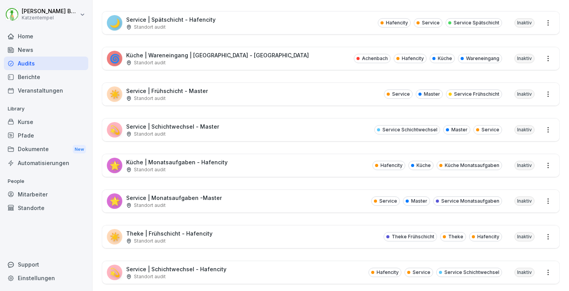
click at [216, 168] on div "Standort audit" at bounding box center [176, 169] width 101 height 7
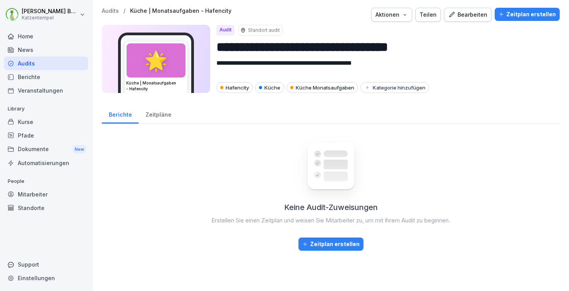
click at [119, 12] on div "Audits / Küche | Monatsaufgaben - Hafencity" at bounding box center [167, 11] width 130 height 7
click at [116, 11] on p "Audits" at bounding box center [110, 11] width 17 height 7
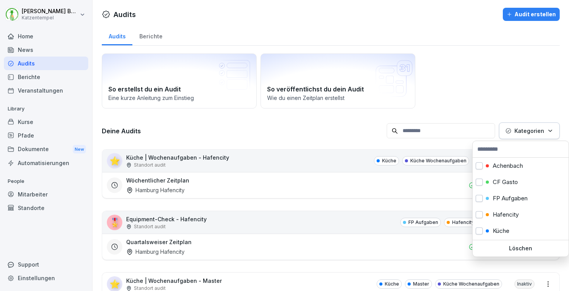
click at [518, 129] on p "Kategorien" at bounding box center [529, 131] width 30 height 8
click at [497, 184] on p "Master" at bounding box center [502, 180] width 19 height 7
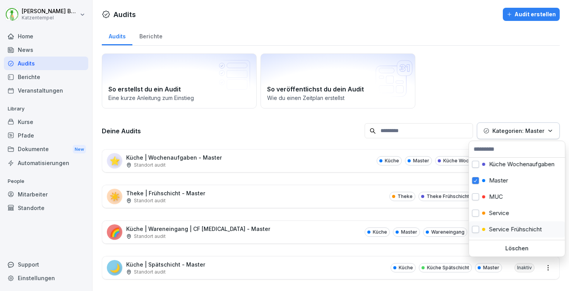
scroll to position [146, 0]
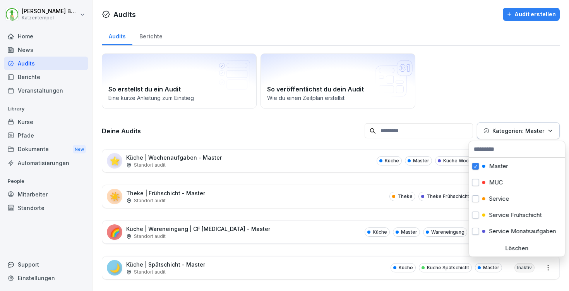
click at [300, 129] on html "Laura Benedix Katzentempel Home News Audits Berichte Veranstaltungen Library Ku…" at bounding box center [284, 145] width 569 height 291
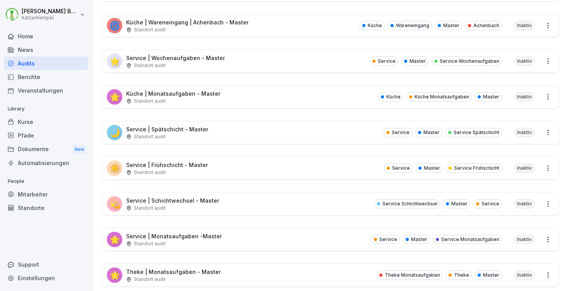
scroll to position [440, 0]
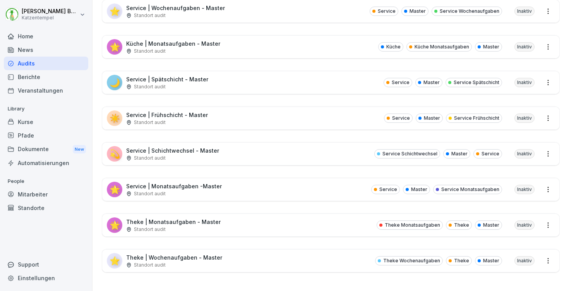
click at [191, 183] on p "Service | Monatsaufgaben -Master" at bounding box center [174, 186] width 96 height 8
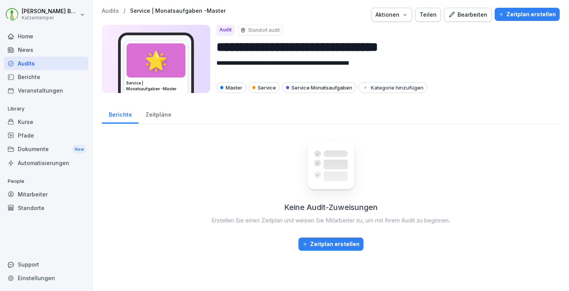
click at [391, 47] on input "**********" at bounding box center [384, 47] width 337 height 20
type input "**********"
click at [394, 10] on button "Aktionen" at bounding box center [391, 15] width 41 height 14
click at [382, 30] on p "Audit duplizieren" at bounding box center [363, 32] width 43 height 7
click at [405, 44] on input "**********" at bounding box center [384, 47] width 337 height 20
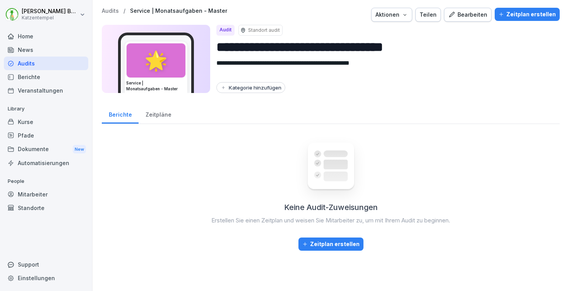
click at [405, 44] on input "**********" at bounding box center [384, 47] width 337 height 20
paste input "***"
type input "**********"
click at [269, 88] on div "Kategorie hinzufügen" at bounding box center [250, 87] width 61 height 6
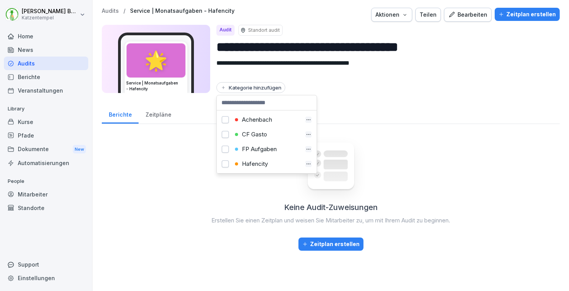
click at [255, 163] on div "Hafencity" at bounding box center [267, 163] width 69 height 7
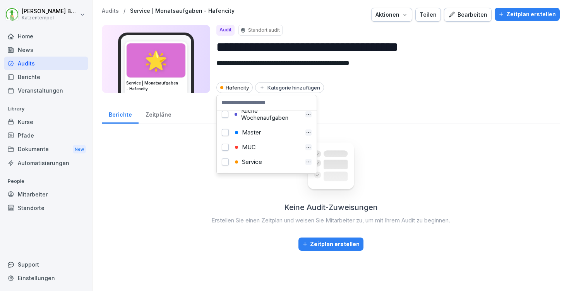
scroll to position [142, 0]
click at [262, 153] on div "Service" at bounding box center [267, 153] width 69 height 7
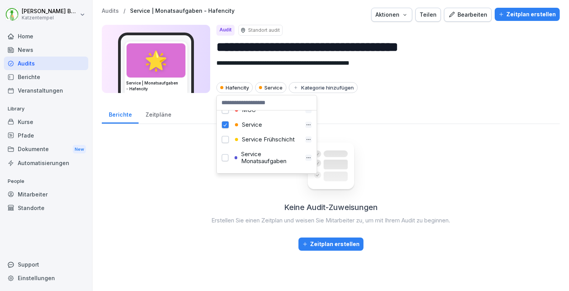
scroll to position [223, 0]
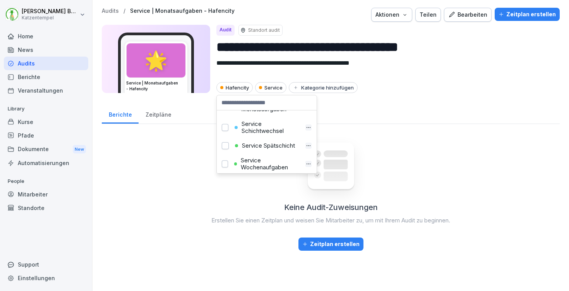
click at [265, 113] on div "Service Monatsaufgaben" at bounding box center [266, 106] width 69 height 14
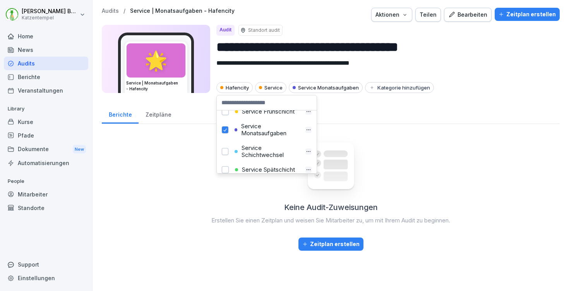
scroll to position [197, 0]
click at [431, 12] on div "Teilen" at bounding box center [428, 14] width 17 height 9
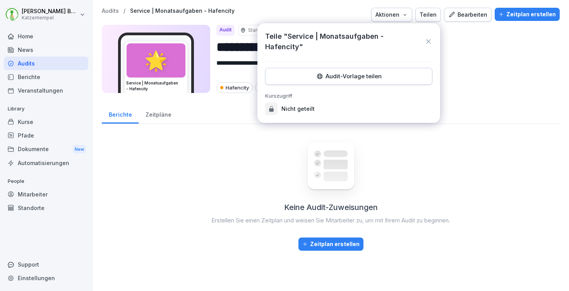
click at [388, 72] on div "Audit-Vorlage teilen" at bounding box center [349, 76] width 154 height 9
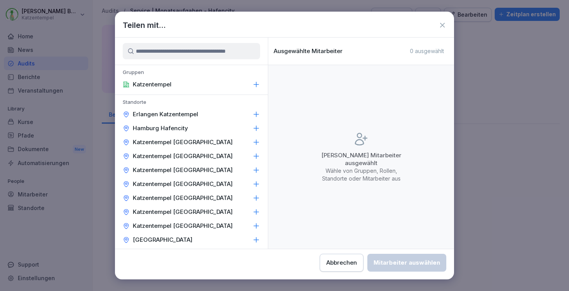
click at [253, 130] on icon at bounding box center [256, 128] width 8 height 8
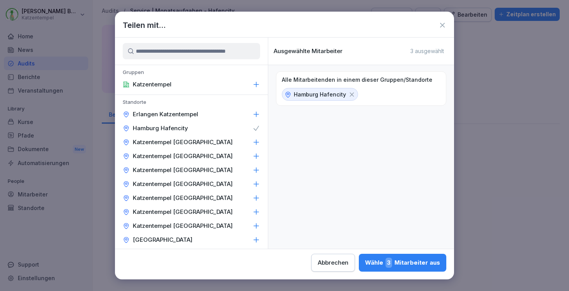
click at [365, 262] on div "Wähle 3 Mitarbeiter aus" at bounding box center [402, 262] width 75 height 10
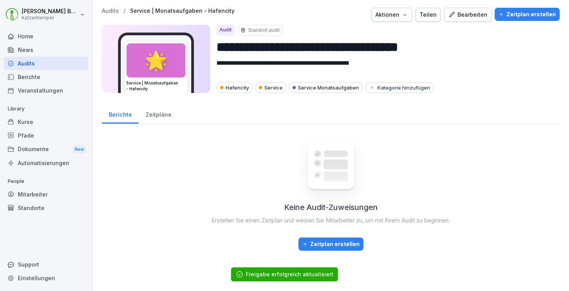
click at [108, 8] on p "Audits" at bounding box center [110, 11] width 17 height 7
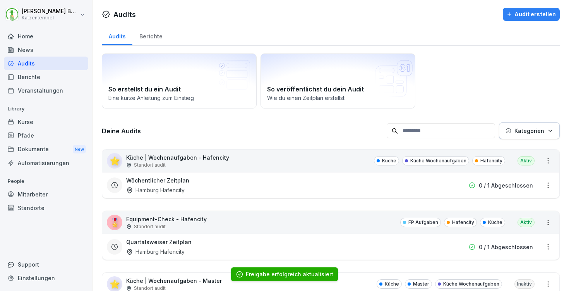
click at [525, 132] on p "Kategorien" at bounding box center [529, 131] width 30 height 8
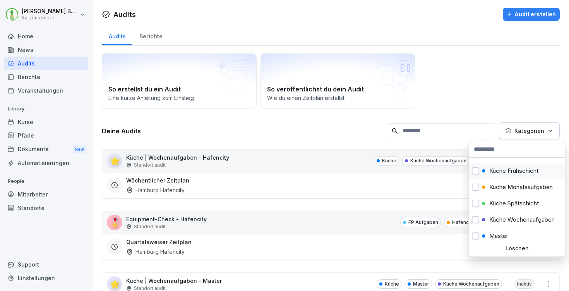
scroll to position [122, 0]
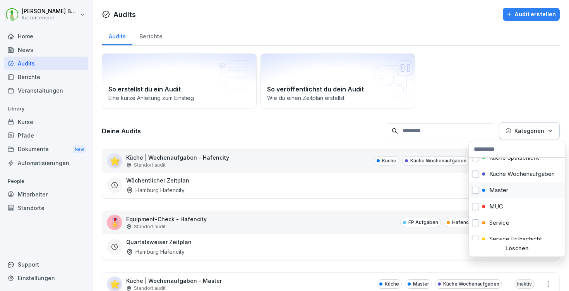
click at [506, 194] on p "Master" at bounding box center [498, 190] width 19 height 7
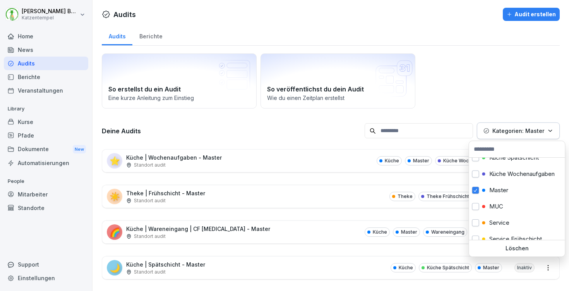
click at [456, 91] on html "Laura Benedix Katzentempel Home News Audits Berichte Veranstaltungen Library Ku…" at bounding box center [284, 145] width 569 height 291
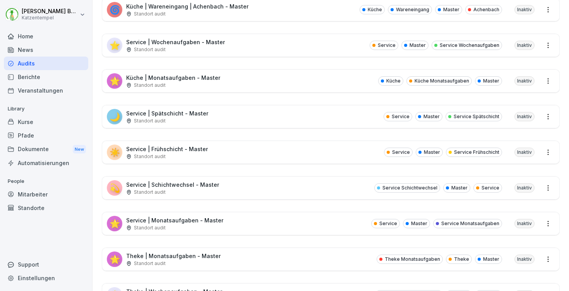
scroll to position [440, 0]
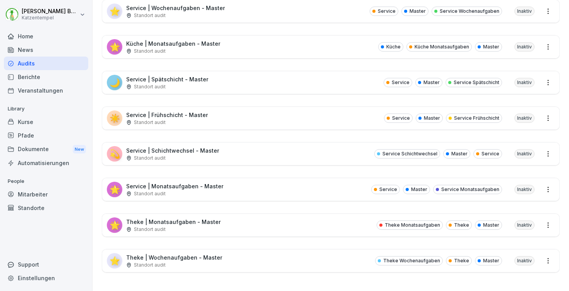
click at [191, 226] on div "Standort audit" at bounding box center [173, 229] width 94 height 7
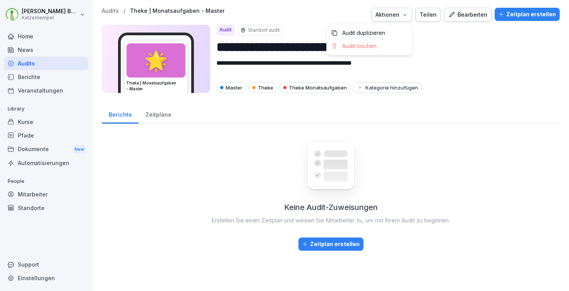
click at [410, 10] on button "Aktionen" at bounding box center [391, 15] width 41 height 14
click at [396, 31] on div "Audit duplizieren" at bounding box center [370, 32] width 86 height 13
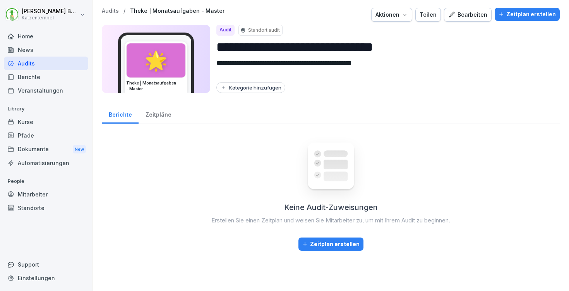
click at [419, 46] on input "**********" at bounding box center [384, 47] width 337 height 20
paste input "***"
type input "**********"
click at [272, 86] on div "Kategorie hinzufügen" at bounding box center [250, 87] width 61 height 6
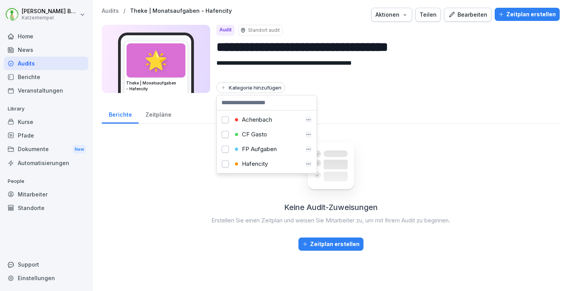
click at [263, 159] on div "Hafencity" at bounding box center [267, 163] width 96 height 15
click at [250, 162] on div "Hafencity" at bounding box center [267, 163] width 69 height 7
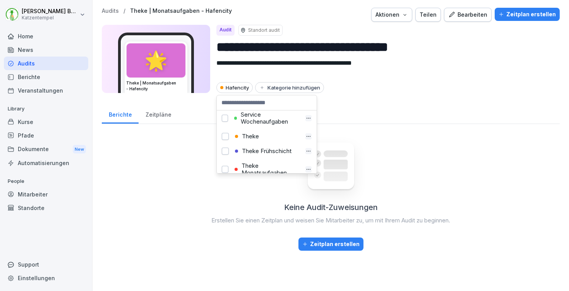
scroll to position [308, 0]
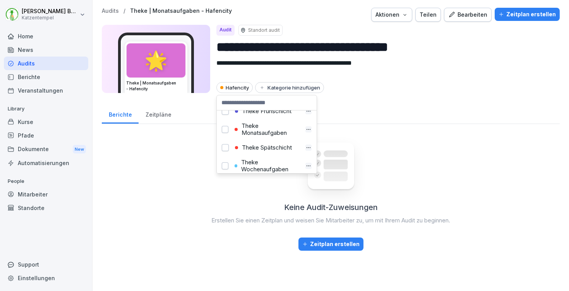
click at [260, 136] on div "Theke Monatsaufgaben" at bounding box center [266, 129] width 69 height 14
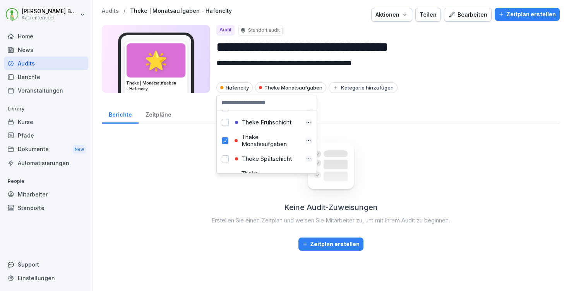
click at [262, 111] on div "Theke" at bounding box center [267, 107] width 69 height 7
click at [428, 15] on div "Teilen" at bounding box center [428, 14] width 17 height 9
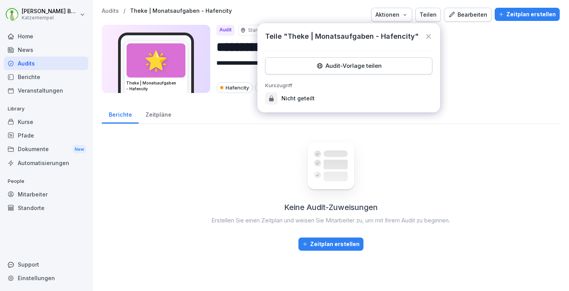
click at [363, 66] on div "Audit-Vorlage teilen" at bounding box center [349, 66] width 154 height 9
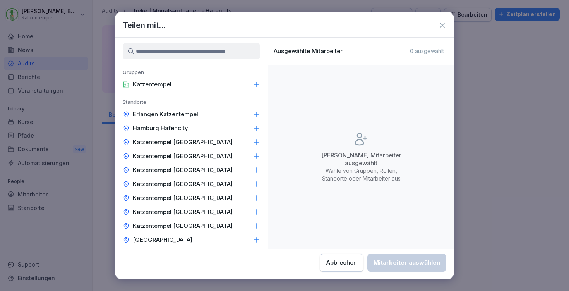
click at [252, 125] on icon at bounding box center [256, 128] width 8 height 8
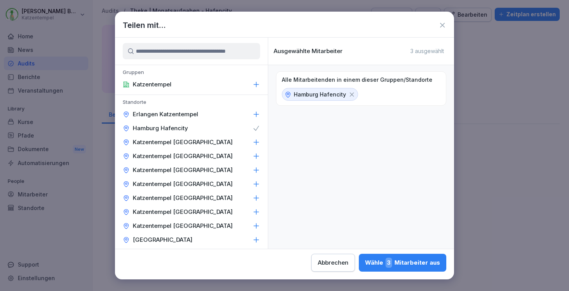
click at [365, 265] on div "Wähle 3 Mitarbeiter aus" at bounding box center [402, 262] width 75 height 10
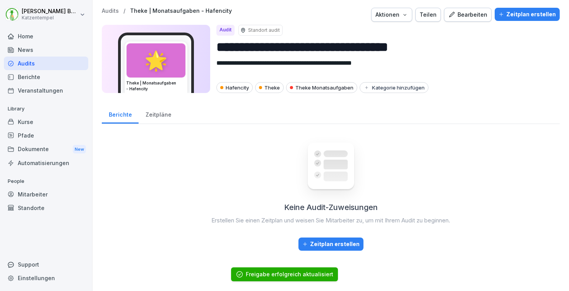
click at [106, 12] on p "Audits" at bounding box center [110, 11] width 17 height 7
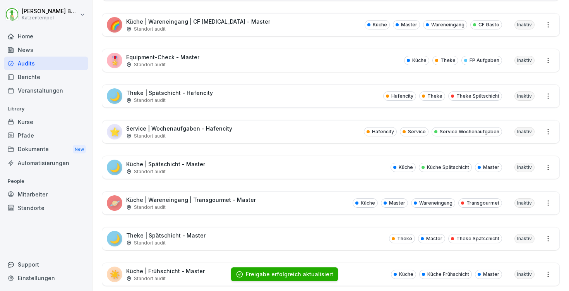
scroll to position [75, 0]
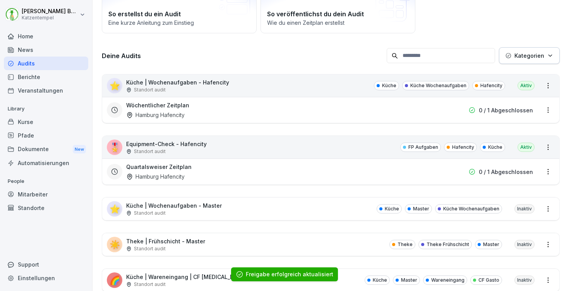
click at [549, 55] on button "Kategorien" at bounding box center [529, 55] width 61 height 17
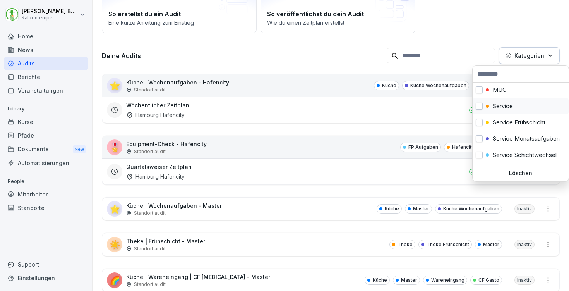
scroll to position [122, 0]
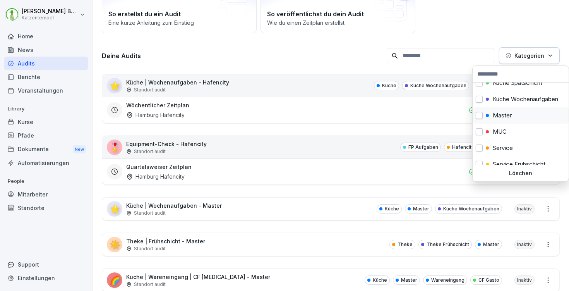
click at [498, 119] on p "Master" at bounding box center [502, 115] width 19 height 7
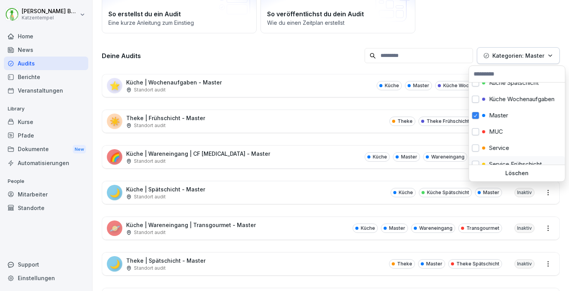
scroll to position [130, 0]
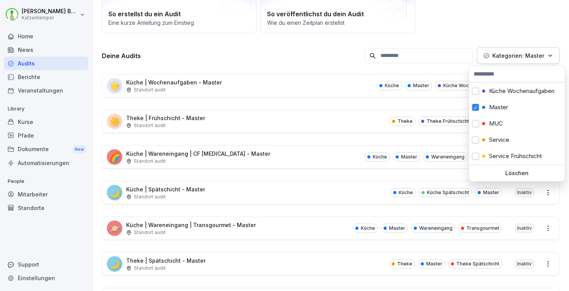
click at [255, 49] on html "Laura Benedix Katzentempel Home News Audits Berichte Veranstaltungen Library Ku…" at bounding box center [284, 145] width 569 height 291
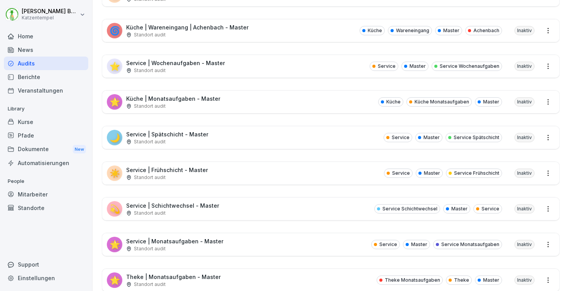
scroll to position [440, 0]
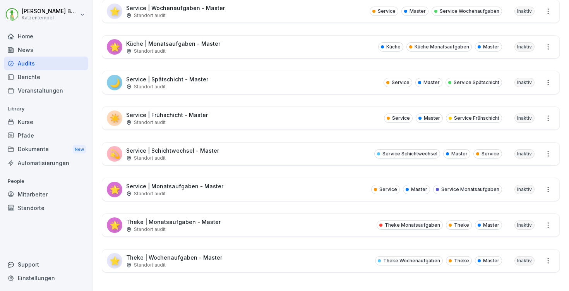
click at [207, 253] on p "Theke | Wochenaufgaben - Master" at bounding box center [174, 257] width 96 height 8
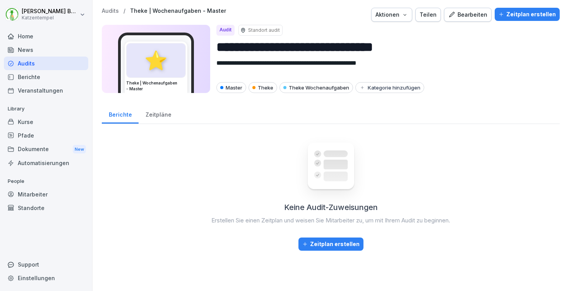
click at [406, 19] on button "Aktionen" at bounding box center [391, 15] width 41 height 14
click at [399, 29] on div "Audit duplizieren" at bounding box center [370, 32] width 86 height 13
click at [407, 47] on input "**********" at bounding box center [384, 47] width 337 height 20
paste input "***"
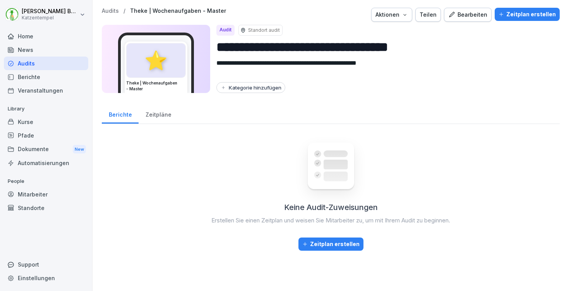
type input "**********"
click at [256, 88] on div "Kategorie hinzufügen" at bounding box center [250, 87] width 61 height 6
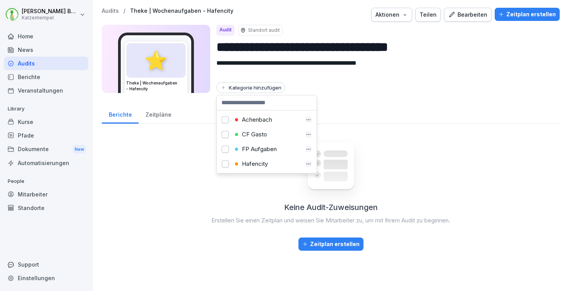
click at [258, 161] on div "Hafencity" at bounding box center [267, 163] width 69 height 7
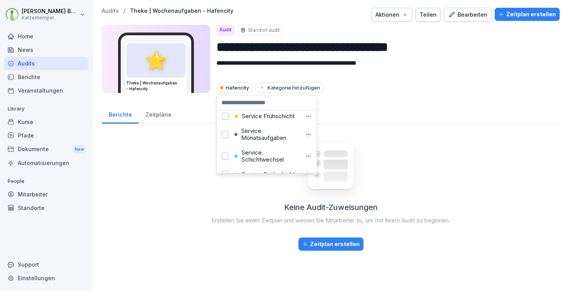
scroll to position [288, 0]
click at [262, 120] on div "Theke" at bounding box center [267, 116] width 69 height 7
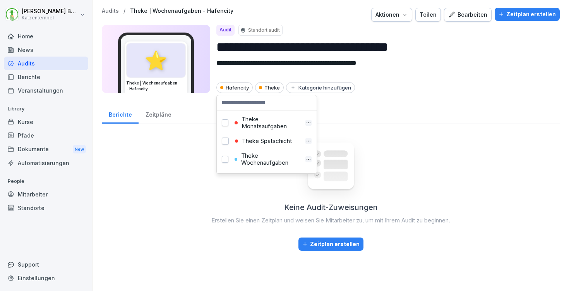
scroll to position [336, 0]
click at [266, 144] on div "Theke Wochenaufgaben" at bounding box center [266, 137] width 69 height 14
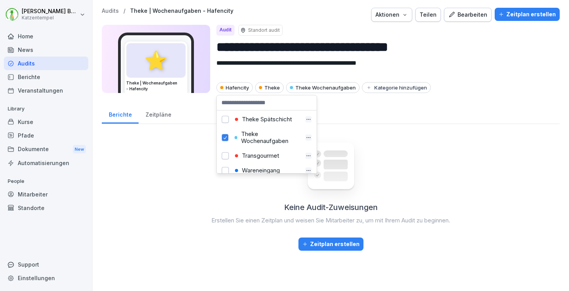
click at [434, 12] on div "Teilen" at bounding box center [428, 14] width 17 height 9
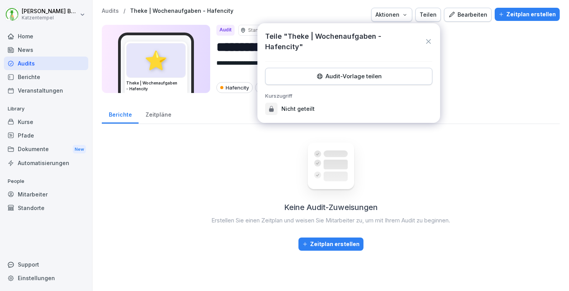
click at [386, 72] on div "Audit-Vorlage teilen" at bounding box center [349, 76] width 154 height 9
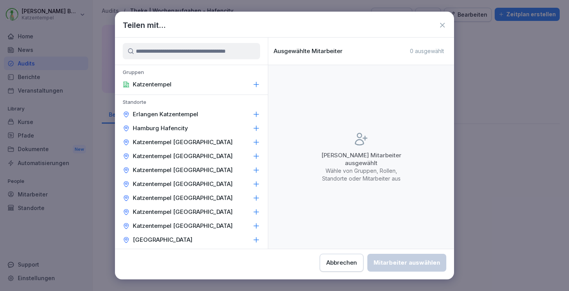
click at [252, 127] on icon at bounding box center [256, 128] width 8 height 8
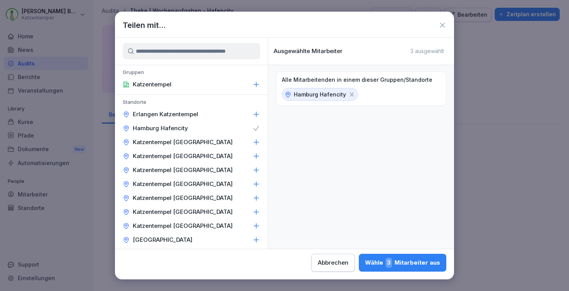
click at [365, 263] on div "Wähle 3 Mitarbeiter aus" at bounding box center [402, 262] width 75 height 10
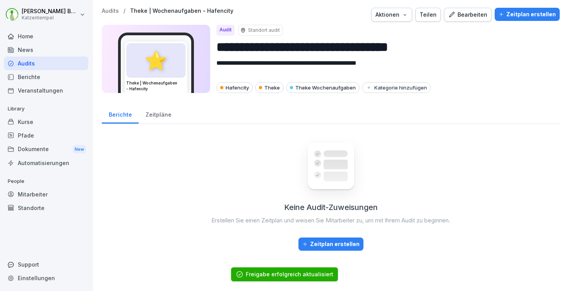
click at [111, 10] on p "Audits" at bounding box center [110, 11] width 17 height 7
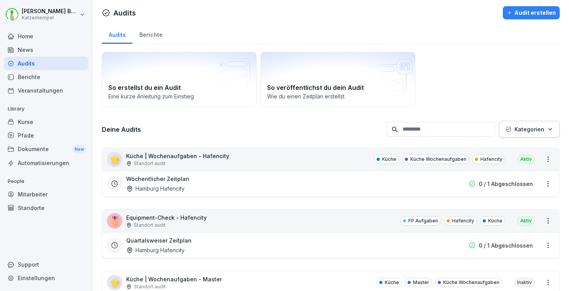
scroll to position [9, 0]
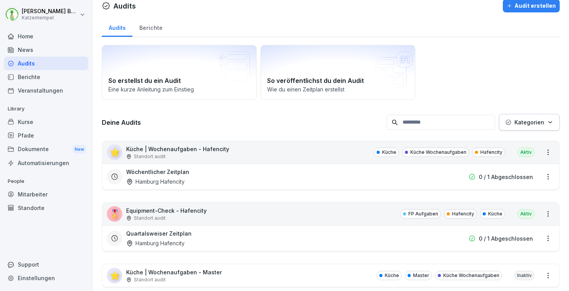
click at [528, 114] on button "Kategorien" at bounding box center [529, 122] width 61 height 17
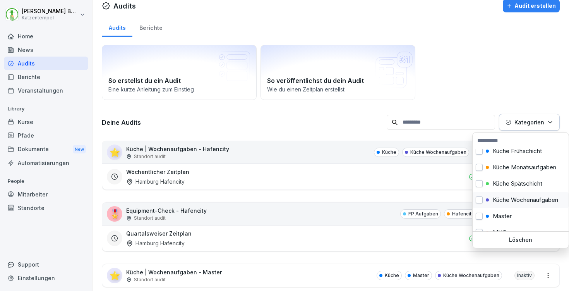
scroll to position [142, 0]
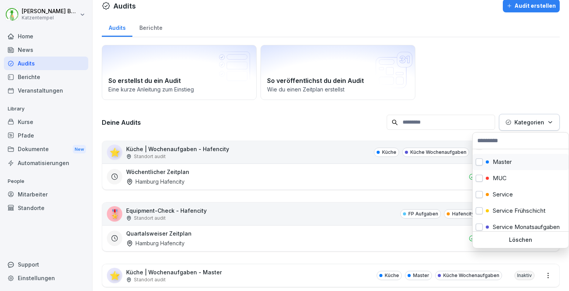
click at [499, 164] on div "Master" at bounding box center [521, 162] width 96 height 16
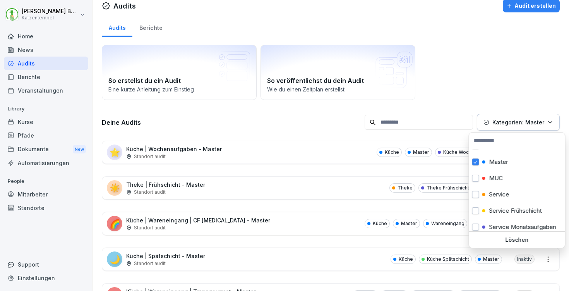
click at [279, 117] on html "Laura Benedix Katzentempel Home News Audits Berichte Veranstaltungen Library Ku…" at bounding box center [284, 145] width 569 height 291
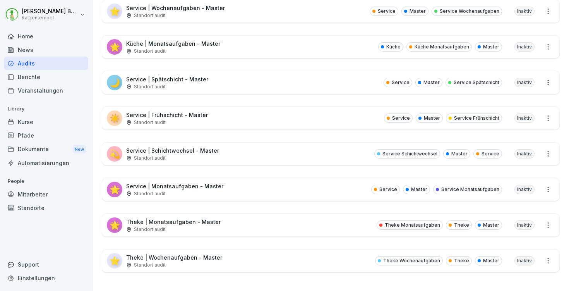
scroll to position [0, 0]
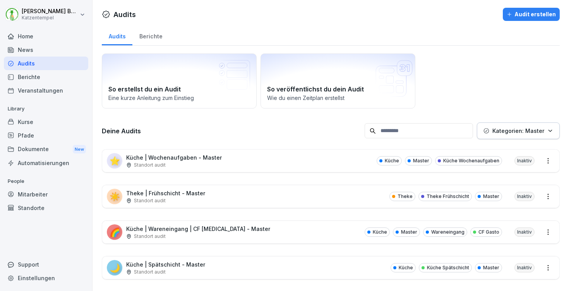
click at [525, 126] on button "Kategorien: Master" at bounding box center [518, 130] width 83 height 17
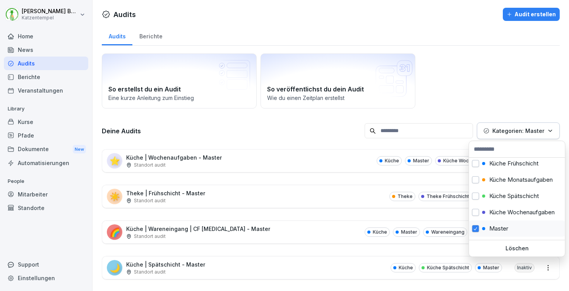
scroll to position [126, 0]
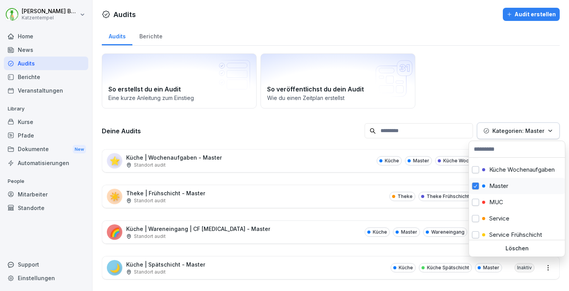
click at [475, 187] on span "button" at bounding box center [476, 186] width 6 height 6
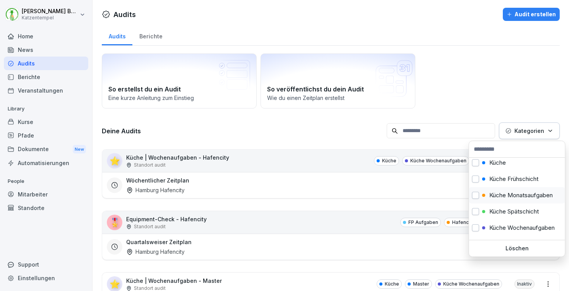
scroll to position [14, 0]
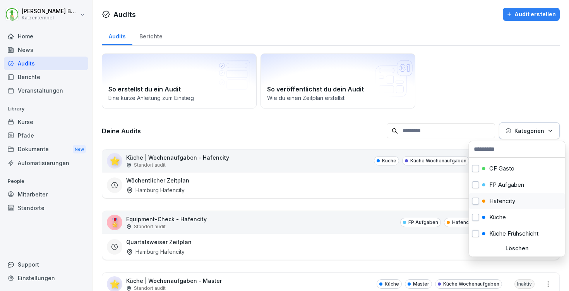
click at [498, 201] on p "Hafencity" at bounding box center [502, 200] width 26 height 7
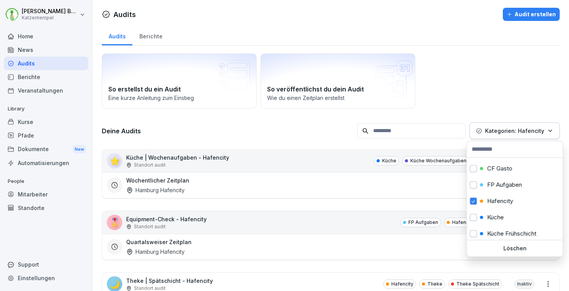
click at [464, 93] on html "Laura Benedix Katzentempel Home News Audits Berichte Veranstaltungen Library Ku…" at bounding box center [284, 145] width 569 height 291
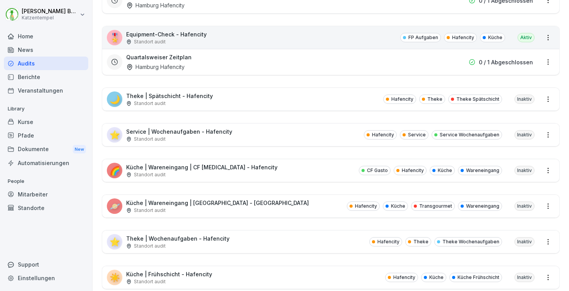
scroll to position [26, 0]
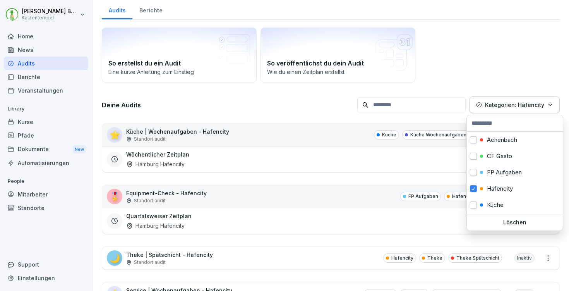
click at [528, 104] on p "Kategorien: Hafencity" at bounding box center [514, 105] width 59 height 8
click at [476, 139] on button "button" at bounding box center [473, 139] width 7 height 7
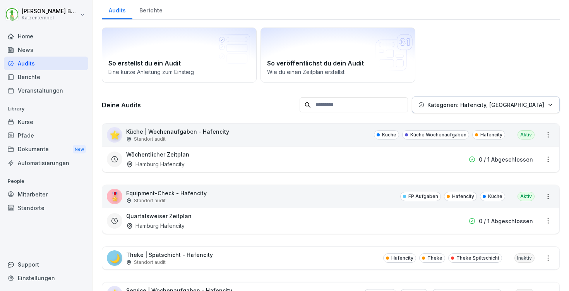
click at [278, 108] on html "Laura Benedix Katzentempel Home News Audits Berichte Veranstaltungen Library Ku…" at bounding box center [284, 145] width 569 height 291
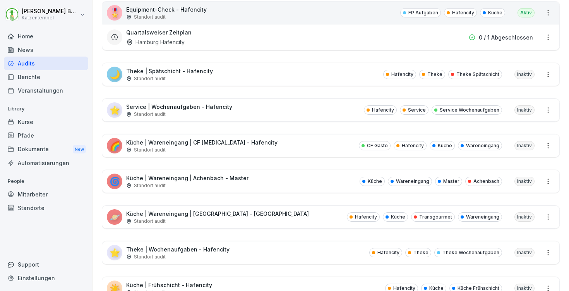
scroll to position [0, 0]
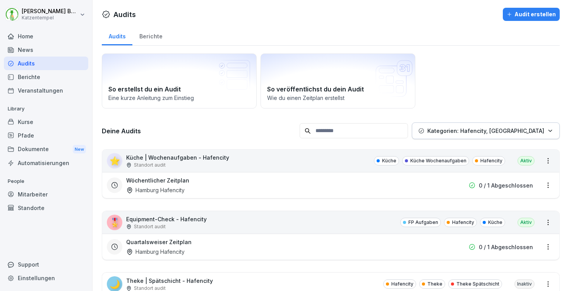
click at [520, 131] on p "Kategorien: Hafencity, Achenbach" at bounding box center [485, 131] width 117 height 8
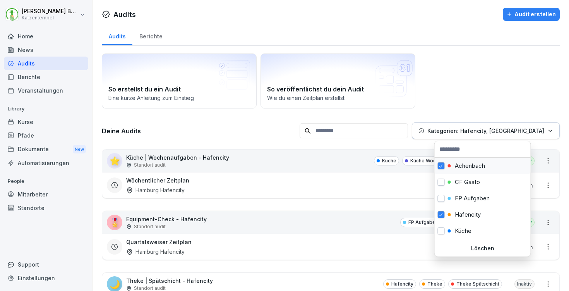
click at [439, 163] on span "button" at bounding box center [441, 166] width 6 height 6
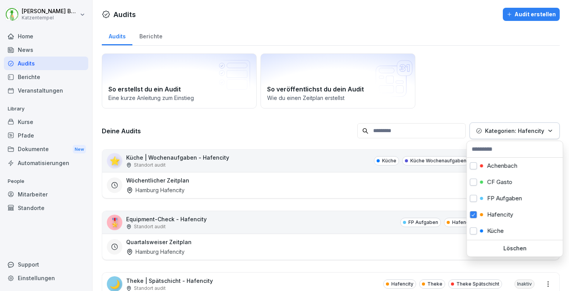
click at [213, 127] on html "Laura Benedix Katzentempel Home News Audits Berichte Veranstaltungen Library Ku…" at bounding box center [284, 145] width 569 height 291
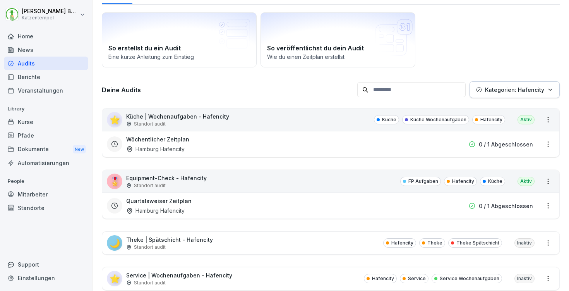
scroll to position [29, 0]
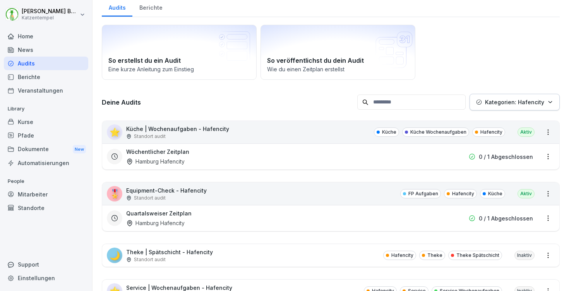
click at [494, 104] on p "Kategorien: Hafencity" at bounding box center [514, 102] width 59 height 8
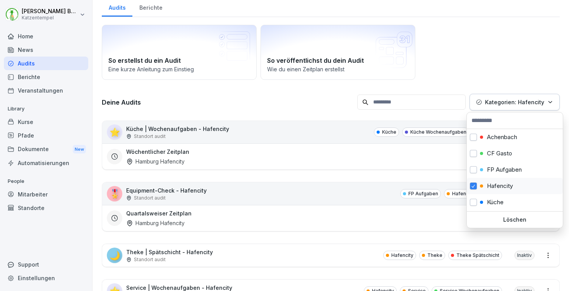
click at [480, 183] on div "Hafencity" at bounding box center [515, 186] width 96 height 16
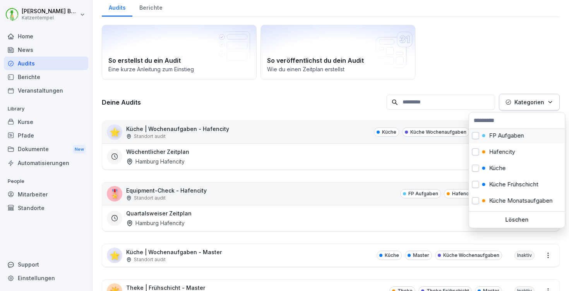
scroll to position [85, 0]
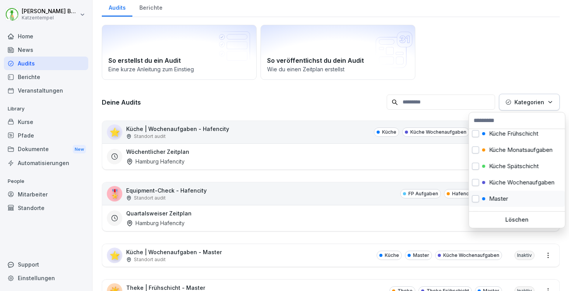
click at [508, 200] on p "Master" at bounding box center [498, 198] width 19 height 7
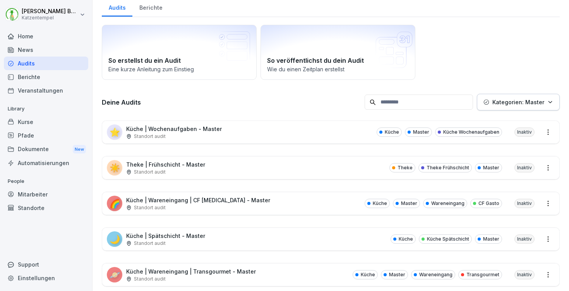
click at [240, 99] on html "Laura Benedix Katzentempel Home News Audits Berichte Veranstaltungen Library Ku…" at bounding box center [284, 145] width 569 height 291
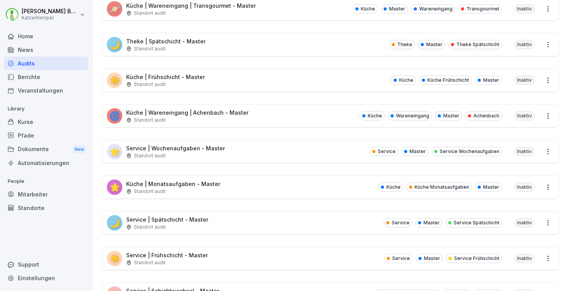
scroll to position [5, 0]
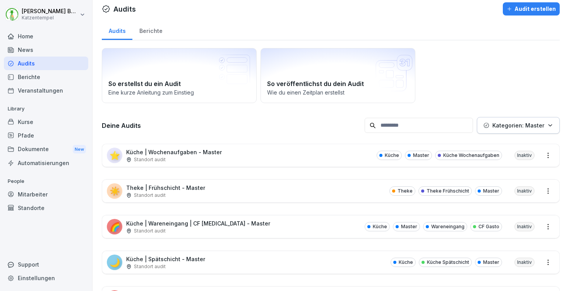
click at [520, 121] on p "Kategorien: Master" at bounding box center [518, 125] width 52 height 8
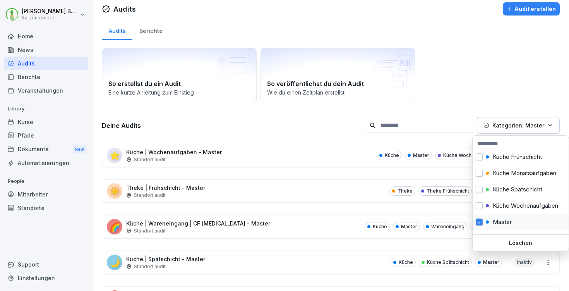
scroll to position [88, 0]
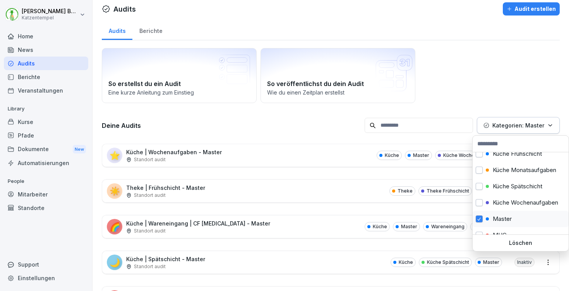
click at [504, 221] on div "Master" at bounding box center [521, 219] width 96 height 16
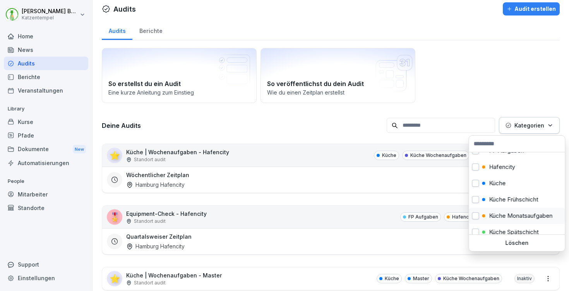
scroll to position [28, 0]
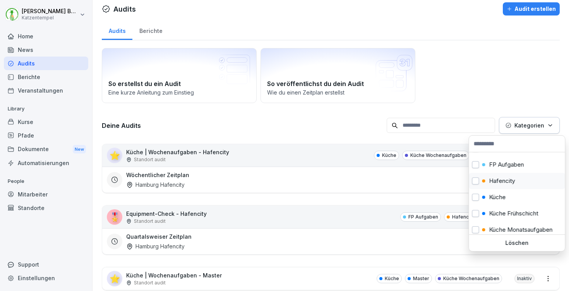
click at [482, 177] on div "Hafencity" at bounding box center [517, 181] width 96 height 16
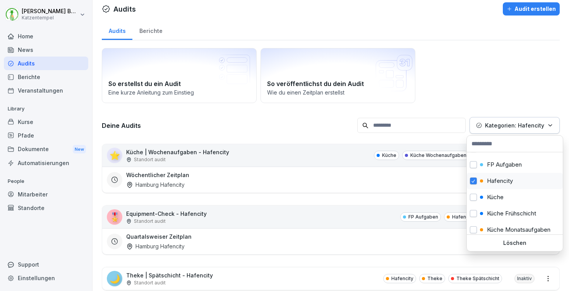
click at [507, 181] on p "Hafencity" at bounding box center [500, 180] width 26 height 7
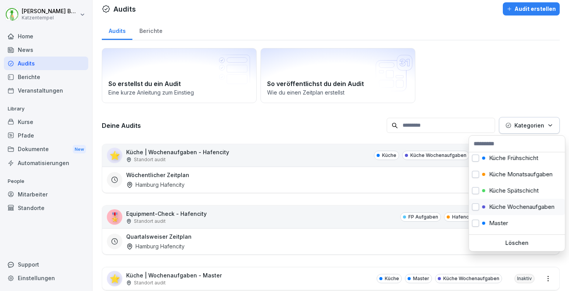
scroll to position [146, 0]
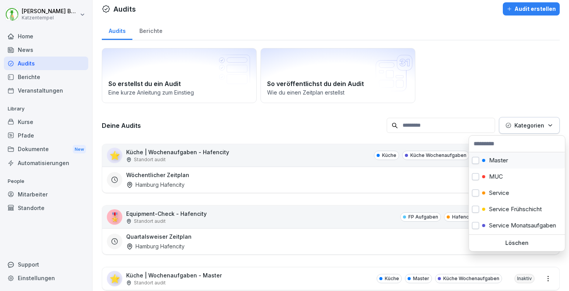
click at [496, 162] on p "Master" at bounding box center [498, 160] width 19 height 7
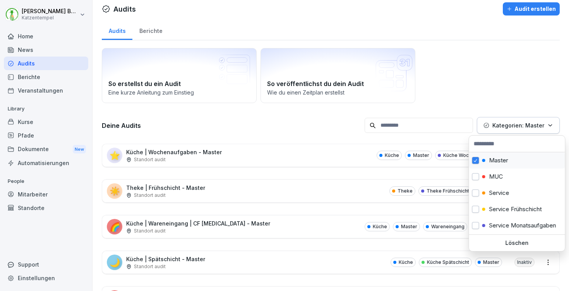
click at [496, 162] on p "Master" at bounding box center [498, 160] width 19 height 7
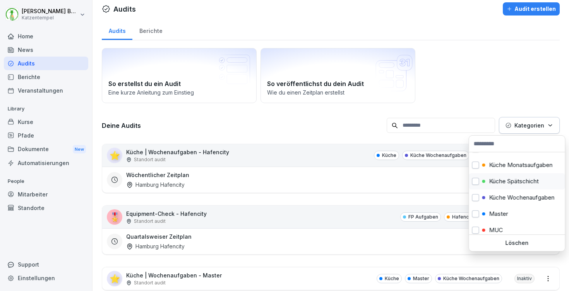
scroll to position [30, 0]
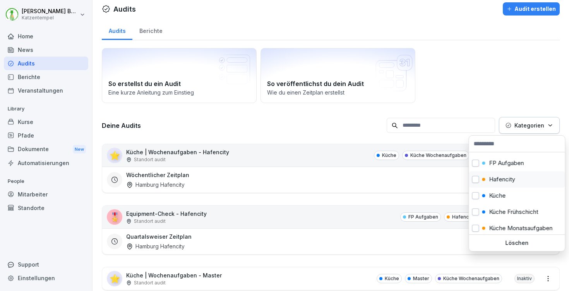
click at [504, 179] on p "Hafencity" at bounding box center [502, 179] width 26 height 7
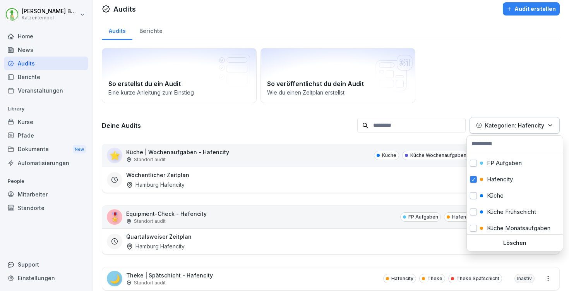
click at [261, 126] on html "Laura Benedix Katzentempel Home News Audits Berichte Veranstaltungen Library Ku…" at bounding box center [284, 145] width 569 height 291
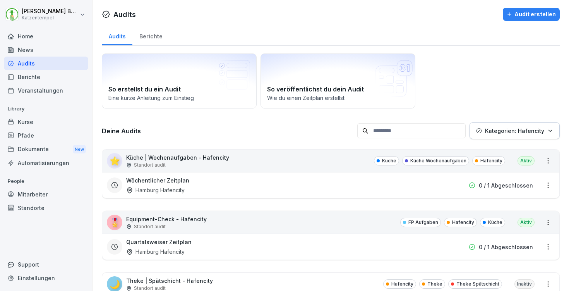
scroll to position [0, 0]
click at [485, 130] on p "Kategorien: Hafencity" at bounding box center [514, 131] width 59 height 8
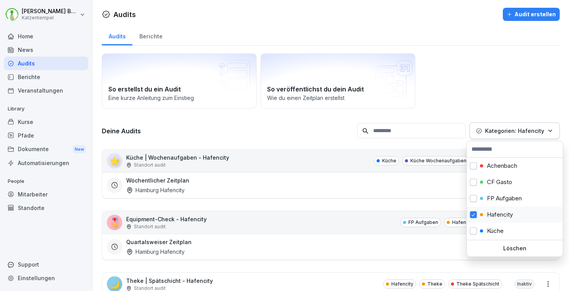
click at [473, 214] on span "button" at bounding box center [473, 215] width 6 height 6
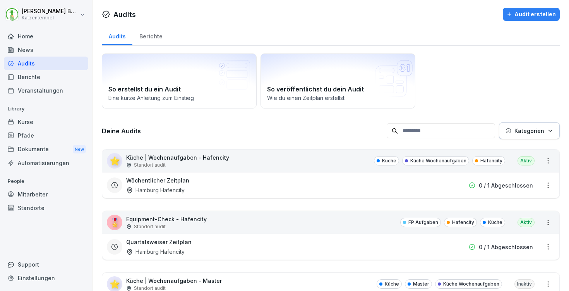
click at [310, 122] on html "Laura Benedix Katzentempel Home News Audits Berichte Veranstaltungen Library Ku…" at bounding box center [284, 145] width 569 height 291
click at [442, 130] on input at bounding box center [441, 130] width 108 height 15
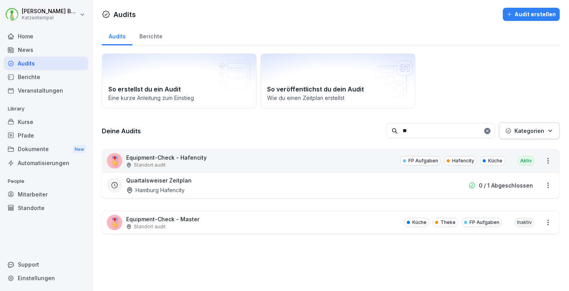
type input "**"
click at [522, 219] on div "Inaktiv" at bounding box center [524, 222] width 20 height 9
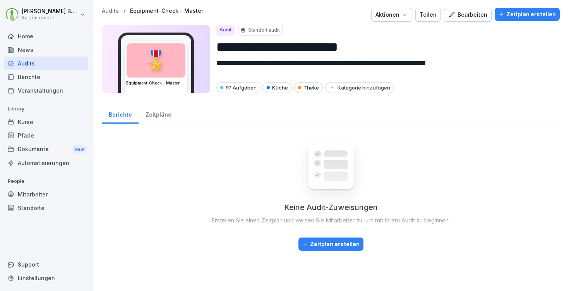
click at [361, 84] on div "Kategorie hinzufügen" at bounding box center [359, 87] width 61 height 6
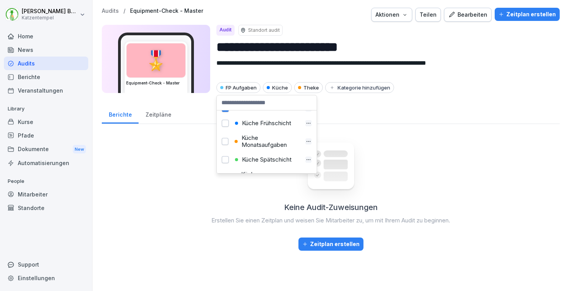
scroll to position [105, 0]
click at [269, 161] on div "Master" at bounding box center [267, 161] width 69 height 7
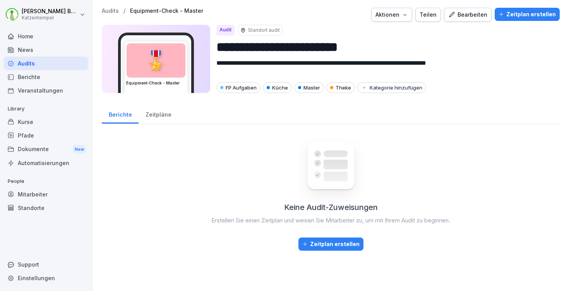
click at [310, 13] on div at bounding box center [287, 15] width 162 height 14
click at [108, 12] on p "Audits" at bounding box center [110, 11] width 17 height 7
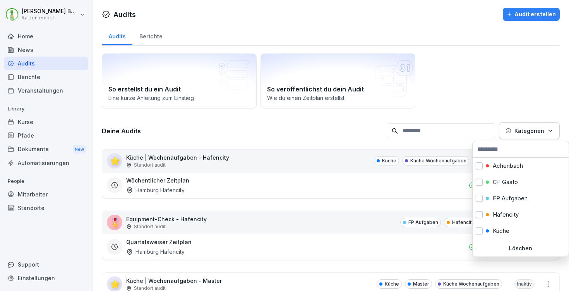
click at [519, 131] on p "Kategorien" at bounding box center [529, 131] width 30 height 8
click at [514, 216] on p "Hafencity" at bounding box center [506, 214] width 26 height 7
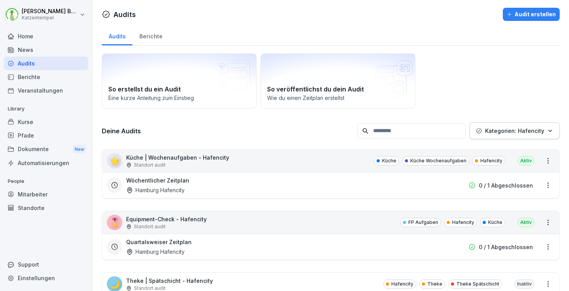
click at [300, 110] on html "Laura Benedix Katzentempel Home News Audits Berichte Veranstaltungen Library Ku…" at bounding box center [284, 145] width 569 height 291
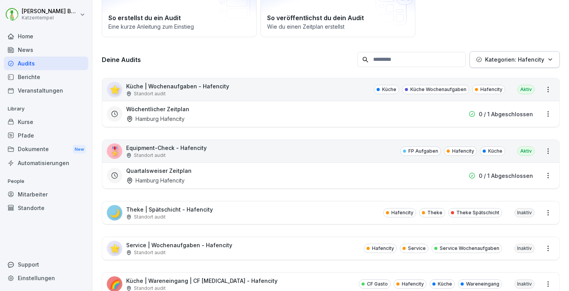
scroll to position [87, 0]
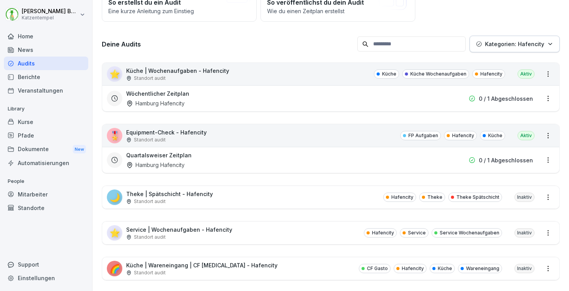
click at [256, 227] on div "⭐ Service | Wochenaufgaben - Hafencity Standort audit Hafencity Service Service…" at bounding box center [330, 232] width 457 height 22
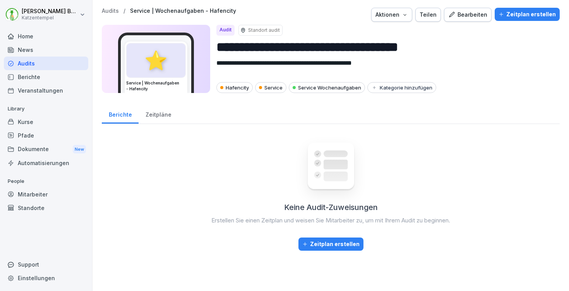
click at [521, 19] on button "Zeitplan erstellen" at bounding box center [527, 14] width 65 height 13
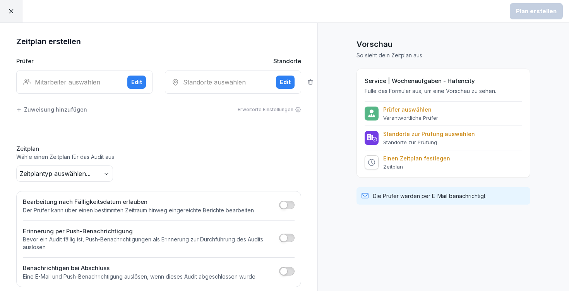
click at [91, 182] on div "Zeitplan erstellen Prüfer Standorte Mitarbeiter auswählen Edit Standorte auswäh…" at bounding box center [159, 161] width 310 height 252
click at [93, 175] on body "Plan erstellen Zeitplan erstellen Prüfer Standorte Mitarbeiter auswählen Edit S…" at bounding box center [284, 145] width 569 height 291
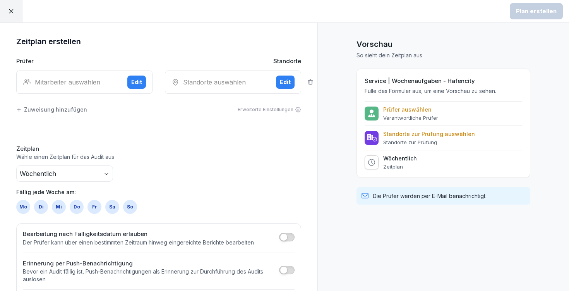
click at [130, 209] on div "So" at bounding box center [130, 207] width 14 height 14
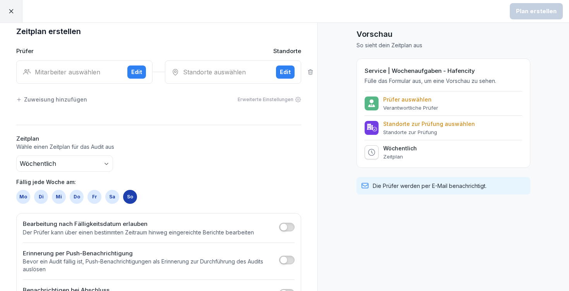
scroll to position [39, 0]
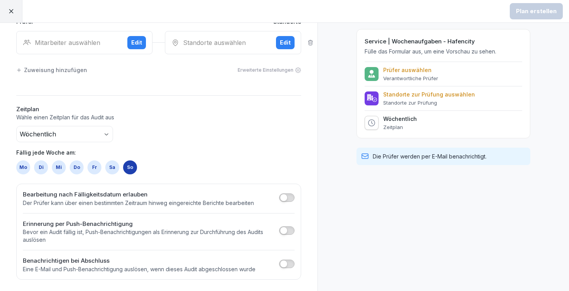
click at [79, 40] on div "Mitarbeiter auswählen" at bounding box center [72, 42] width 98 height 9
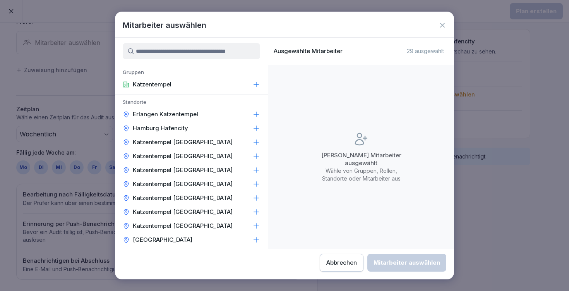
click at [248, 124] on div "Hamburg Hafencity" at bounding box center [191, 128] width 153 height 14
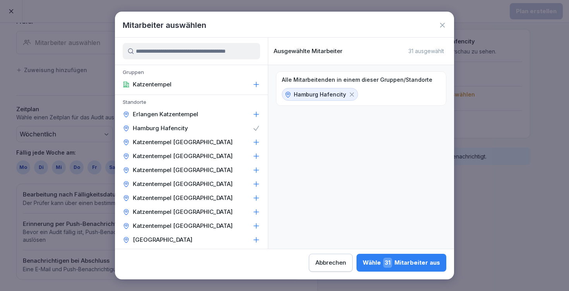
click at [248, 124] on div "Hamburg Hafencity" at bounding box center [191, 128] width 153 height 14
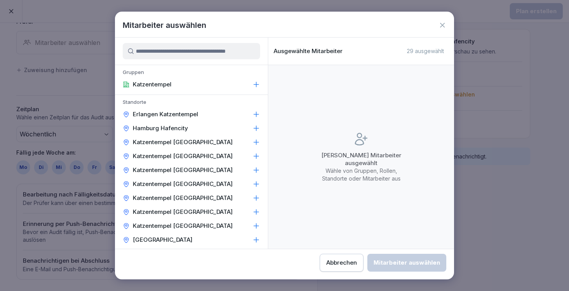
click at [214, 55] on input at bounding box center [191, 51] width 137 height 16
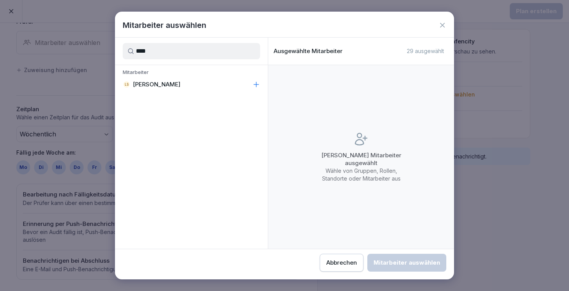
drag, startPoint x: 210, startPoint y: 76, endPoint x: 258, endPoint y: 114, distance: 61.5
click at [259, 114] on div "**** Mitarbeiter LS Lara Schilhabel" at bounding box center [191, 143] width 153 height 211
click at [149, 51] on input "****" at bounding box center [191, 51] width 137 height 16
type input "***"
click at [256, 115] on icon at bounding box center [256, 114] width 8 height 8
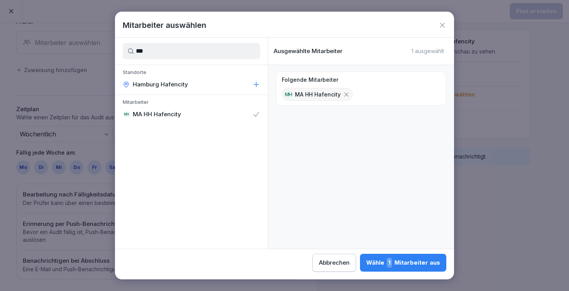
click at [366, 263] on div "Wähle 1 Mitarbeiter aus" at bounding box center [403, 262] width 74 height 10
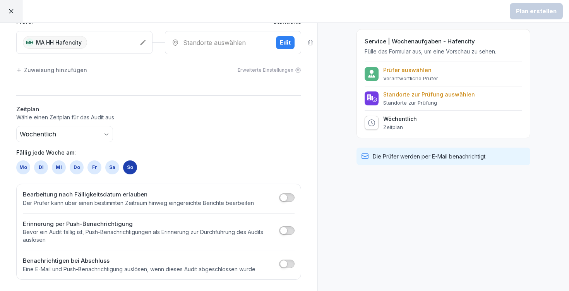
click at [245, 39] on div "Standorte auswählen" at bounding box center [220, 42] width 98 height 9
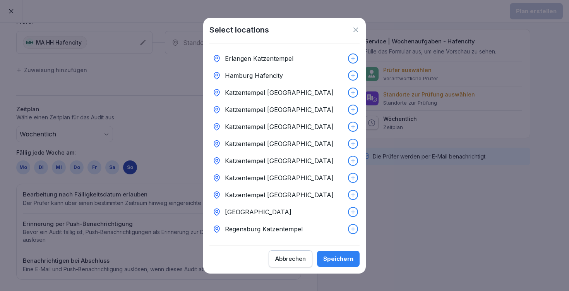
click at [262, 72] on p "Hamburg Hafencity" at bounding box center [254, 75] width 58 height 9
click at [332, 263] on div "Speichern" at bounding box center [338, 258] width 30 height 9
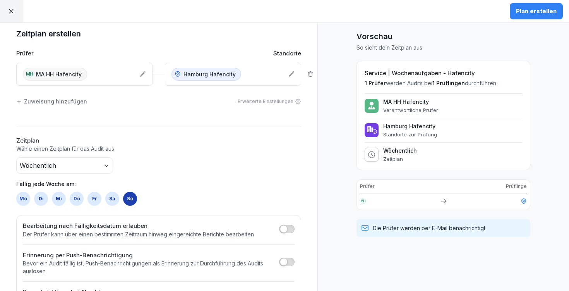
scroll to position [39, 0]
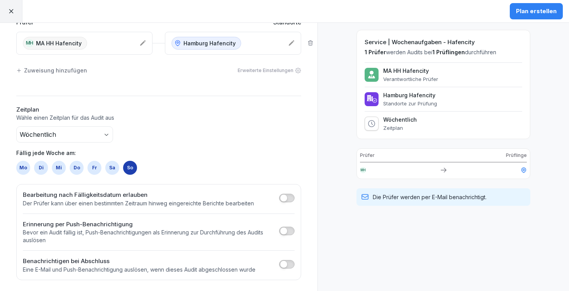
click at [521, 15] on div "Plan erstellen" at bounding box center [536, 11] width 41 height 9
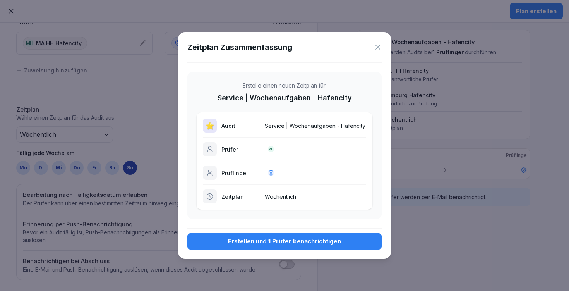
click at [381, 48] on icon at bounding box center [378, 47] width 8 height 8
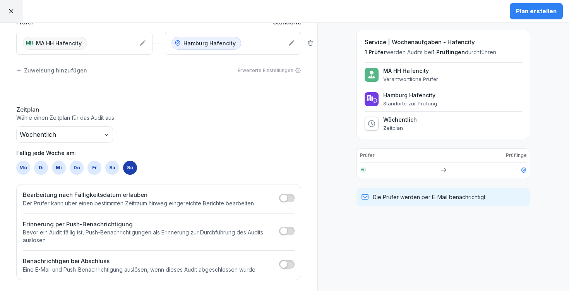
click at [10, 7] on div at bounding box center [11, 11] width 22 height 22
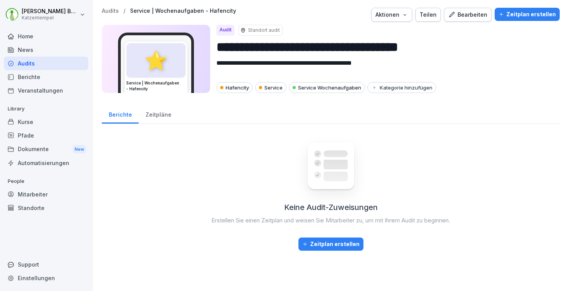
click at [110, 12] on p "Audits" at bounding box center [110, 11] width 17 height 7
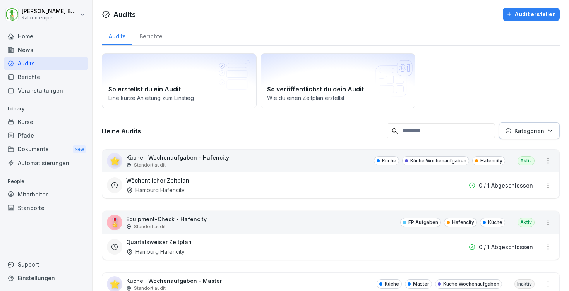
click at [521, 184] on p "0 / 1 Abgeschlossen" at bounding box center [506, 185] width 54 height 8
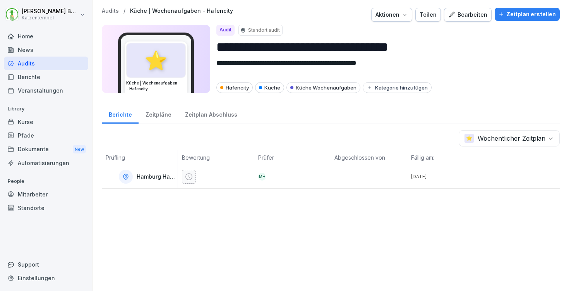
click at [418, 179] on p "14. Sept. 2025" at bounding box center [447, 176] width 72 height 7
click at [140, 172] on div "Hamburg Hafencity" at bounding box center [142, 177] width 72 height 14
click at [214, 111] on div "Zeitplan Abschluss" at bounding box center [211, 114] width 66 height 20
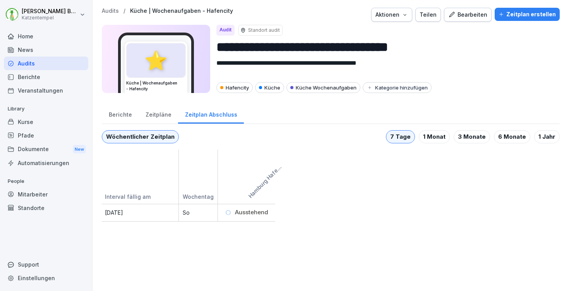
click at [160, 115] on div "Zeitpläne" at bounding box center [158, 114] width 39 height 20
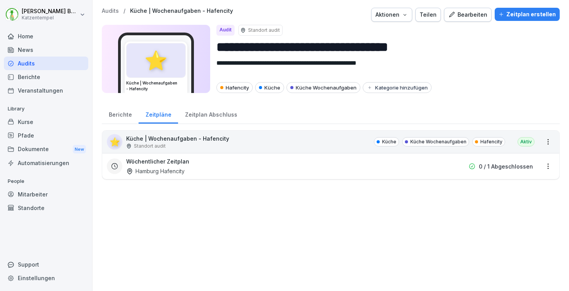
click at [540, 166] on html "**********" at bounding box center [284, 145] width 569 height 291
click at [513, 224] on div "Zeitplan löschen" at bounding box center [512, 219] width 74 height 13
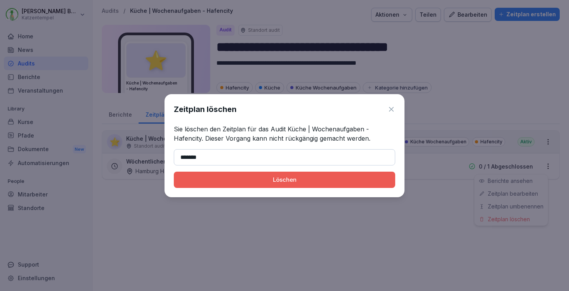
type input "*******"
click at [290, 170] on div "Zeitplan löschen Sie löschen den Zeitplan für das Audit Küche | Wochenaufgaben …" at bounding box center [285, 145] width 240 height 103
click at [290, 178] on div "Löschen" at bounding box center [284, 179] width 209 height 9
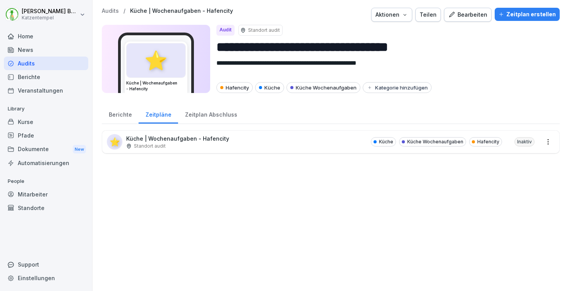
click at [201, 117] on div "Zeitplan Abschluss" at bounding box center [211, 114] width 66 height 20
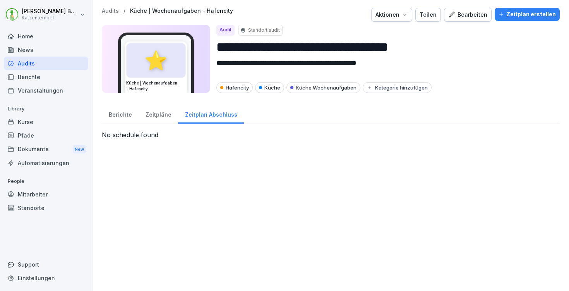
click at [118, 115] on div "Berichte" at bounding box center [120, 114] width 37 height 20
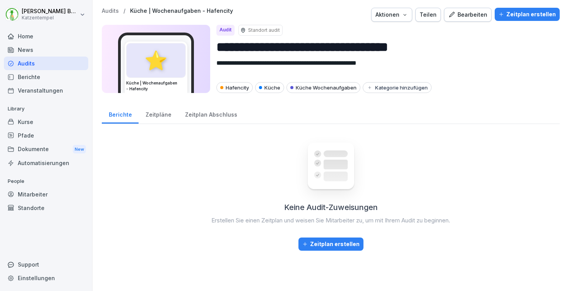
click at [116, 14] on p "Audits" at bounding box center [110, 11] width 17 height 7
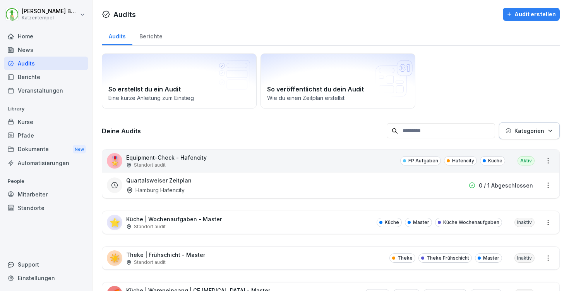
click at [306, 180] on div "Quartalsweiser Zeitplan Hamburg Hafencity" at bounding box center [281, 185] width 310 height 18
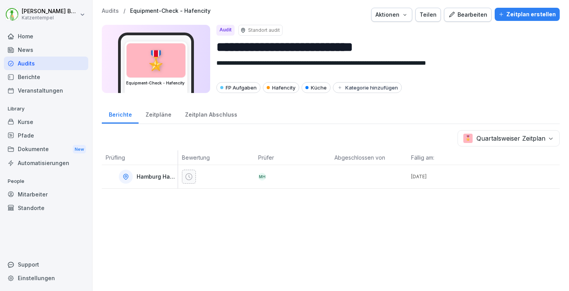
click at [188, 112] on div "Zeitplan Abschluss" at bounding box center [211, 114] width 66 height 20
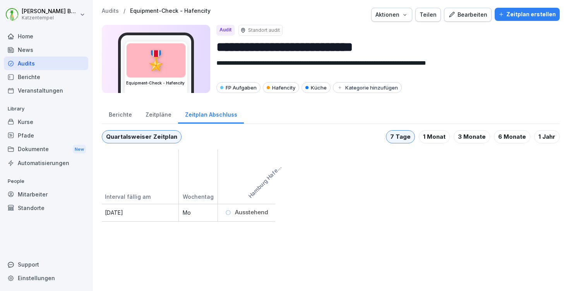
click at [107, 10] on p "Audits" at bounding box center [110, 11] width 17 height 7
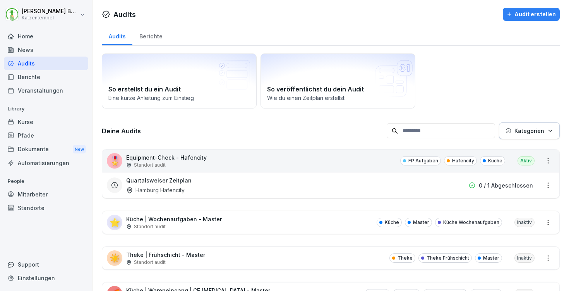
click at [154, 36] on div "Berichte" at bounding box center [150, 36] width 37 height 20
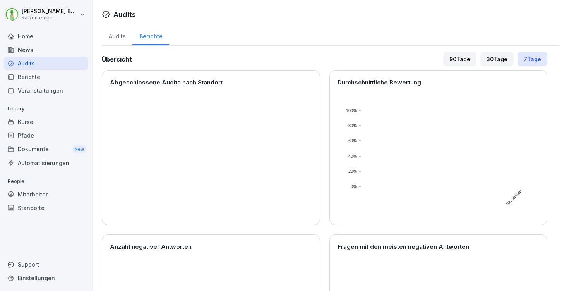
click at [453, 59] on div "90 Tage" at bounding box center [459, 59] width 33 height 14
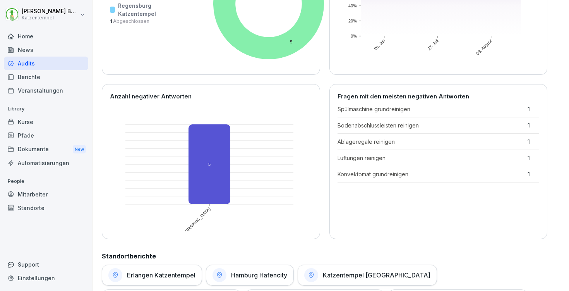
scroll to position [401, 0]
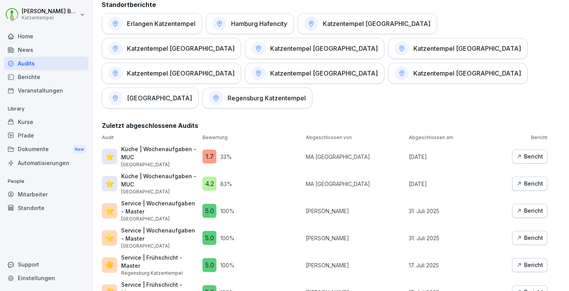
click at [524, 152] on div "Bericht" at bounding box center [529, 156] width 27 height 9
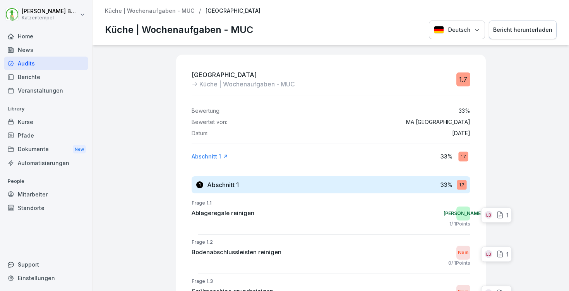
click at [510, 31] on div "Bericht herunterladen" at bounding box center [522, 30] width 59 height 9
click at [32, 34] on div "Home" at bounding box center [46, 36] width 84 height 14
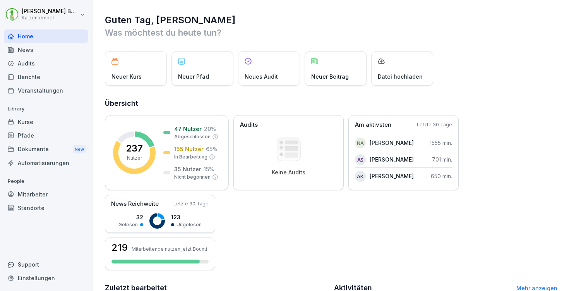
click at [21, 58] on div "Audits" at bounding box center [46, 64] width 84 height 14
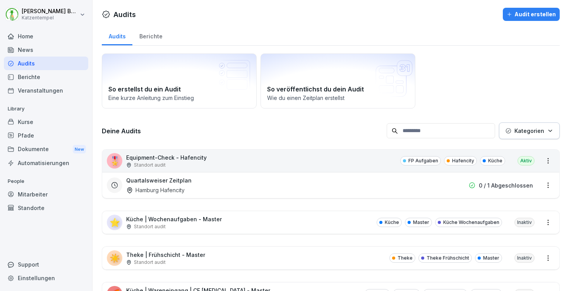
click at [159, 36] on div "Berichte" at bounding box center [150, 36] width 37 height 20
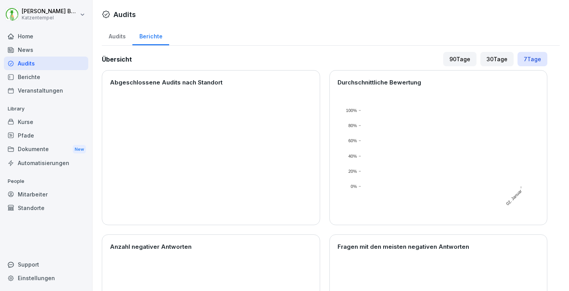
click at [56, 37] on div "Home" at bounding box center [46, 36] width 84 height 14
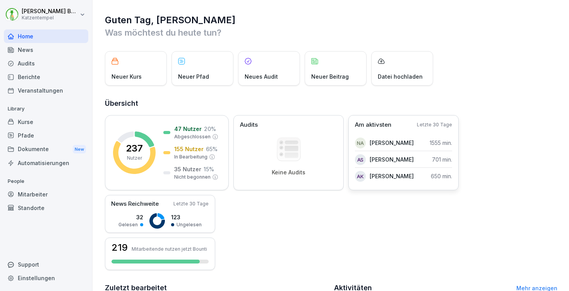
click at [403, 146] on p "[PERSON_NAME]" at bounding box center [392, 143] width 44 height 8
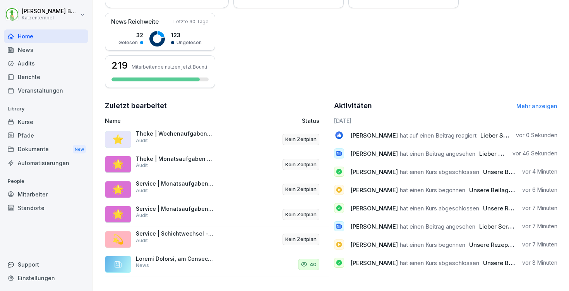
scroll to position [187, 0]
click at [533, 103] on link "Mehr anzeigen" at bounding box center [536, 106] width 41 height 7
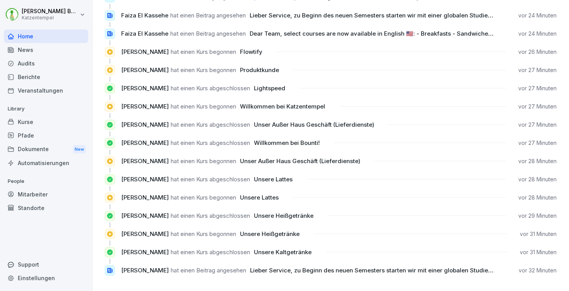
scroll to position [693, 0]
click at [34, 118] on div "Kurse" at bounding box center [46, 122] width 84 height 14
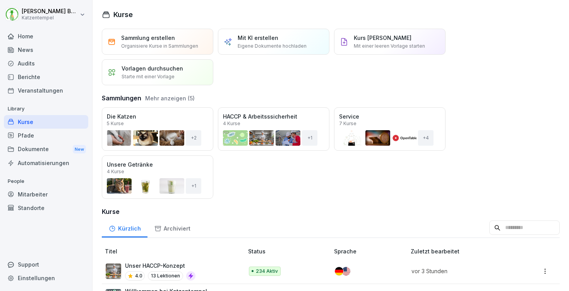
click at [0, 0] on button "Öffnen" at bounding box center [0, 0] width 0 height 0
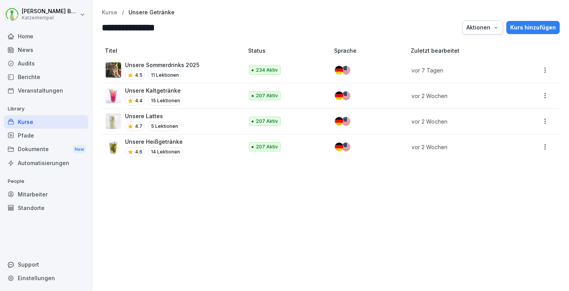
click at [215, 142] on div "Unsere Heißgetränke 4.6 14 Lektionen" at bounding box center [171, 146] width 130 height 19
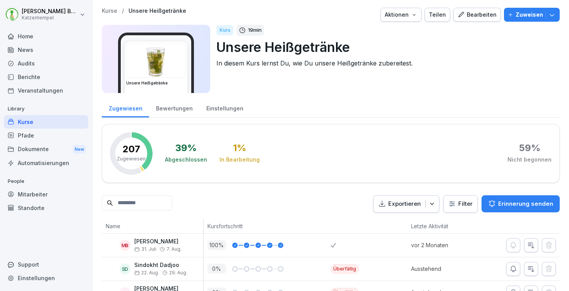
click at [179, 107] on div "Bewertungen" at bounding box center [174, 108] width 50 height 20
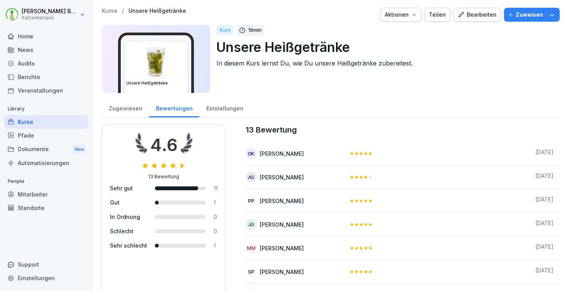
click at [108, 12] on p "Kurse" at bounding box center [109, 11] width 15 height 7
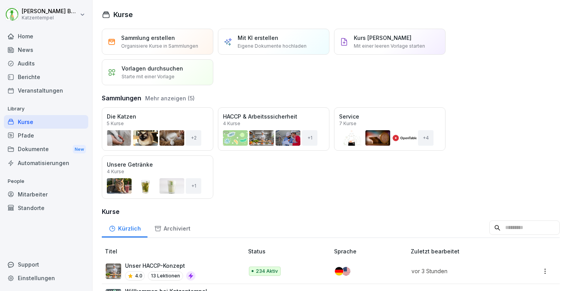
click at [30, 34] on div "Home" at bounding box center [46, 36] width 84 height 14
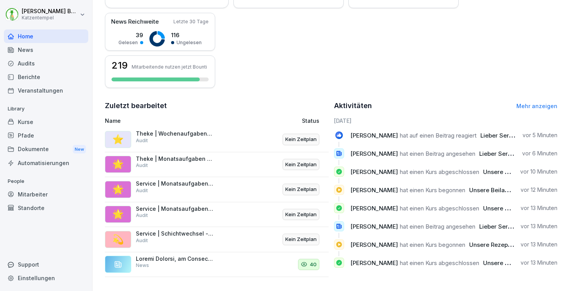
scroll to position [187, 0]
click at [45, 90] on div "Veranstaltungen" at bounding box center [46, 91] width 84 height 14
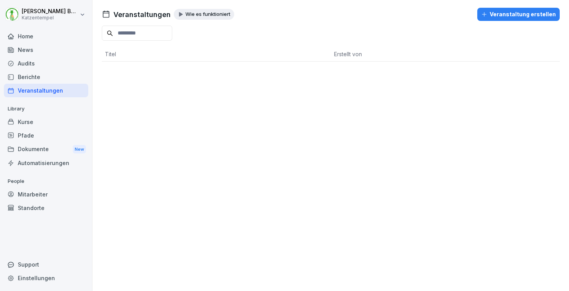
click at [38, 78] on div "Berichte" at bounding box center [46, 77] width 84 height 14
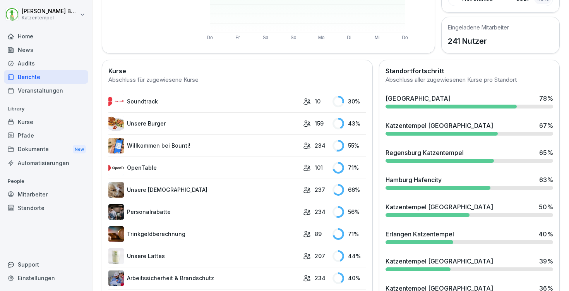
scroll to position [165, 0]
